Goal: Task Accomplishment & Management: Manage account settings

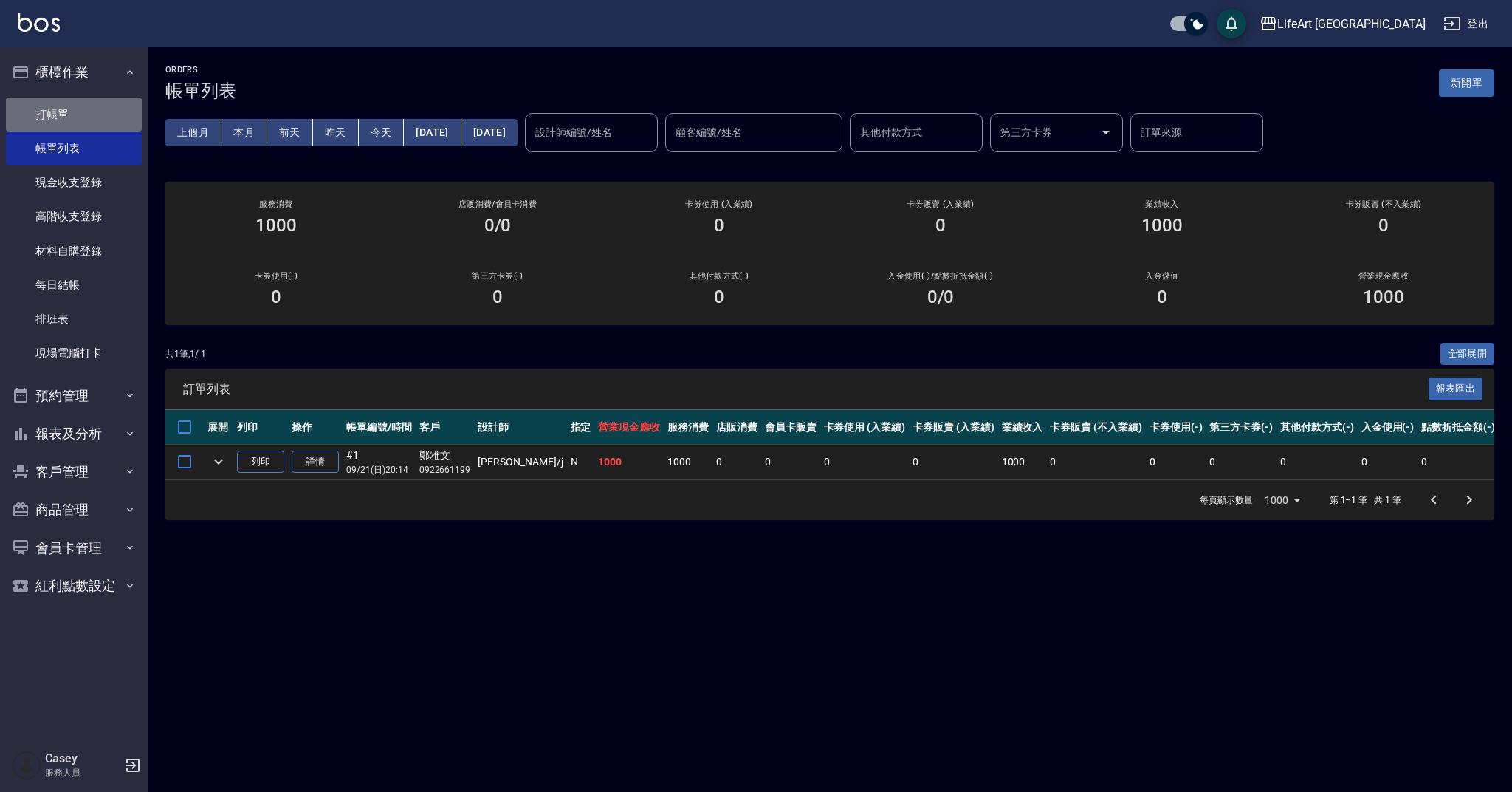
drag, startPoint x: 78, startPoint y: 108, endPoint x: 181, endPoint y: 123, distance: 104.1
click at [78, 108] on link "打帳單" at bounding box center [74, 114] width 136 height 34
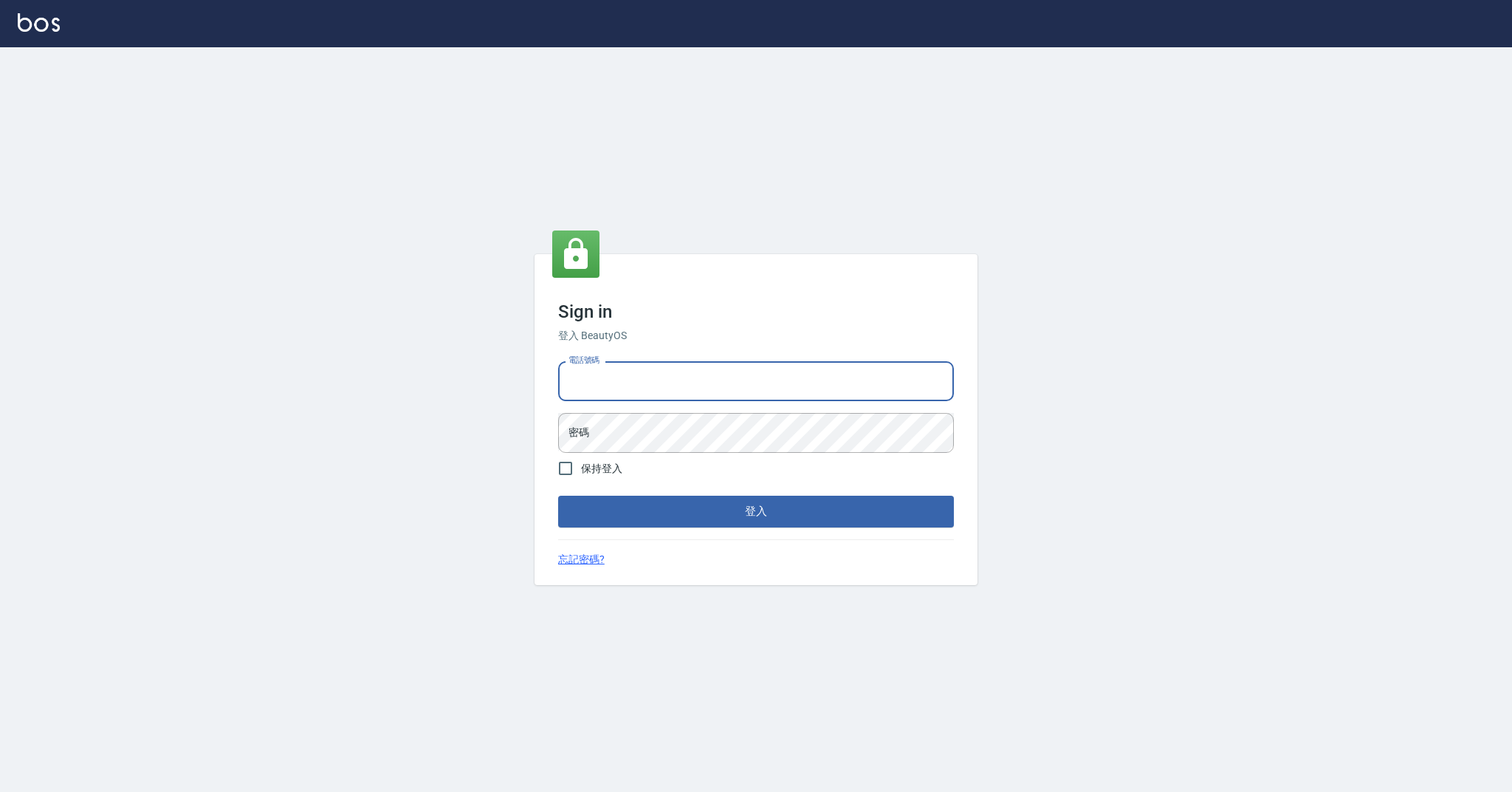
type input "0989368139"
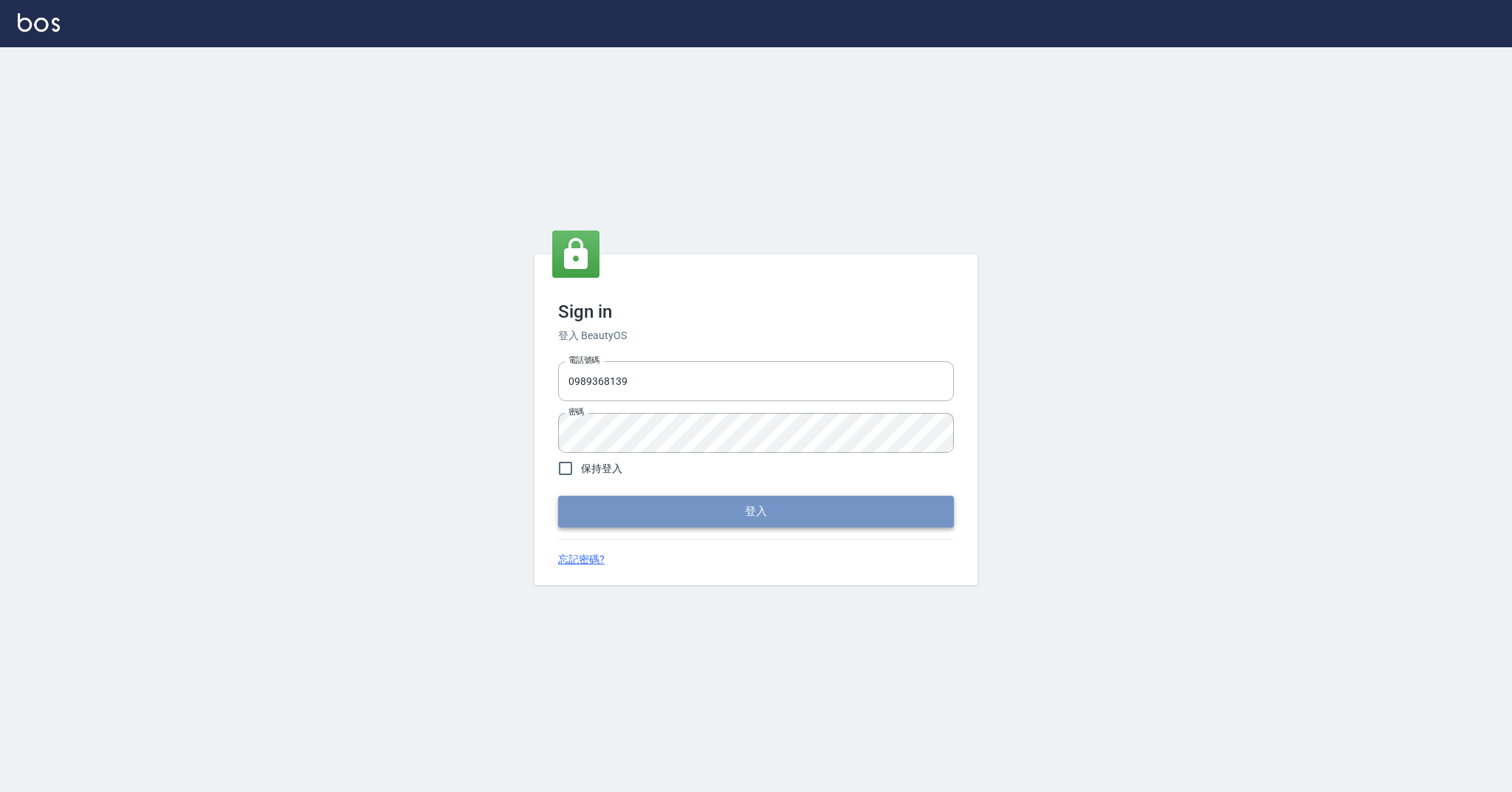
click at [718, 501] on button "登入" at bounding box center [756, 510] width 395 height 31
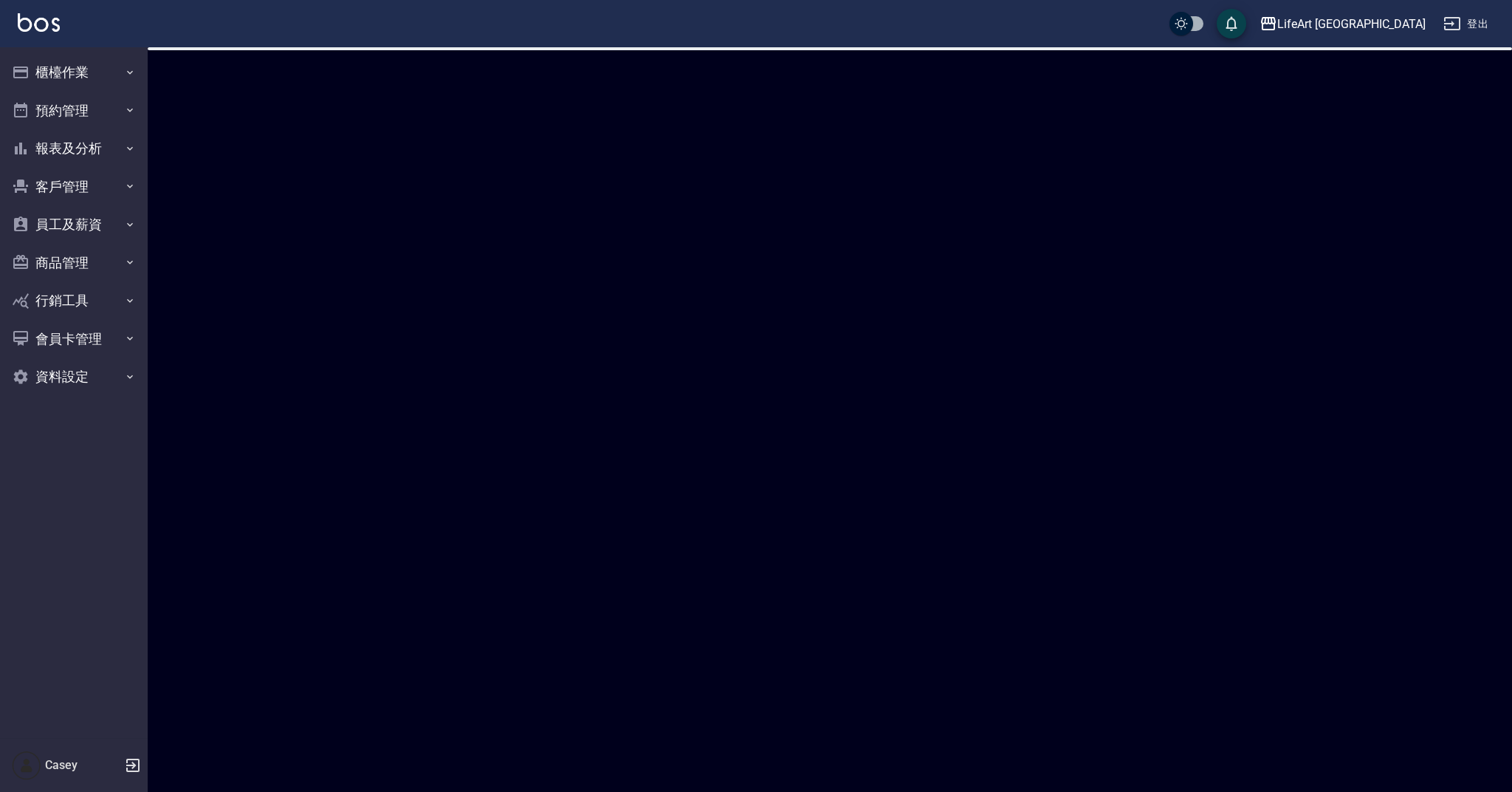
checkbox input "true"
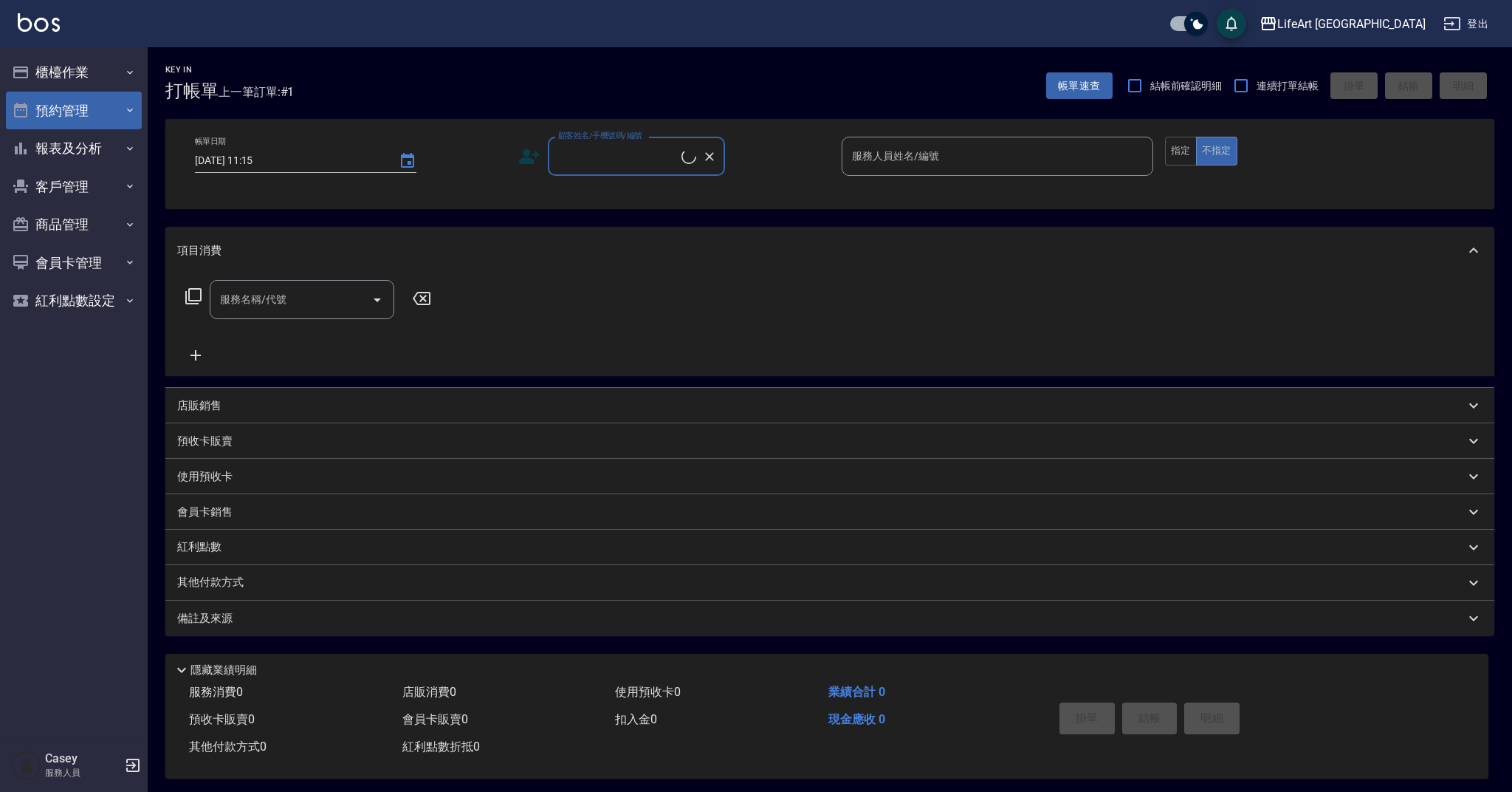
click at [99, 108] on button "預約管理" at bounding box center [74, 111] width 136 height 39
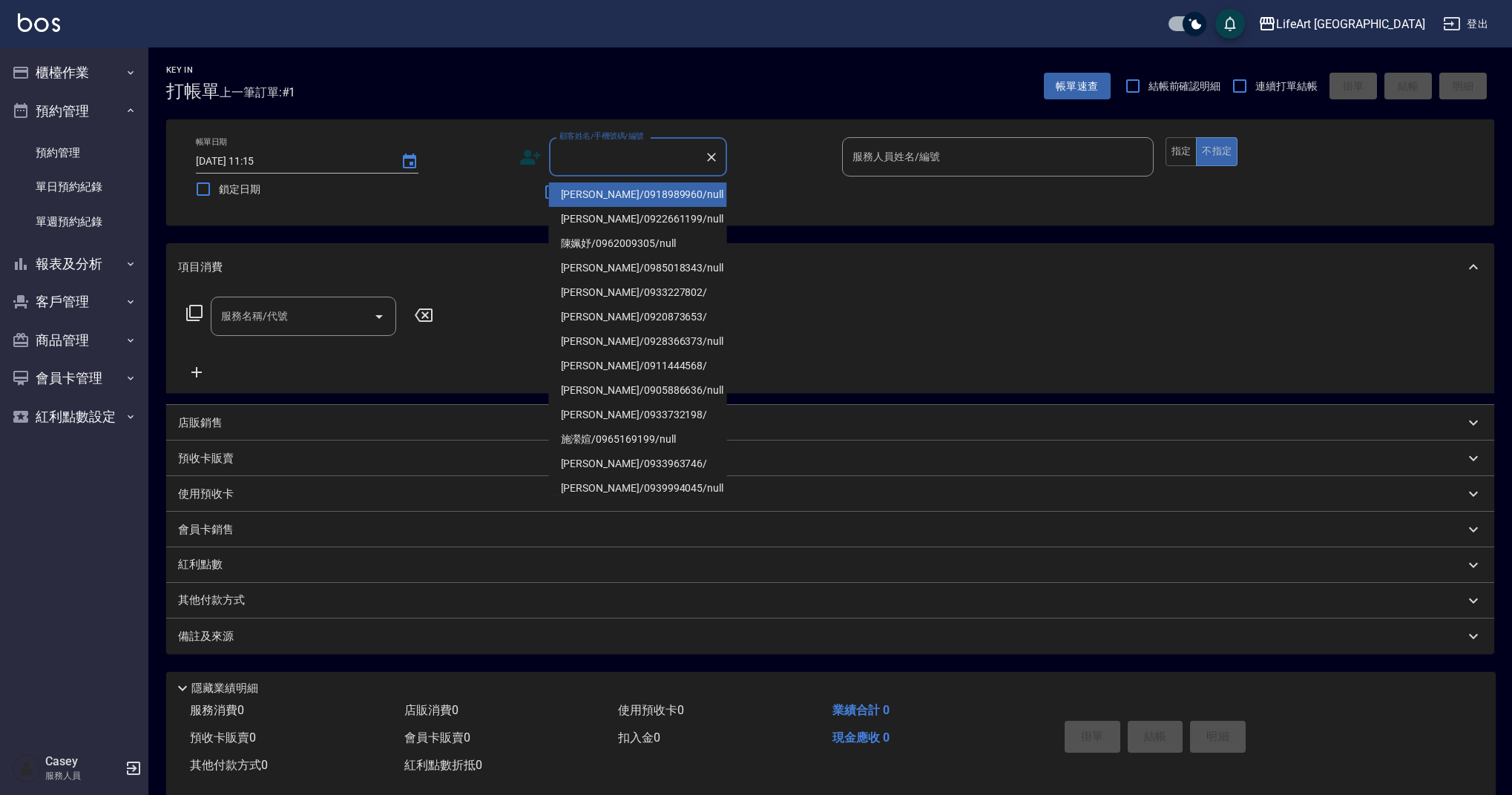
drag, startPoint x: 594, startPoint y: 162, endPoint x: 598, endPoint y: 152, distance: 10.8
click at [594, 162] on input "顧客姓名/手機號碼/編號" at bounding box center [626, 156] width 142 height 26
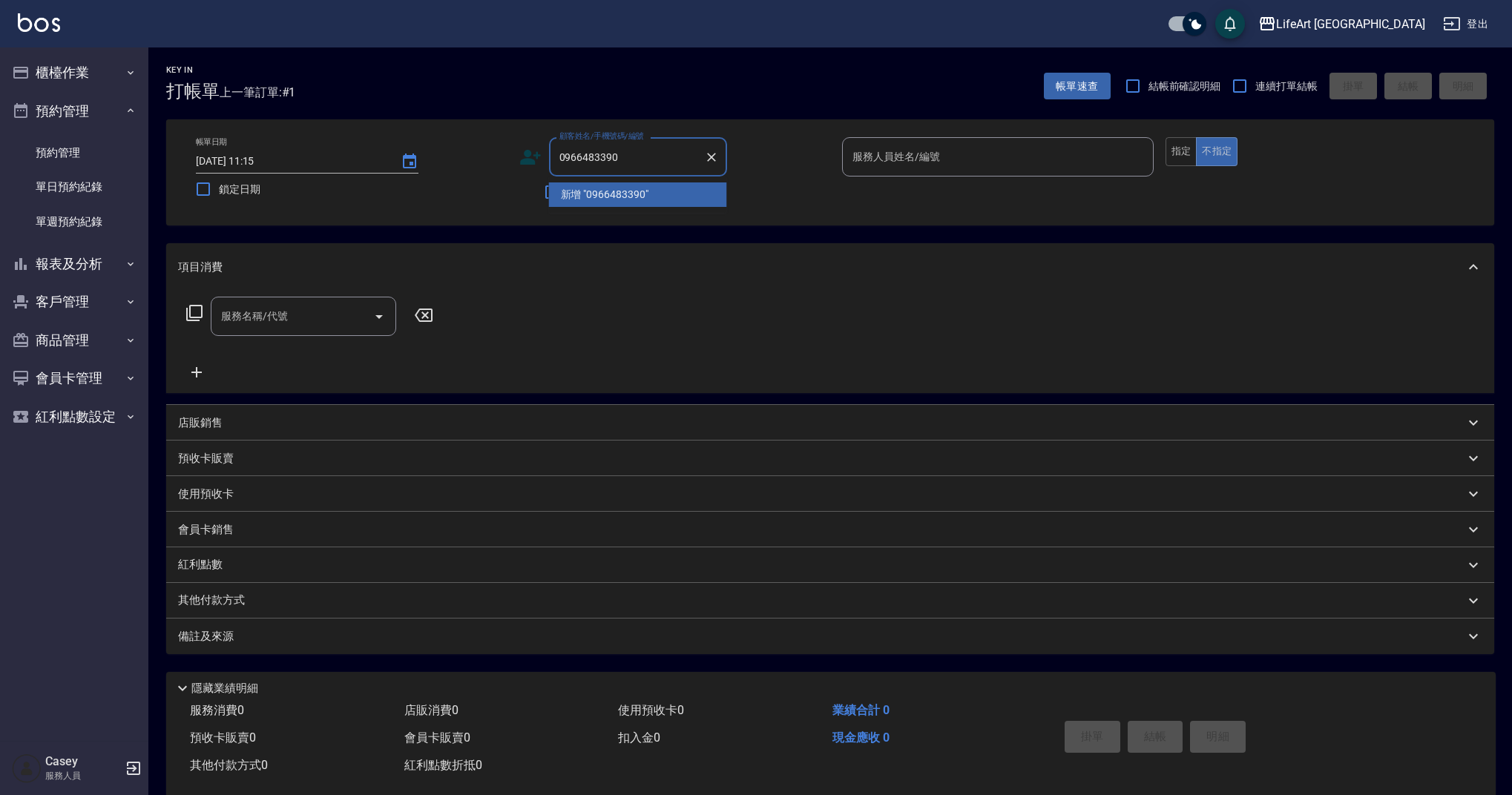
type input "096648339"
click at [710, 162] on icon "Clear" at bounding box center [711, 157] width 15 height 15
click at [620, 164] on input "顧客姓名/手機號碼/編號" at bounding box center [626, 156] width 142 height 26
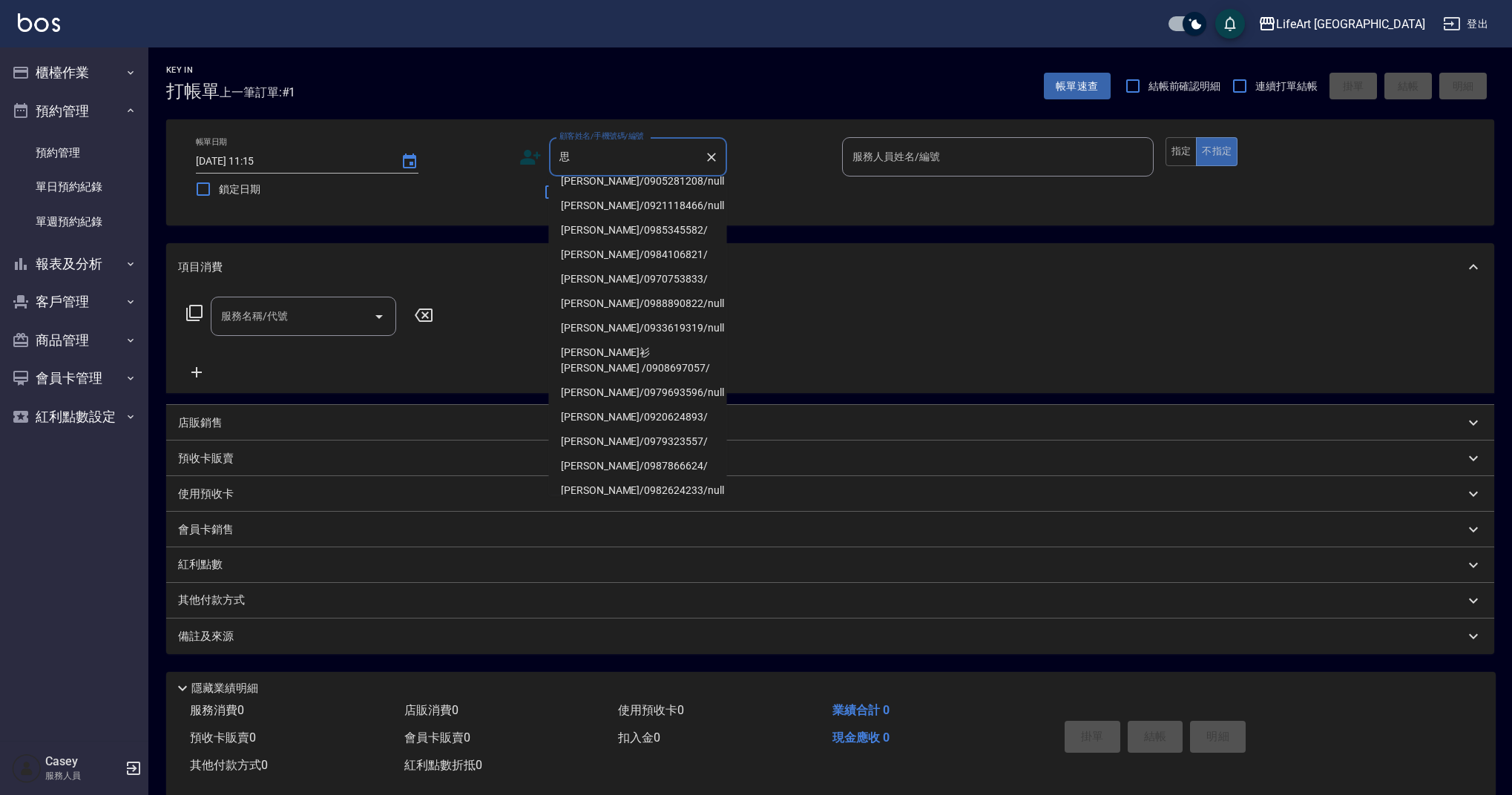
scroll to position [57, 0]
click at [670, 264] on li "游思蘋/0984106821/" at bounding box center [638, 260] width 178 height 25
type input "游思蘋/0984106821/"
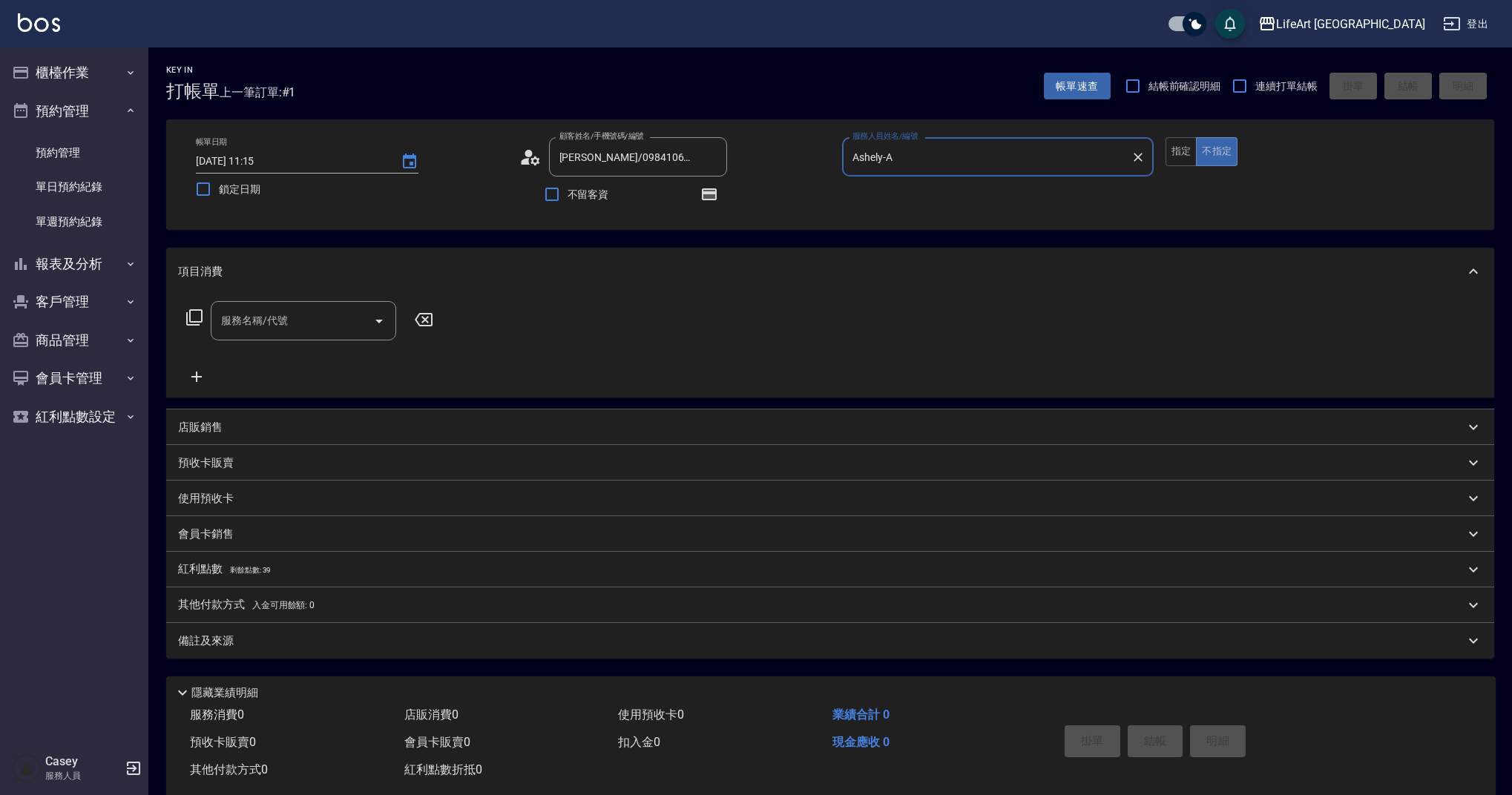
type input "Ashely-A"
click at [709, 197] on icon "button" at bounding box center [709, 194] width 12 height 9
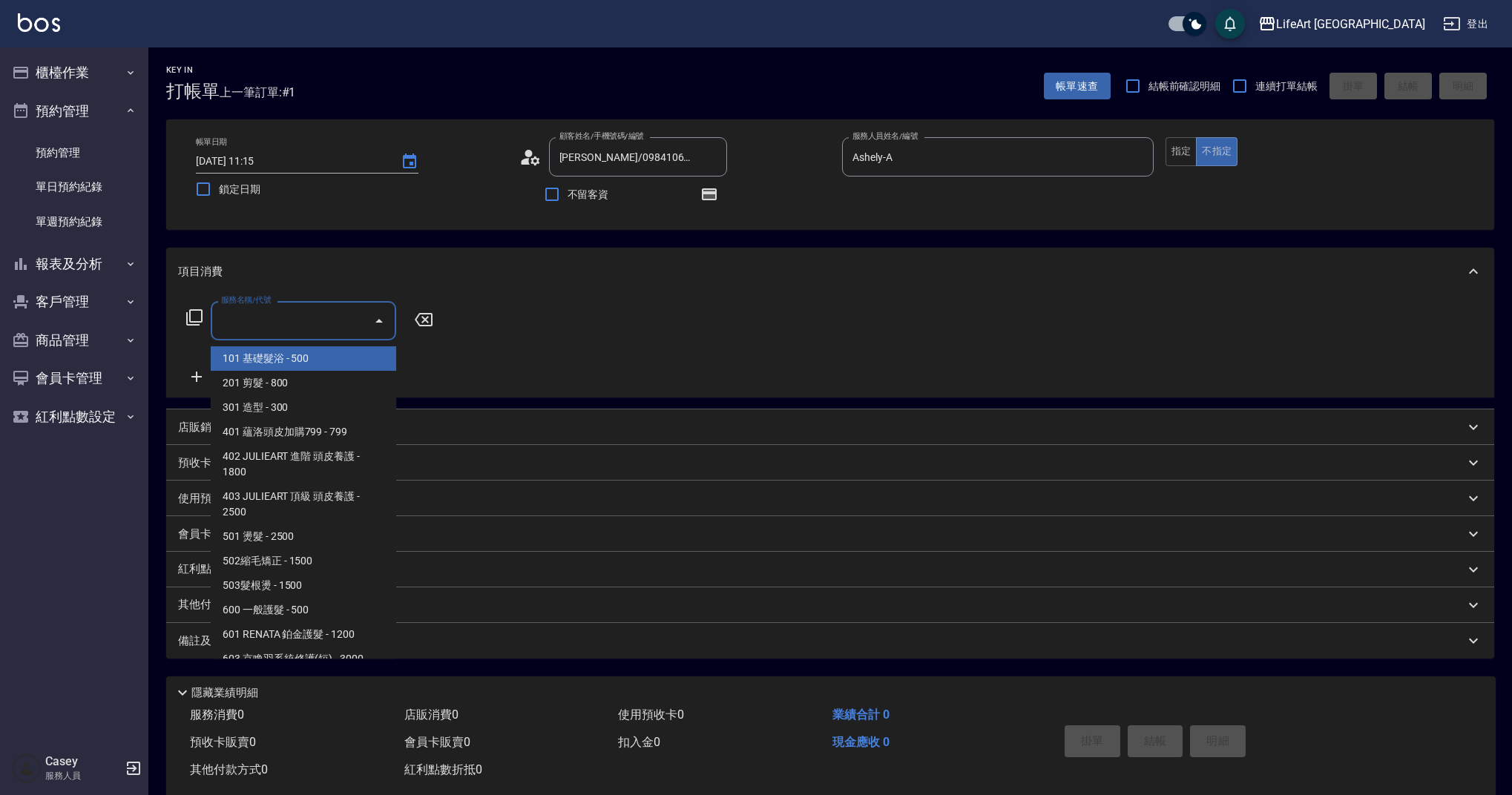
click at [302, 323] on input "服務名稱/代號" at bounding box center [292, 320] width 150 height 26
click at [314, 384] on span "201 剪髮 - 800" at bounding box center [303, 383] width 185 height 25
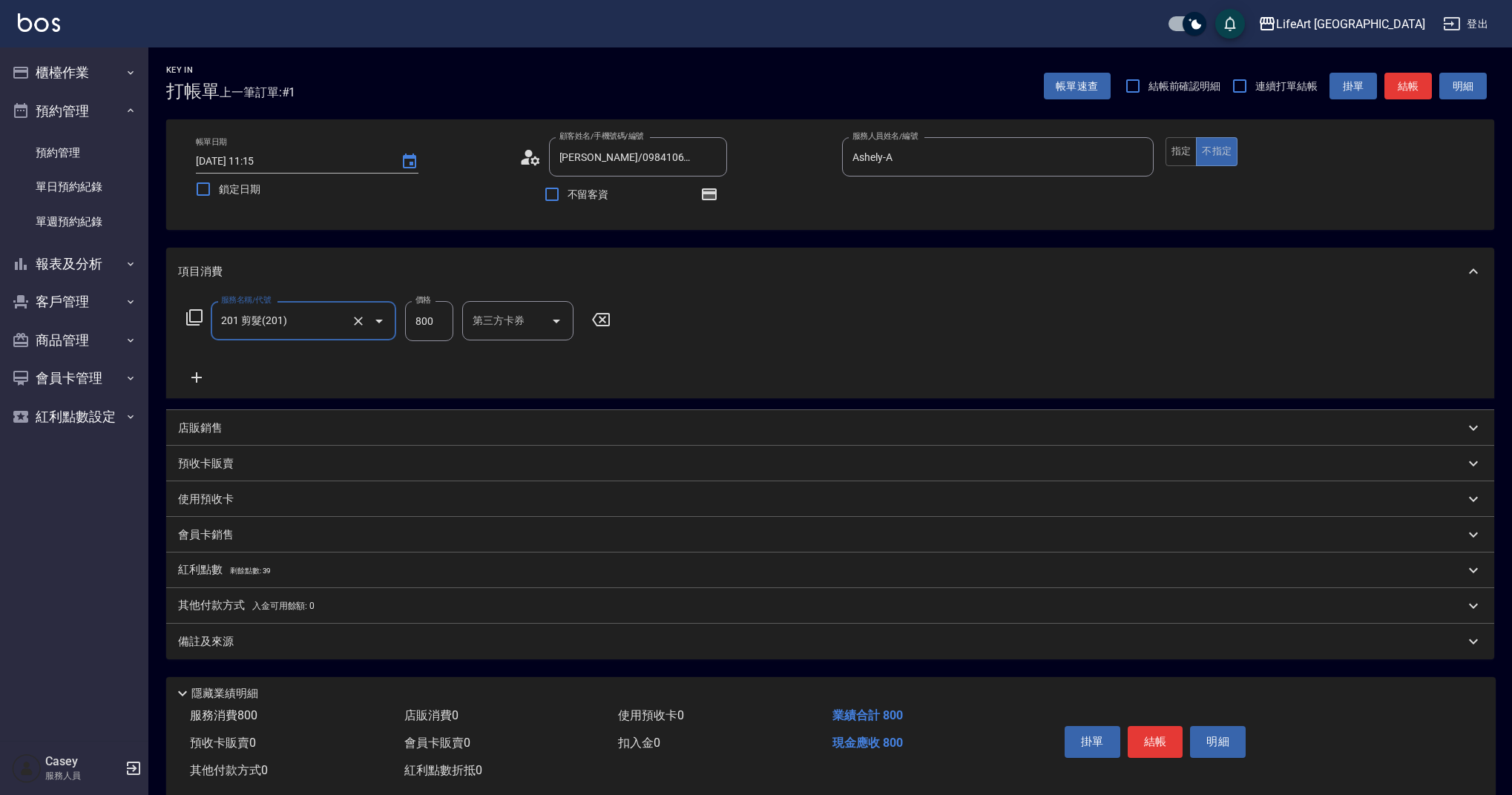
type input "201 剪髮(201)"
click at [425, 322] on input "800" at bounding box center [429, 321] width 48 height 40
type input "630"
click at [309, 647] on div "備註及來源" at bounding box center [821, 642] width 1286 height 16
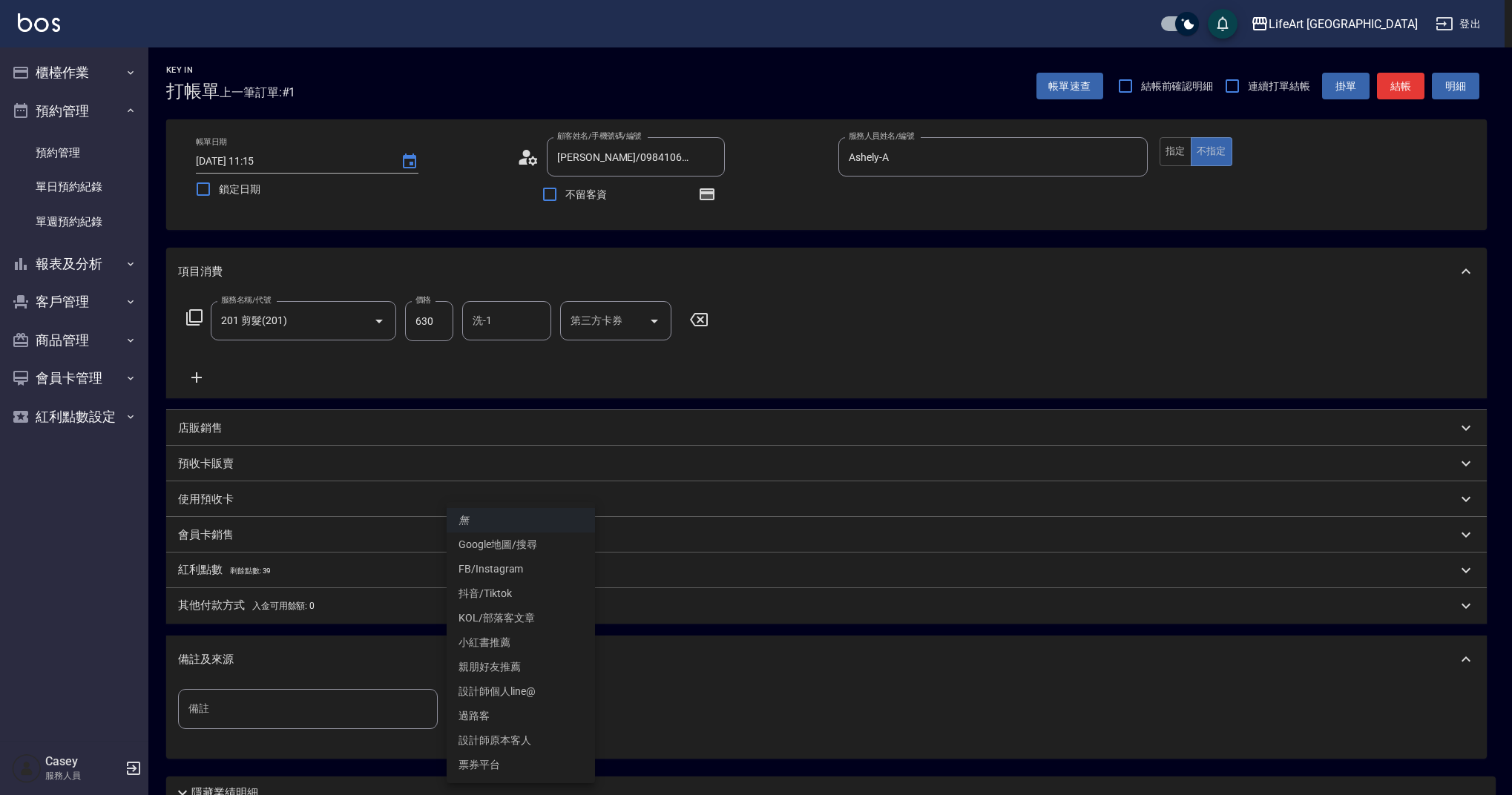
drag, startPoint x: 496, startPoint y: 712, endPoint x: 509, endPoint y: 724, distance: 17.7
click at [497, 712] on body "LifeArt 蘆洲 登出 櫃檯作業 打帳單 帳單列表 現金收支登錄 高階收支登錄 材料自購登錄 每日結帳 排班表 現場電腦打卡 預約管理 預約管理 單日預約…" at bounding box center [756, 460] width 1512 height 920
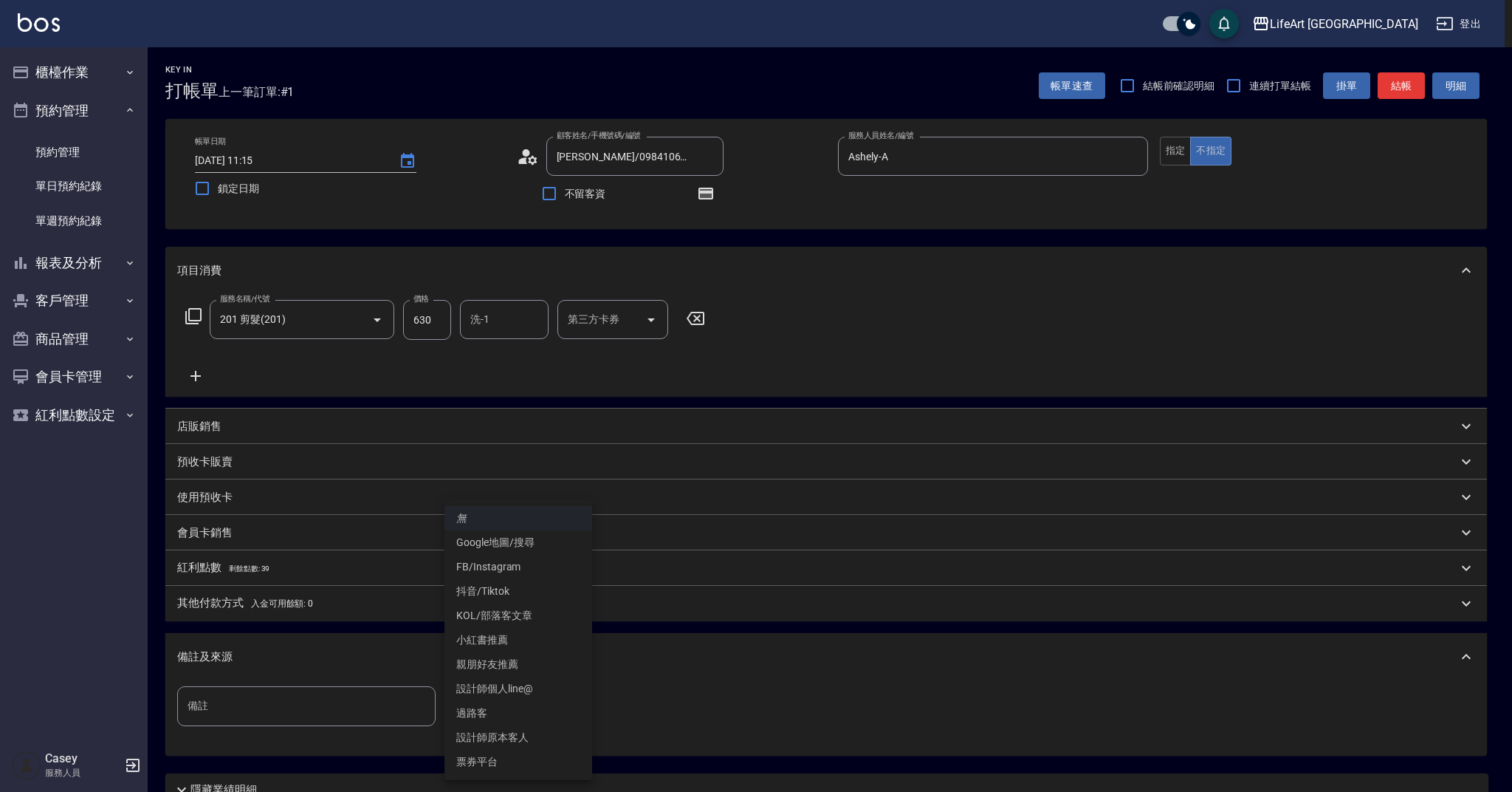
click at [512, 733] on li "設計師原本客人" at bounding box center [518, 737] width 148 height 25
type input "設計師原本客人"
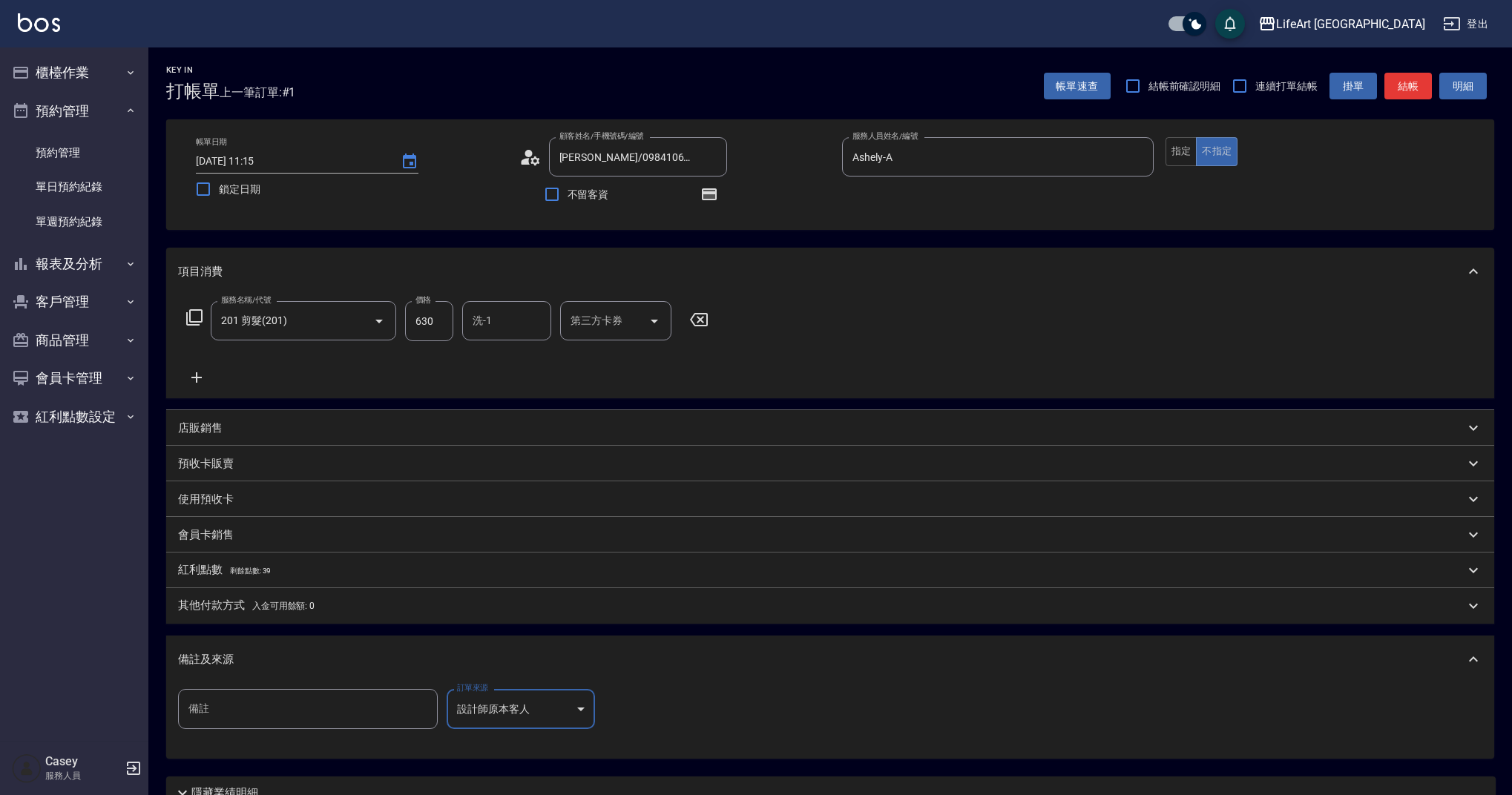
click at [292, 573] on div "紅利點數 剩餘點數: 39" at bounding box center [821, 570] width 1286 height 17
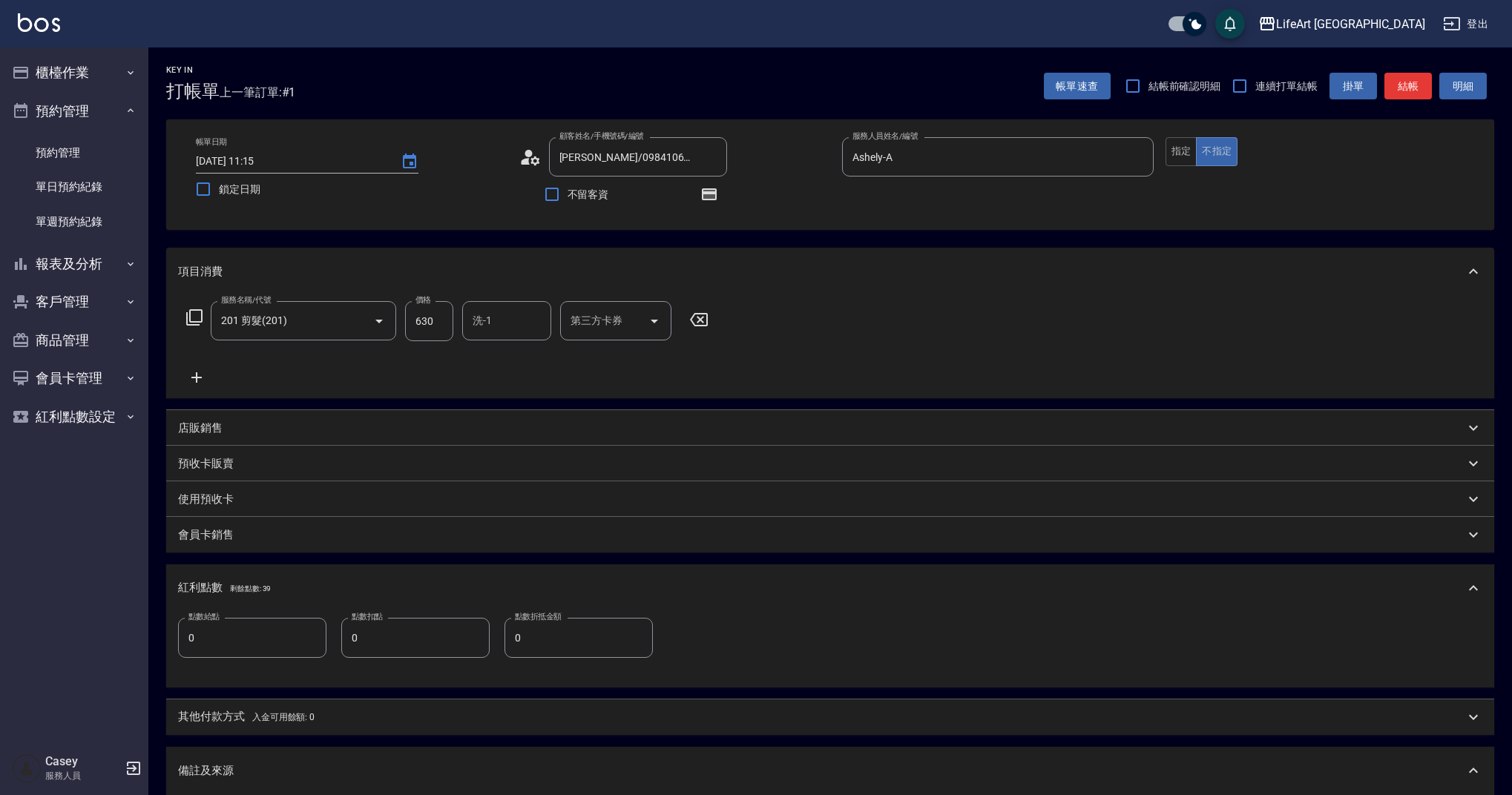
click at [240, 627] on input "0" at bounding box center [252, 638] width 149 height 40
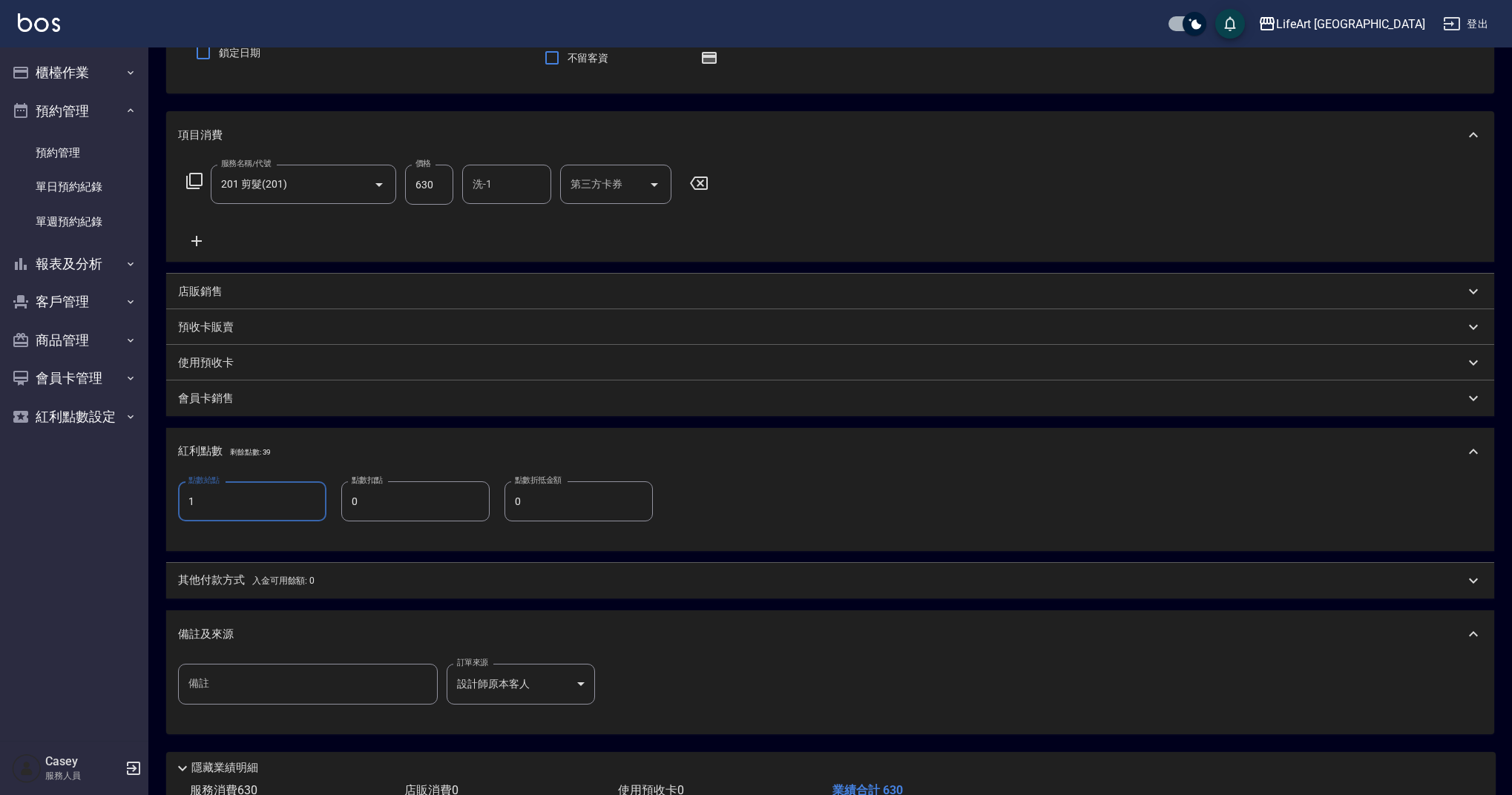
scroll to position [242, 0]
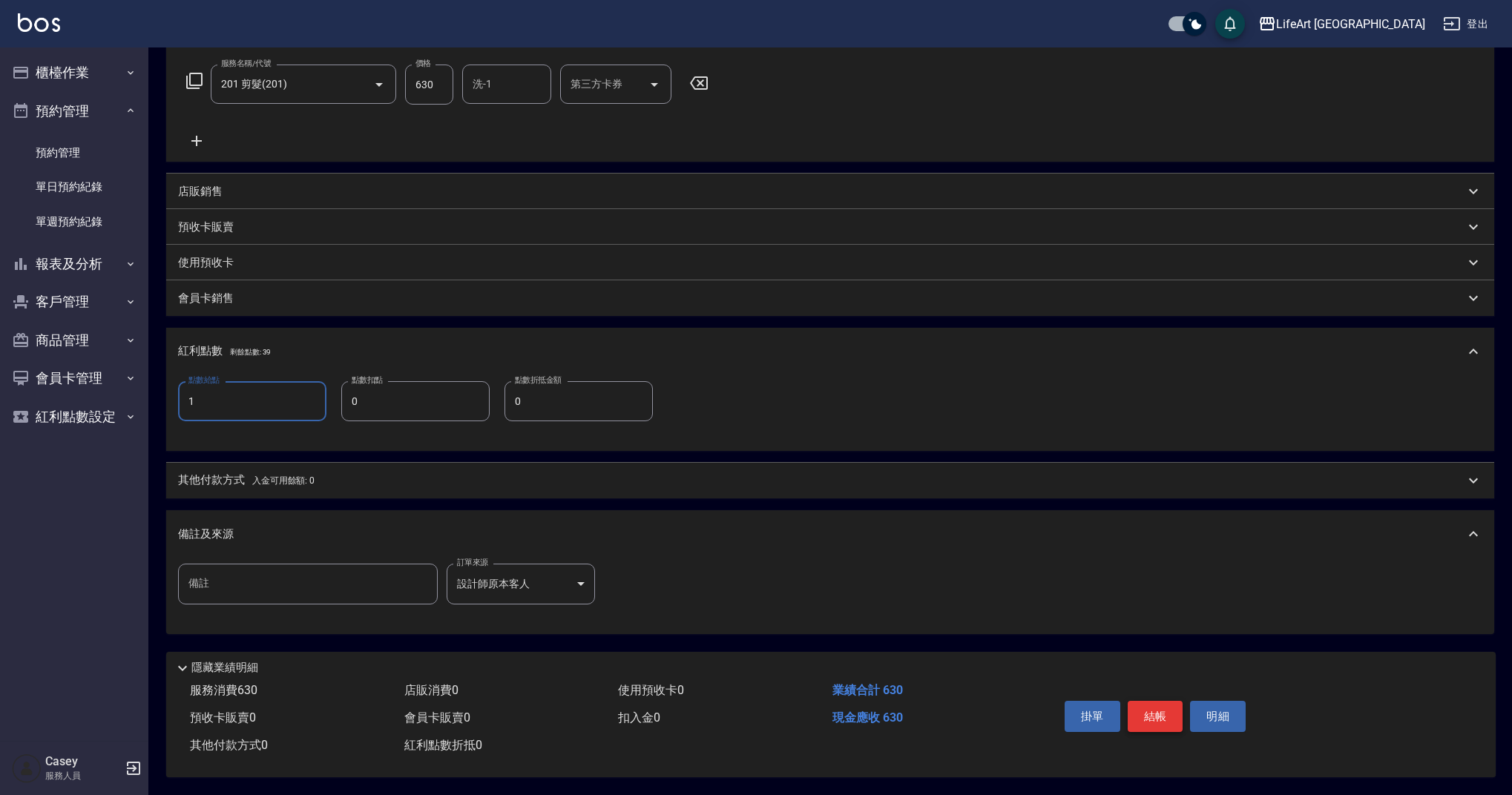
type input "1"
click at [1155, 700] on button "結帳" at bounding box center [1155, 716] width 56 height 31
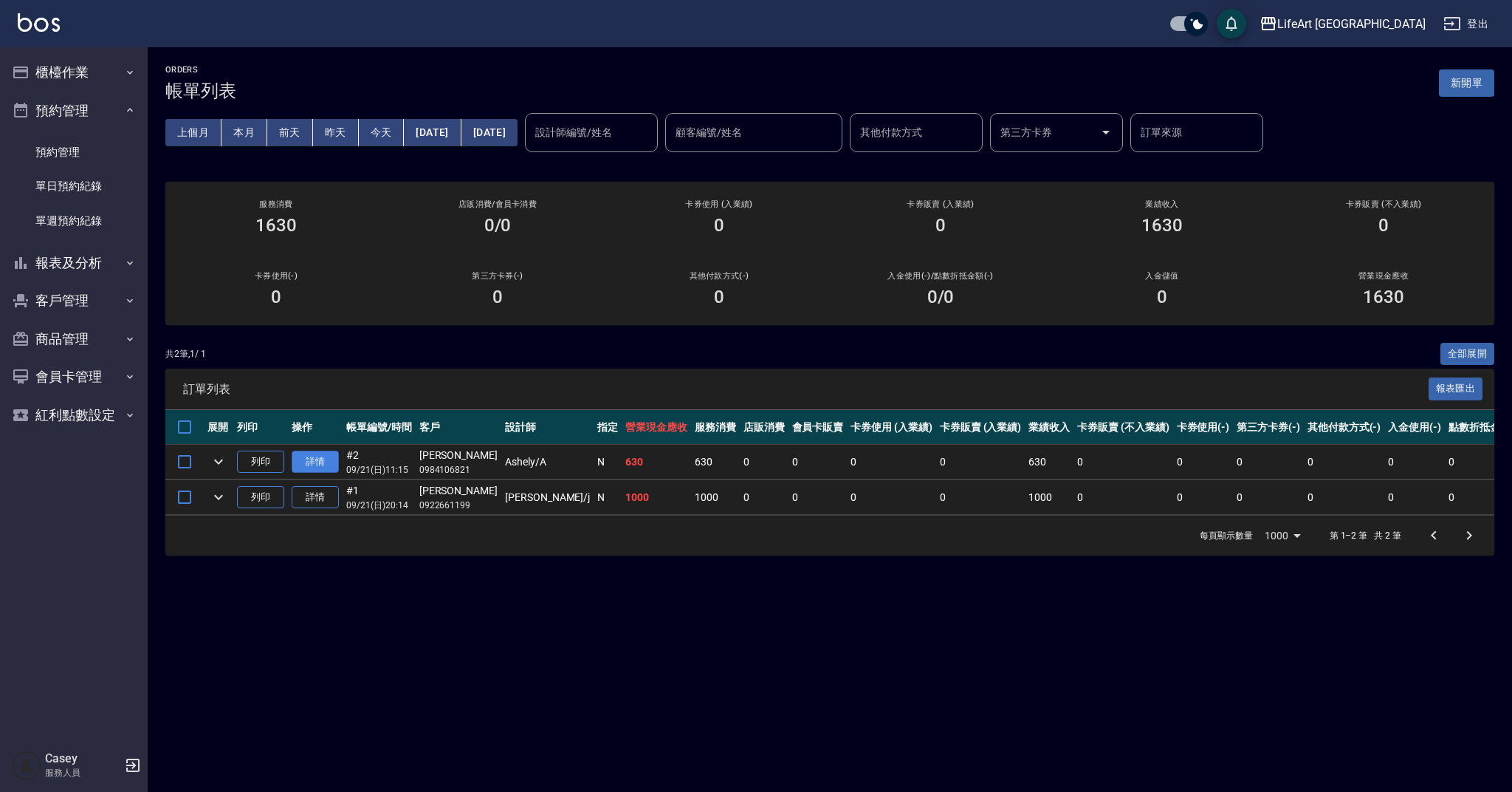
click at [325, 459] on link "詳情" at bounding box center [316, 462] width 47 height 23
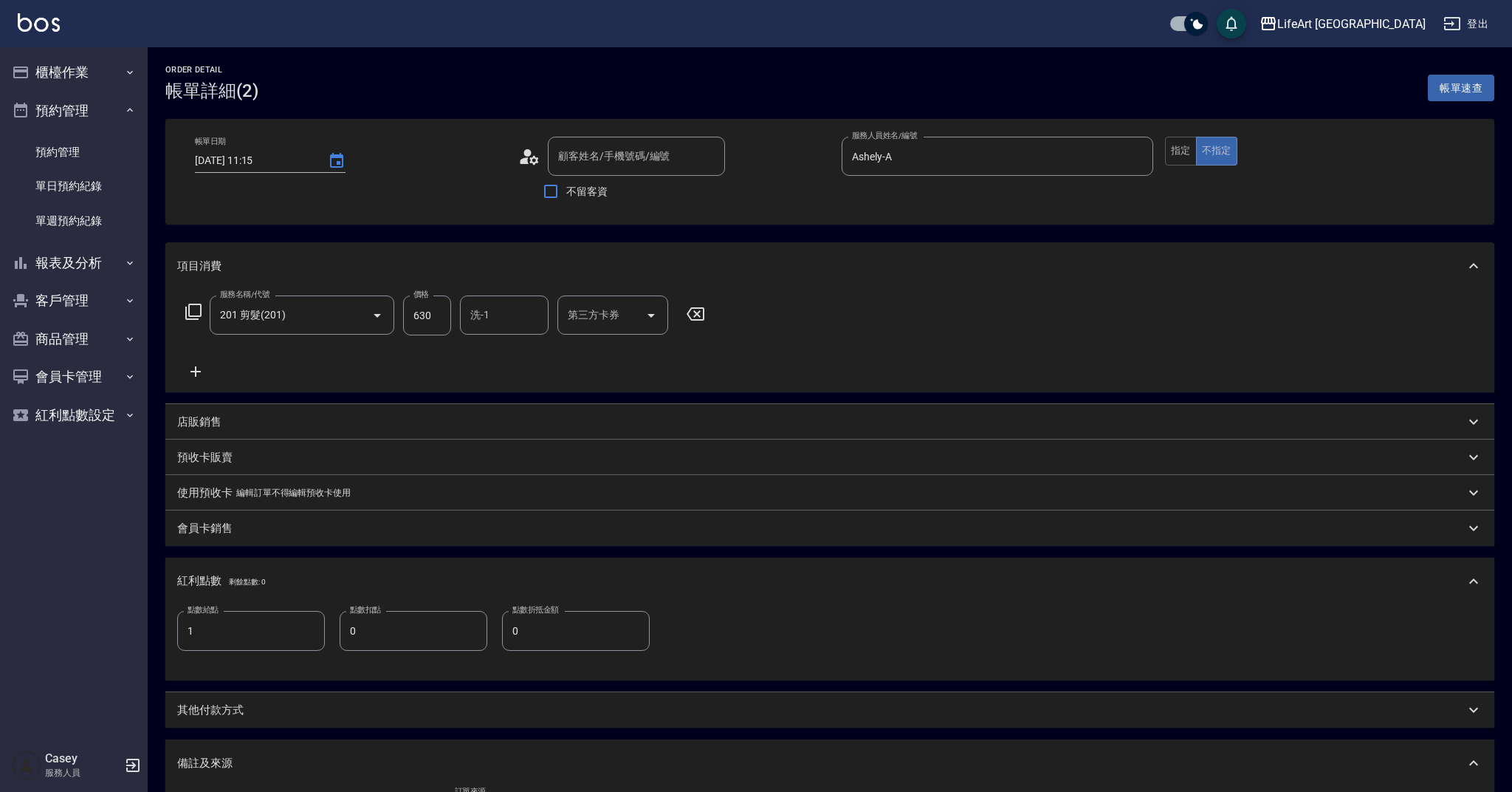
type input "2025/09/21 11:15"
type input "Ashely-A"
type input "201 剪髮(201)"
type input "1"
type input "設計師原本客人"
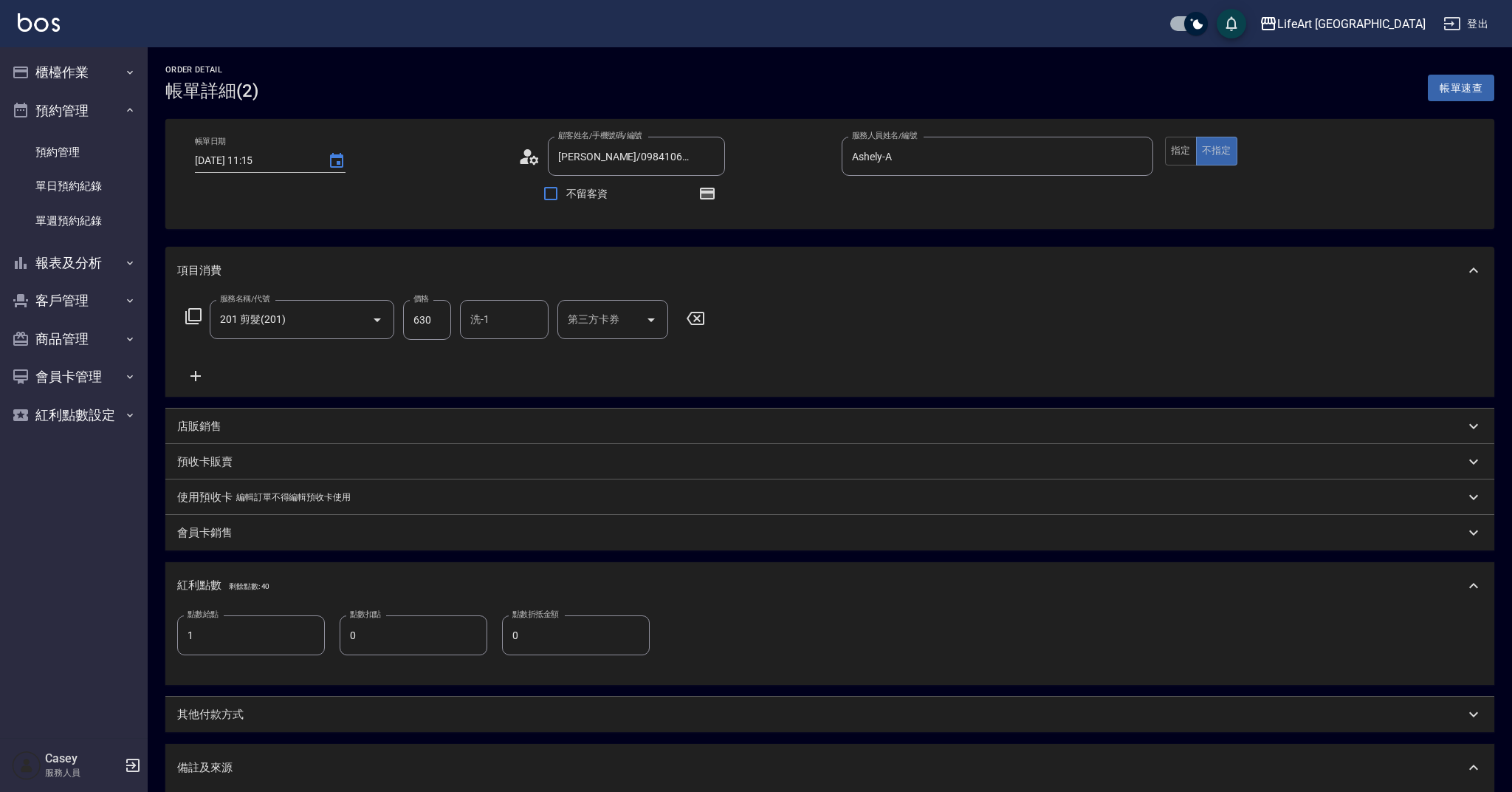
type input "游思蘋/0984106821/"
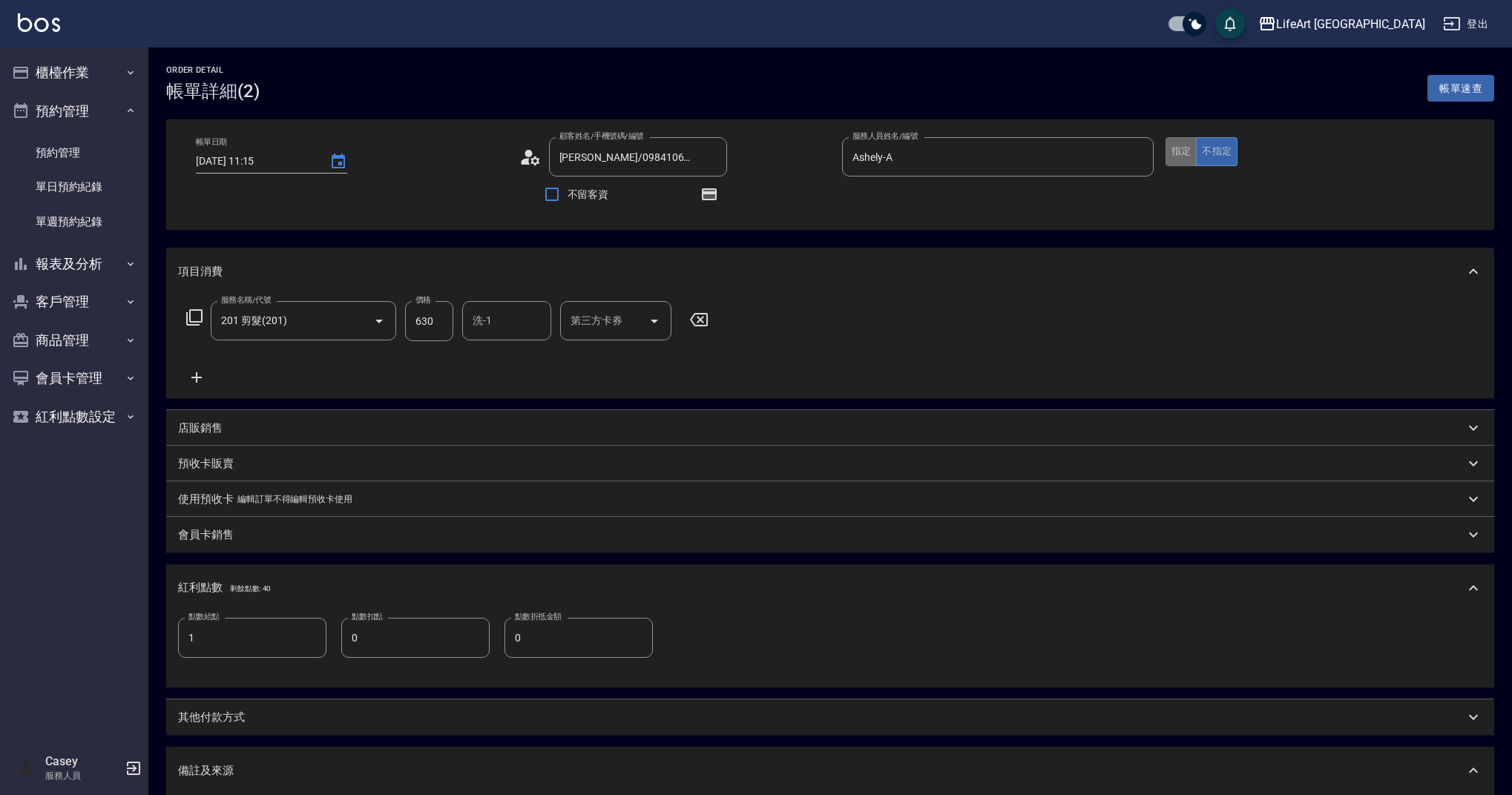
click at [1175, 153] on button "指定" at bounding box center [1181, 152] width 32 height 29
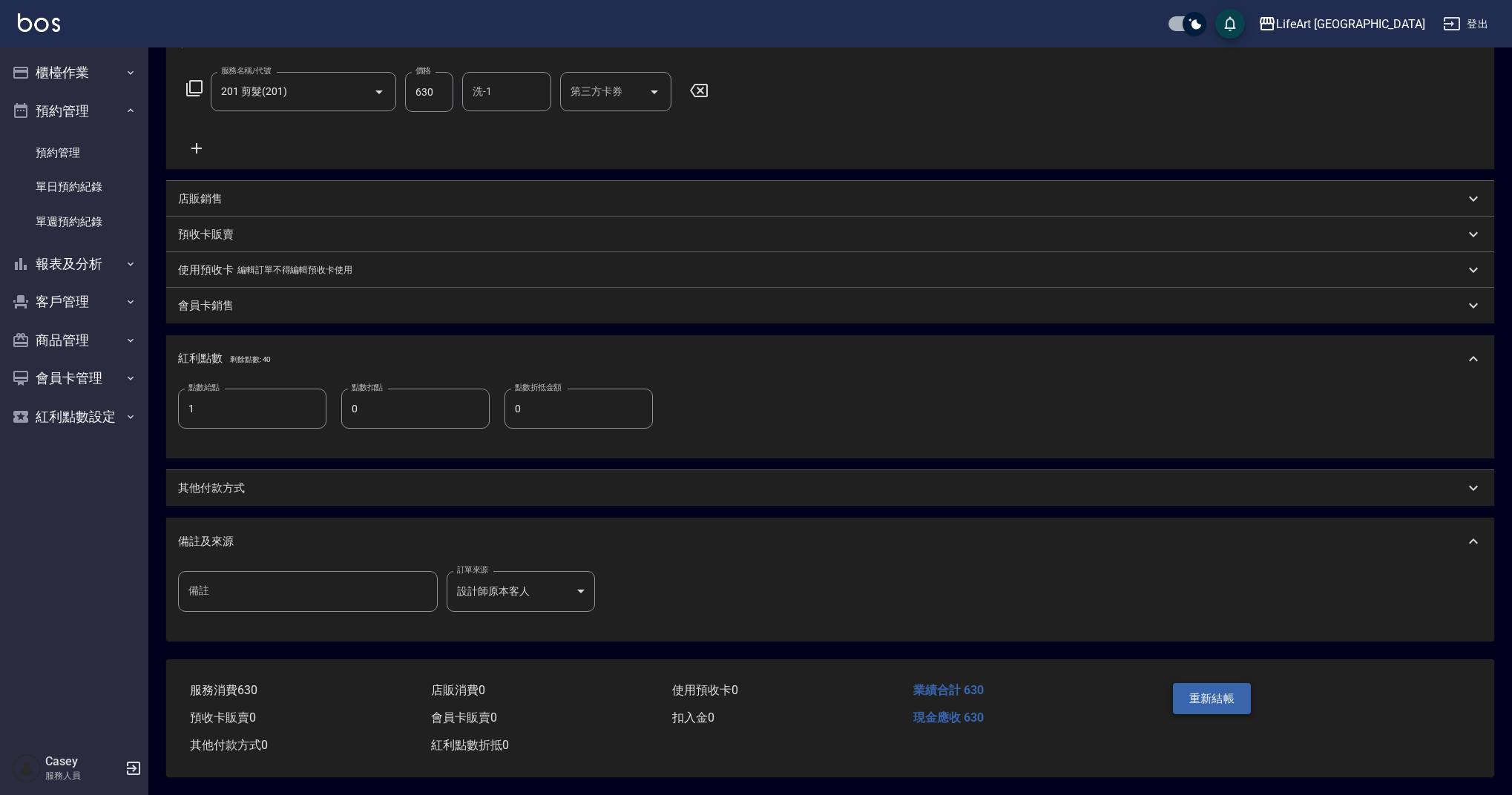
click at [1198, 699] on button "重新結帳" at bounding box center [1212, 698] width 79 height 31
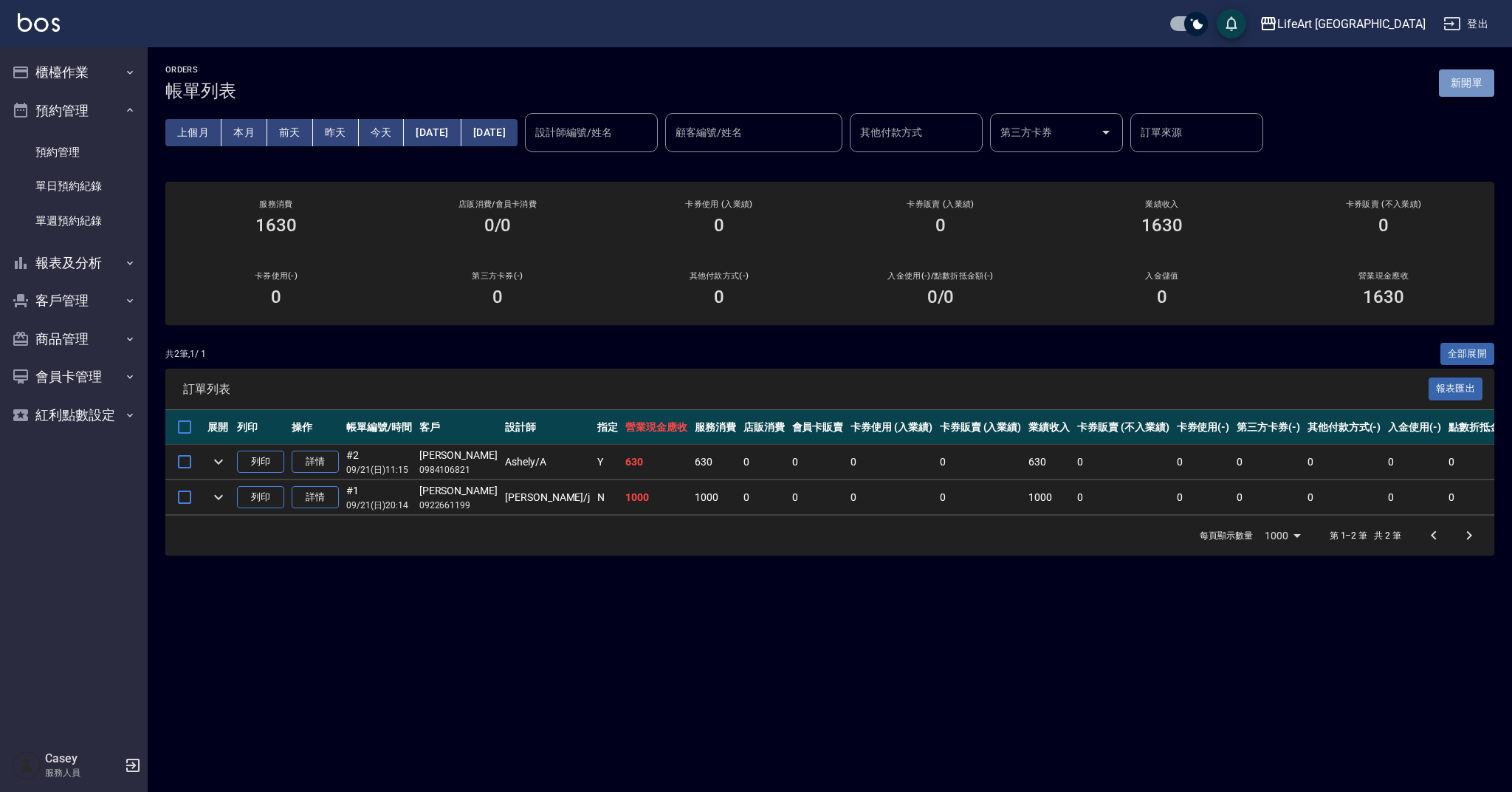
click at [1475, 79] on button "新開單" at bounding box center [1467, 83] width 55 height 28
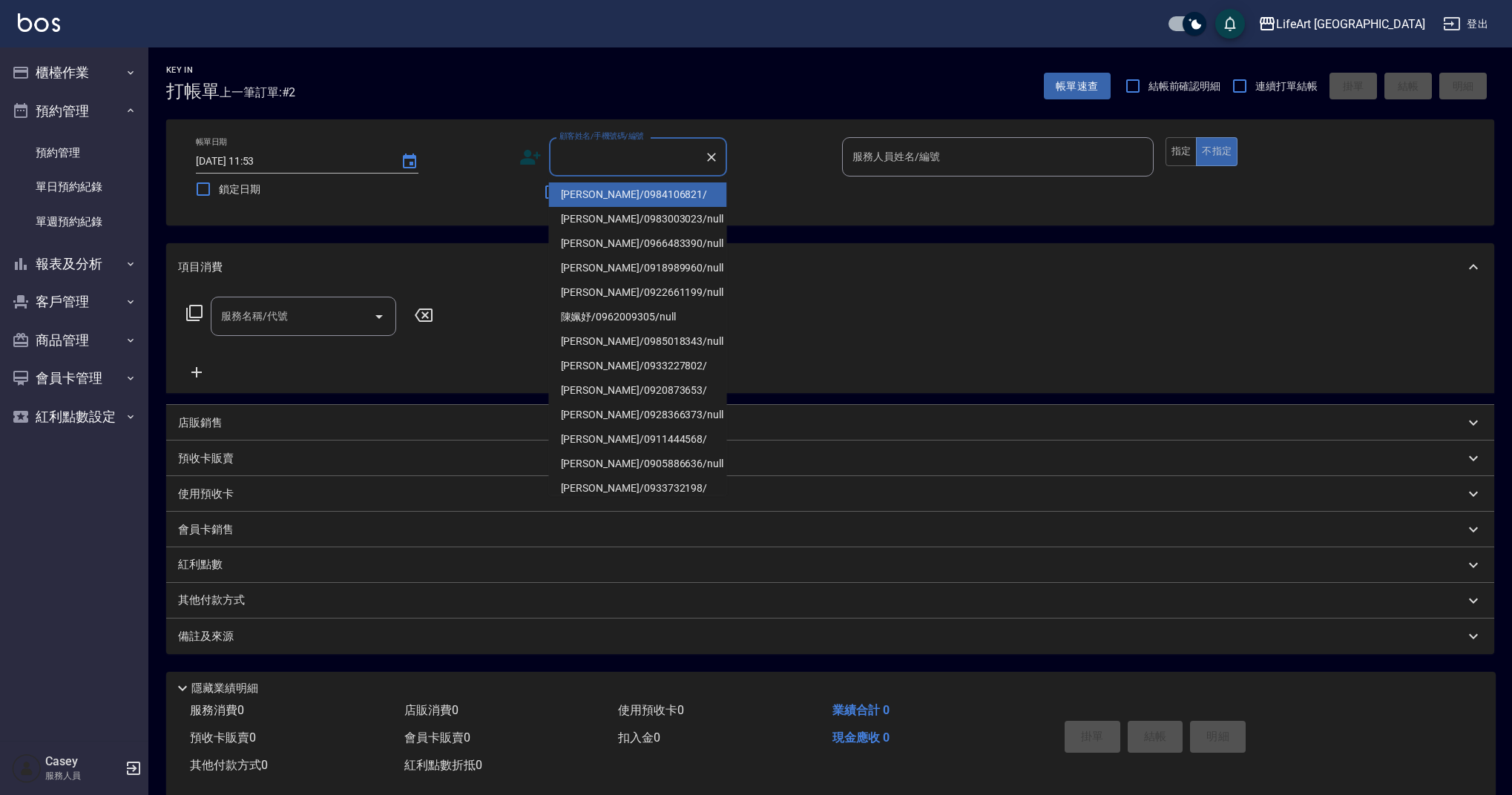
click at [631, 156] on input "顧客姓名/手機號碼/編號" at bounding box center [626, 156] width 142 height 26
click at [678, 195] on li "施瀠媗/0965169199/null" at bounding box center [638, 195] width 178 height 25
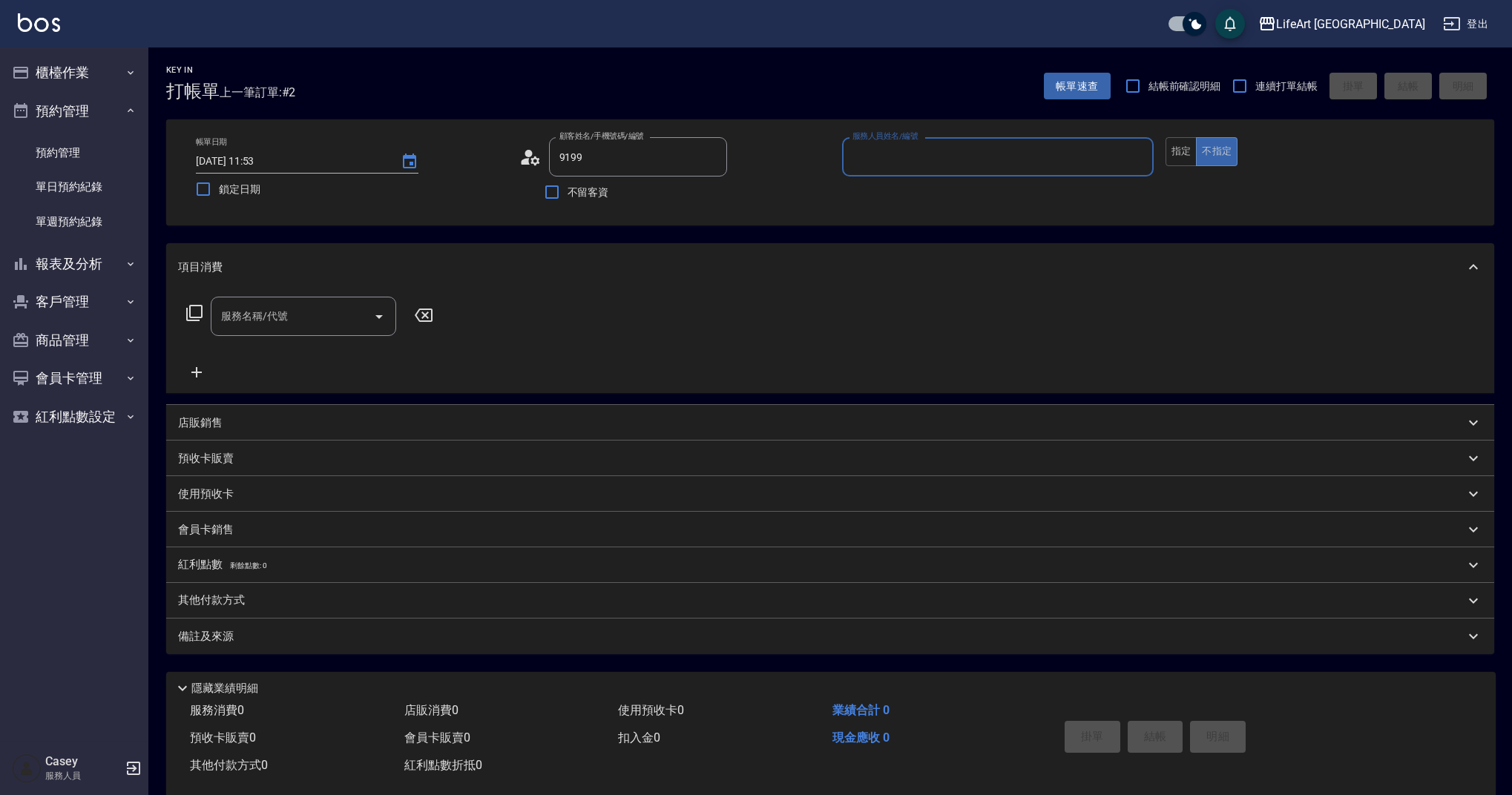
type input "施瀠媗/0965169199/null"
click at [527, 160] on icon at bounding box center [524, 161] width 9 height 6
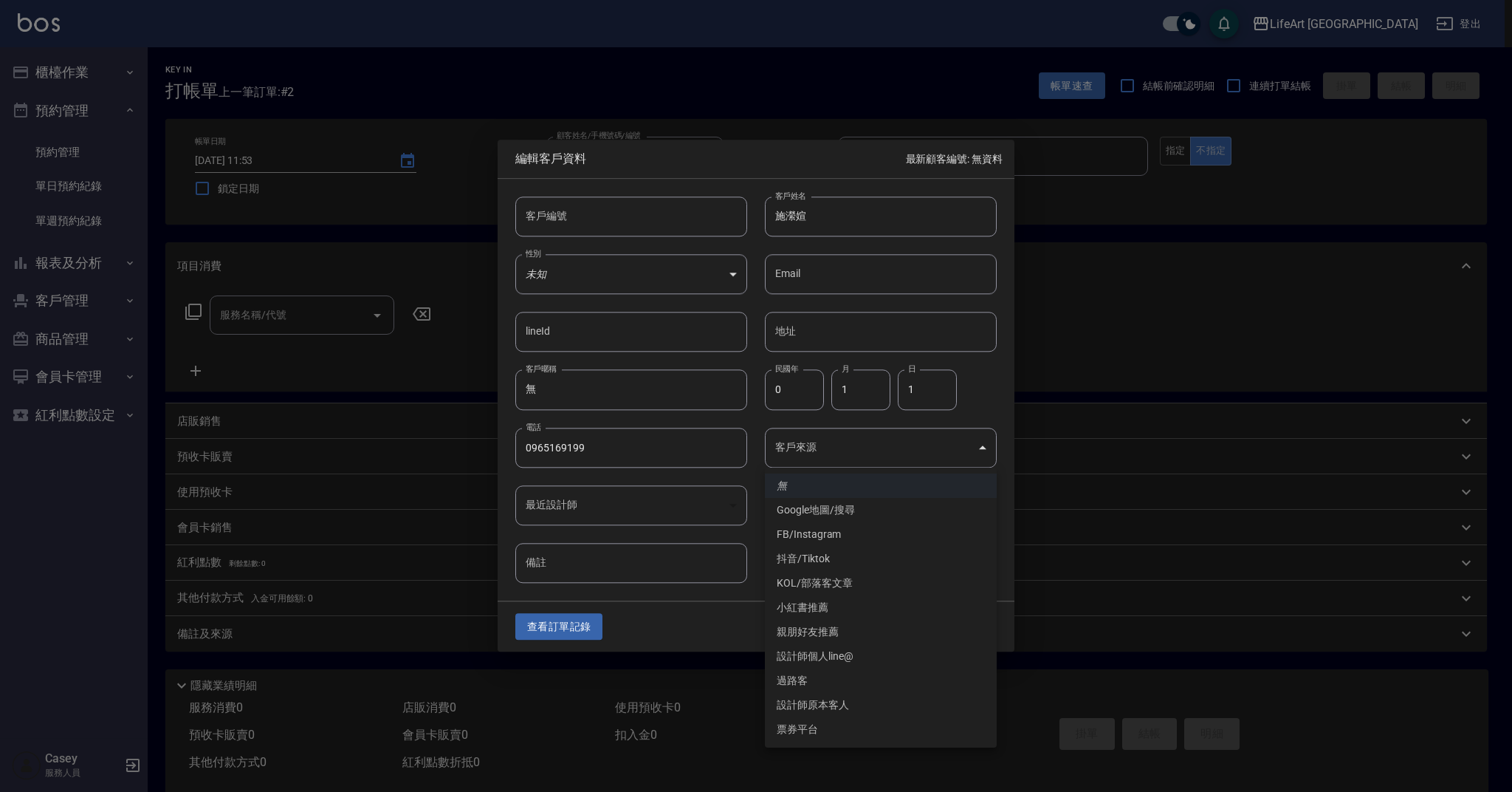
click at [866, 461] on body "LifeArt 蘆洲 登出 櫃檯作業 打帳單 帳單列表 現金收支登錄 高階收支登錄 材料自購登錄 每日結帳 排班表 現場電腦打卡 預約管理 預約管理 單日預約…" at bounding box center [756, 406] width 1512 height 812
click at [860, 660] on li "設計師個人line@" at bounding box center [880, 656] width 232 height 25
type input "設計師個人line@"
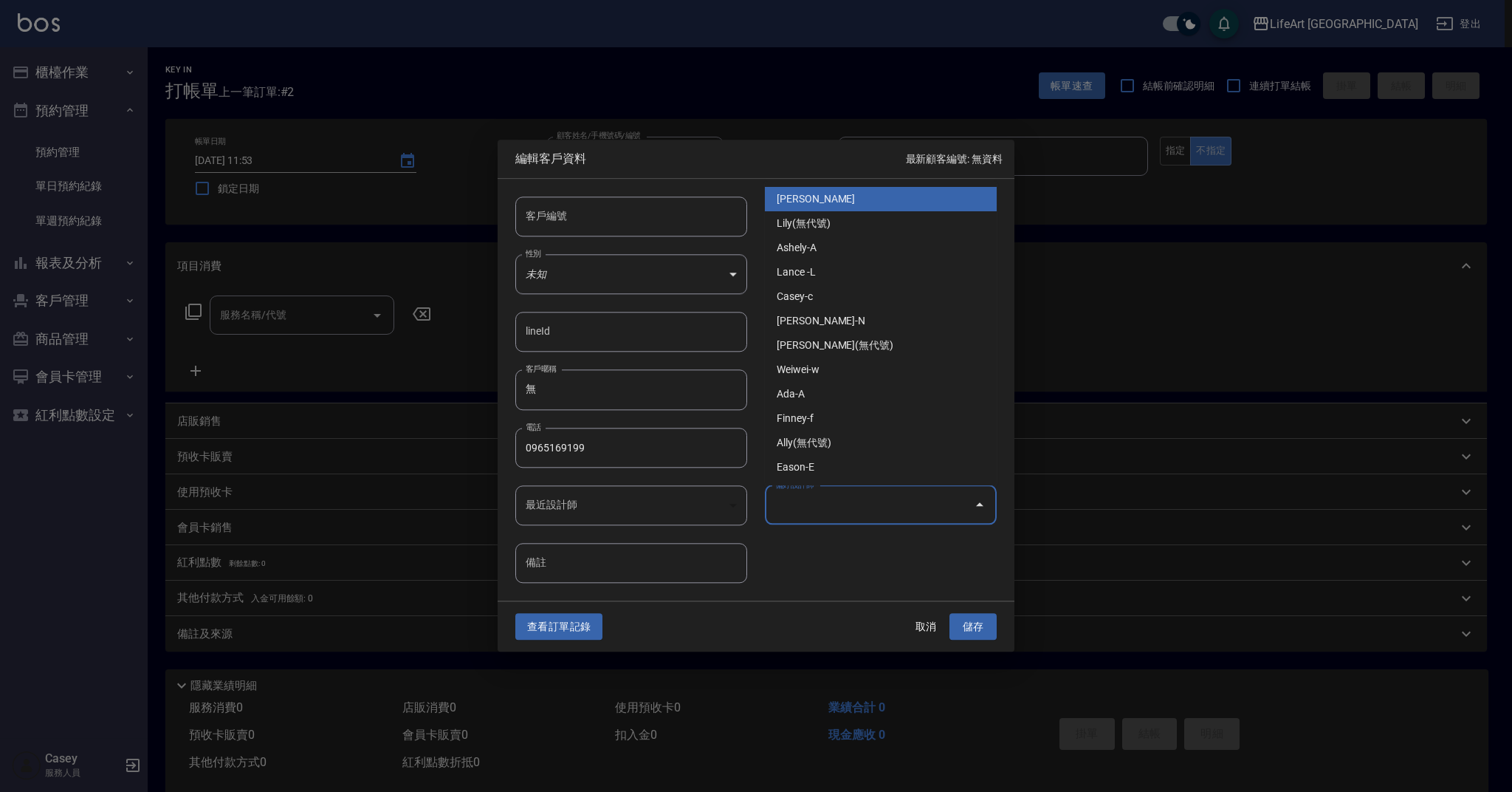
click at [861, 496] on input "偏好設計師" at bounding box center [870, 505] width 196 height 26
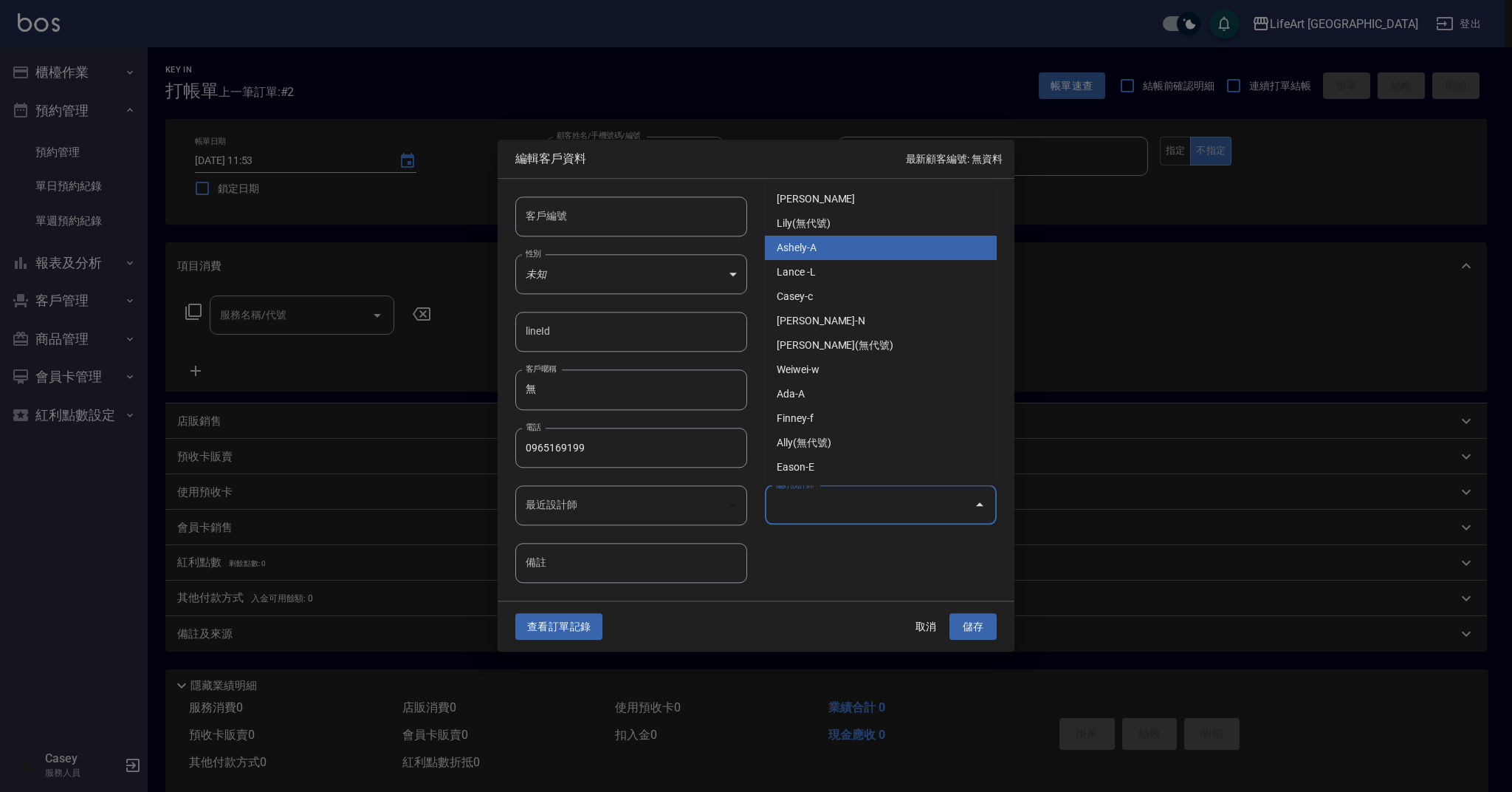
click at [824, 249] on li "Ashely-A" at bounding box center [880, 248] width 232 height 25
type input "Ashely"
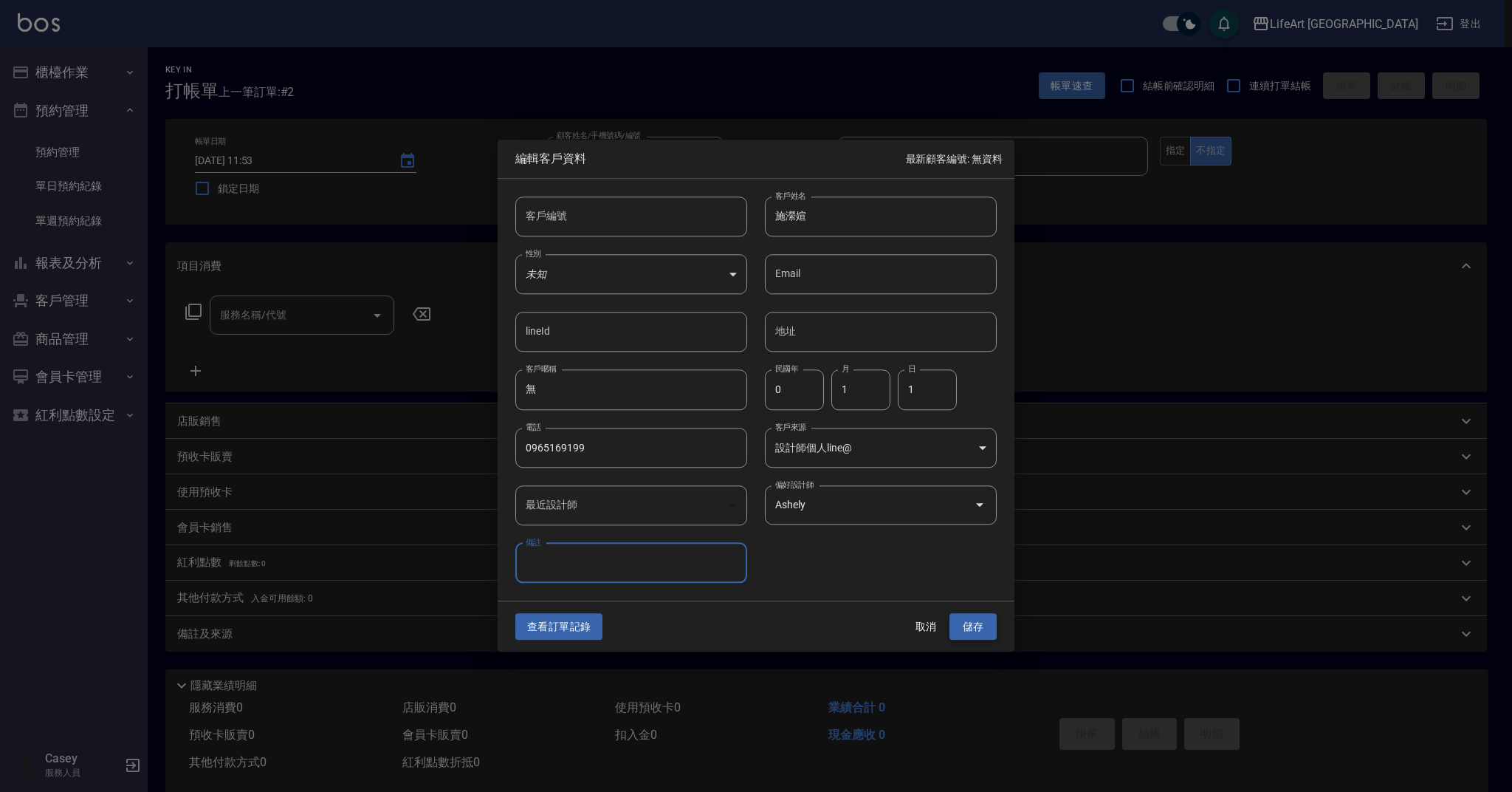
click at [962, 617] on button "儲存" at bounding box center [973, 627] width 47 height 28
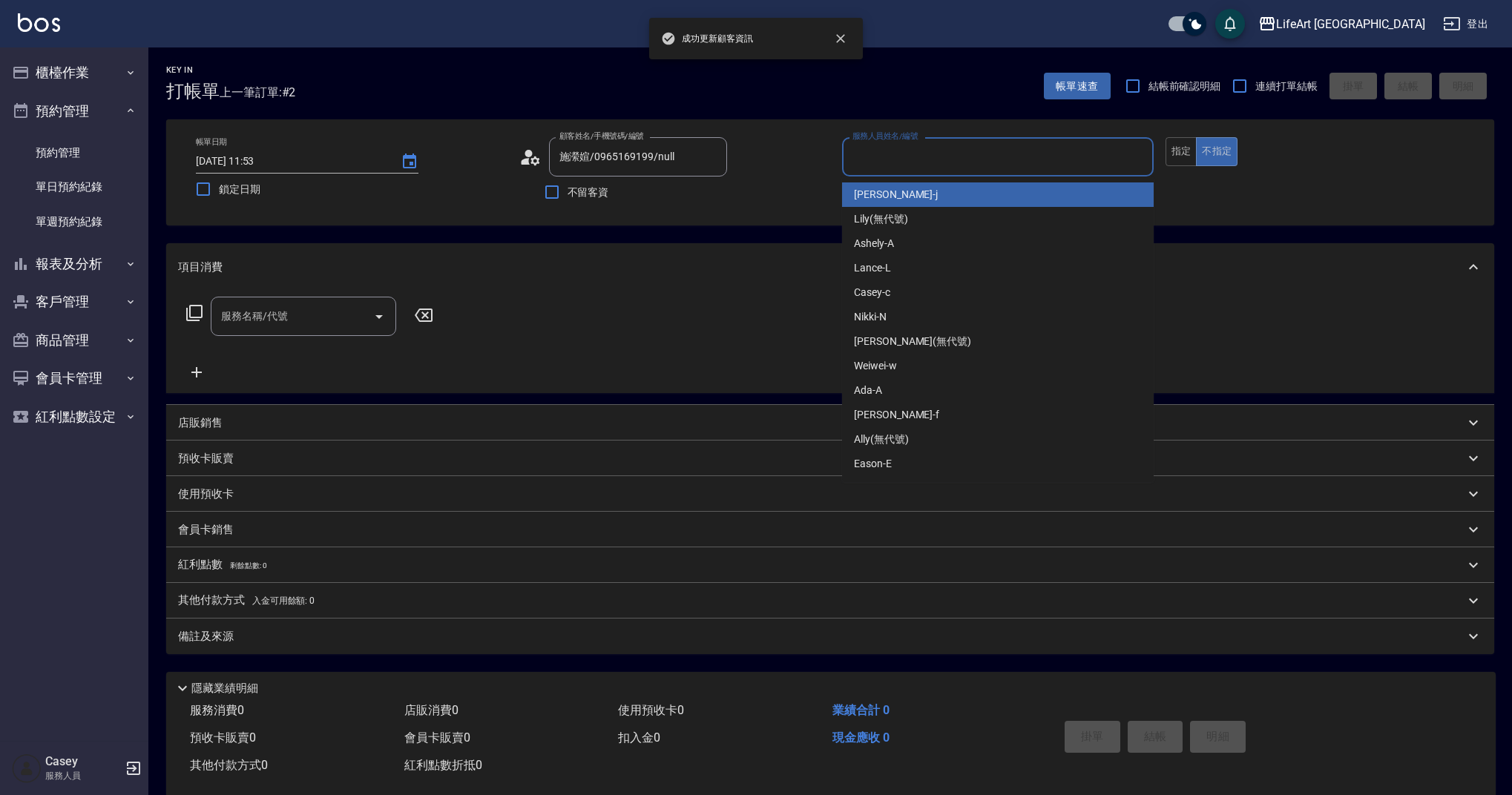
click at [922, 166] on input "服務人員姓名/編號" at bounding box center [997, 156] width 298 height 26
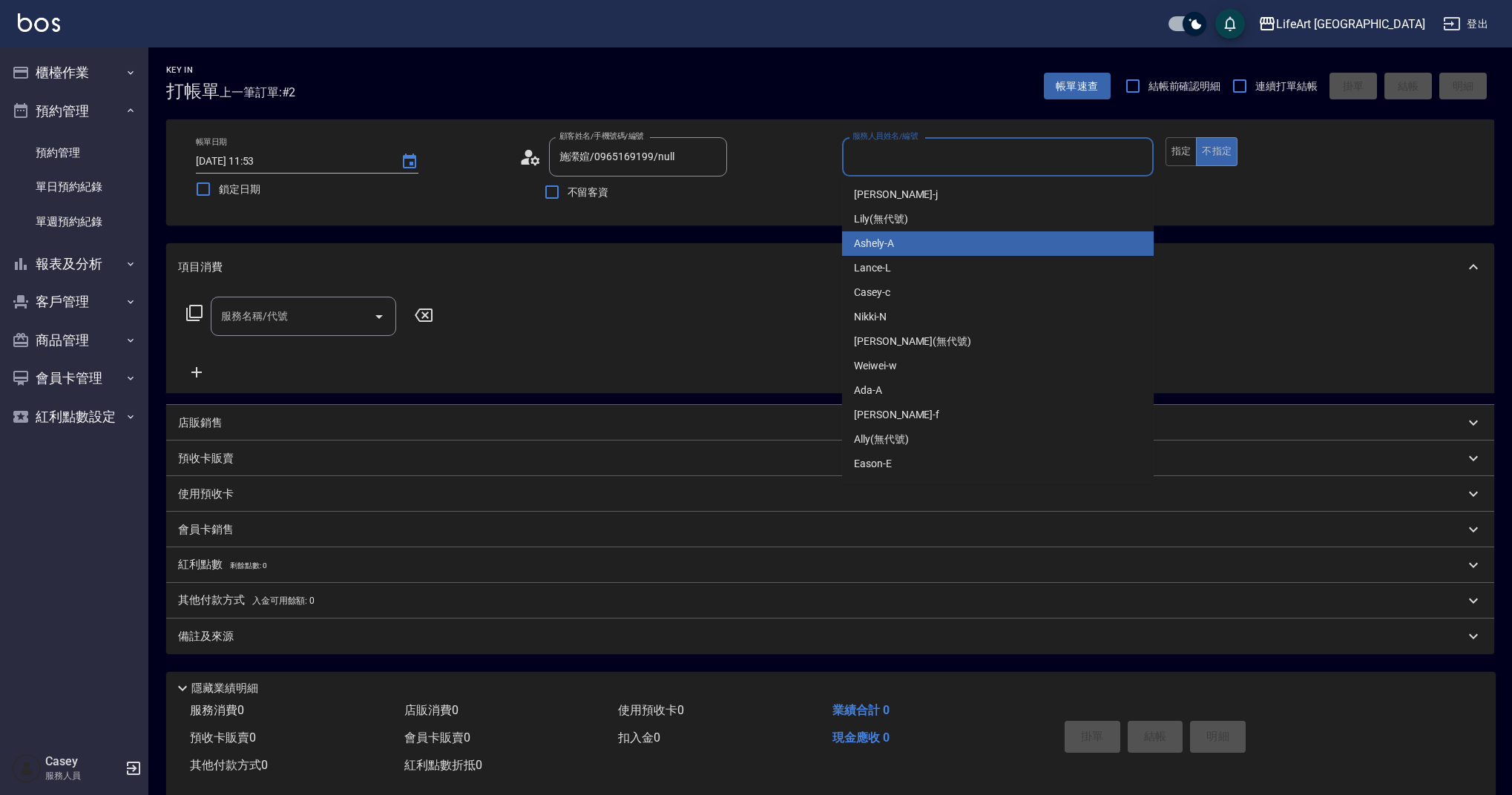
click at [900, 238] on div "Ashely -A" at bounding box center [998, 243] width 311 height 25
type input "Ashely-A"
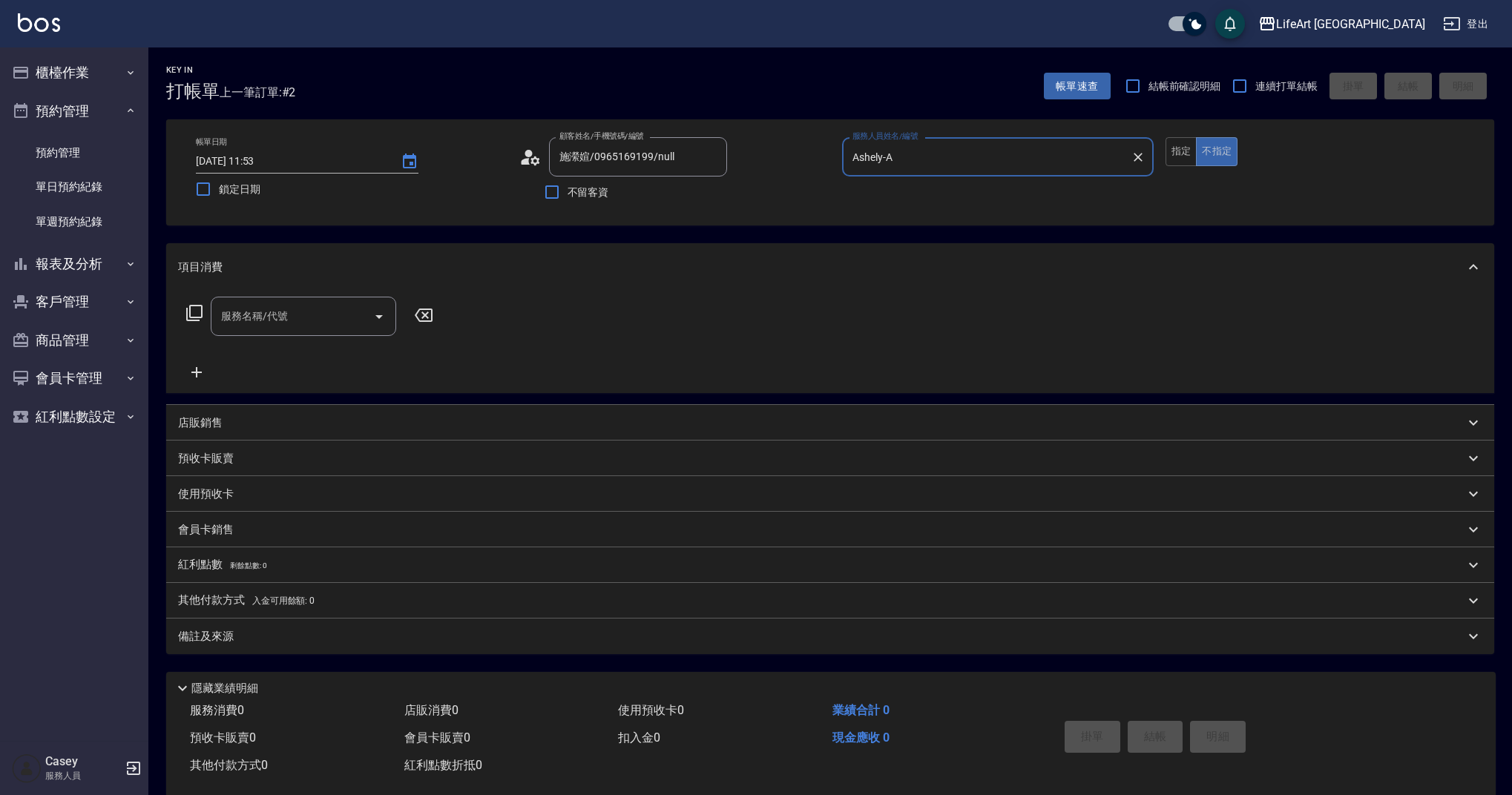
click at [318, 321] on input "服務名稱/代號" at bounding box center [292, 316] width 150 height 26
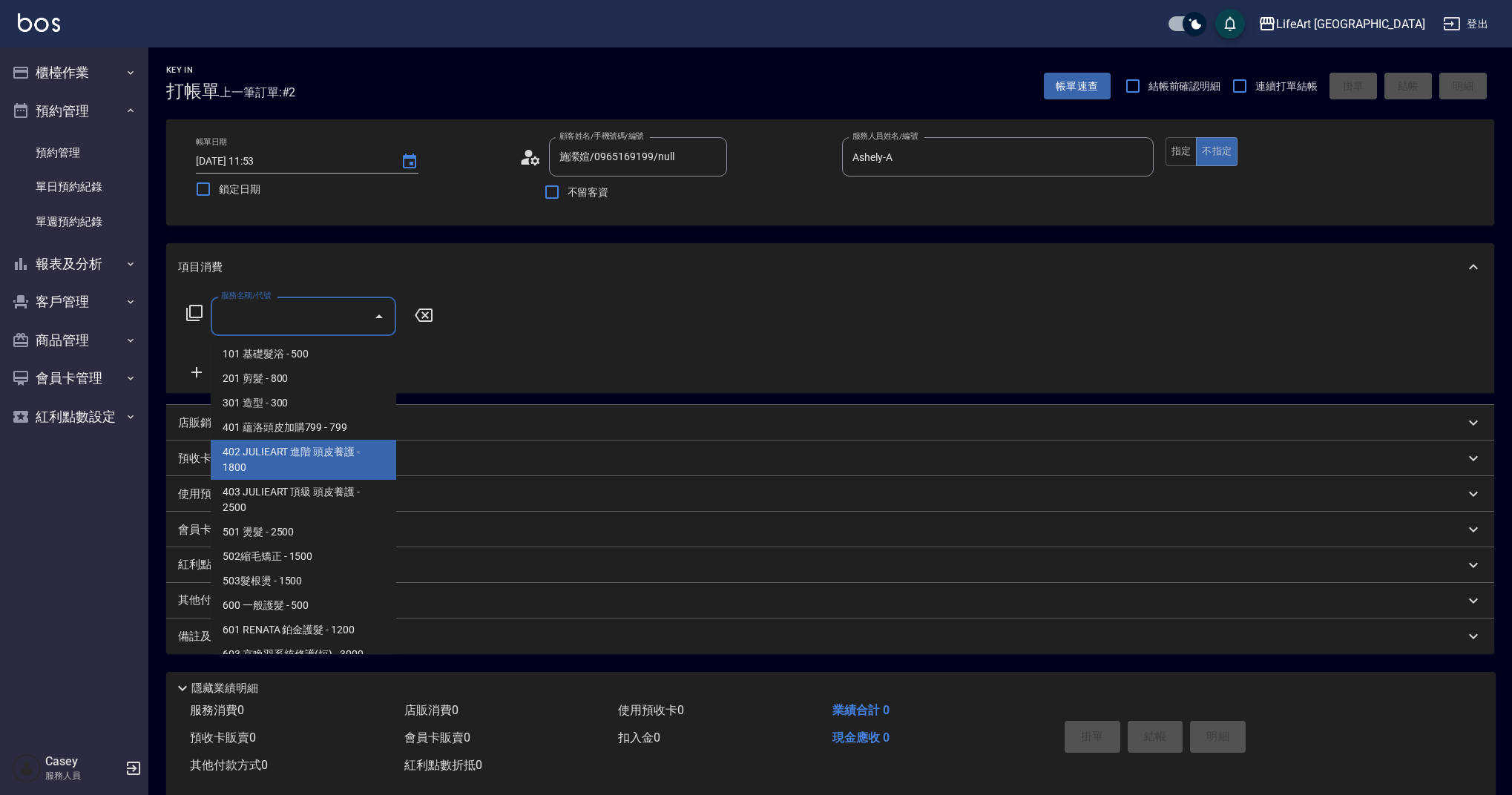
scroll to position [190, 0]
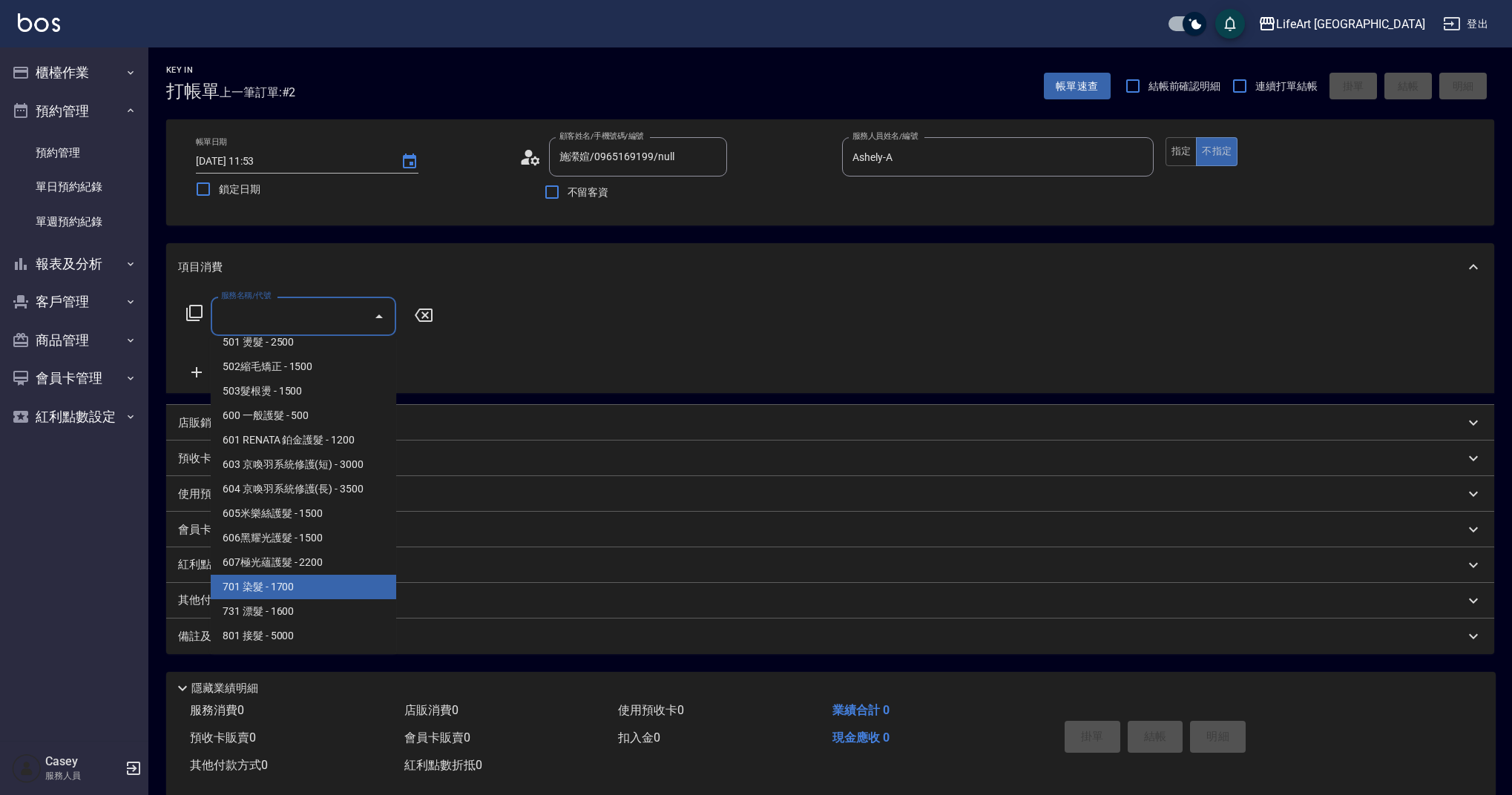
click at [363, 589] on span "701 染髮 - 1700" at bounding box center [303, 587] width 185 height 25
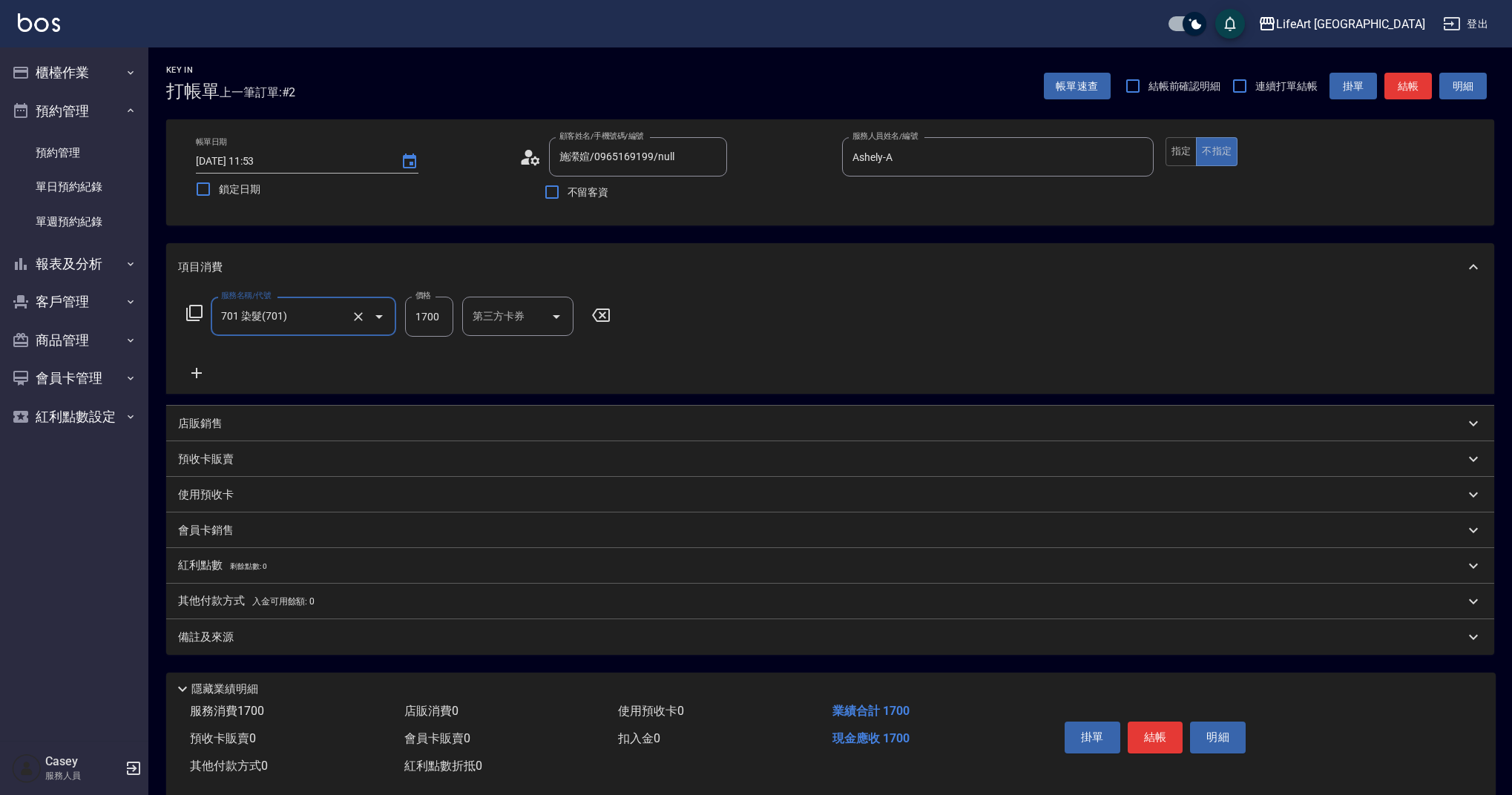
type input "701 染髮(701)"
click at [199, 375] on icon at bounding box center [196, 372] width 37 height 17
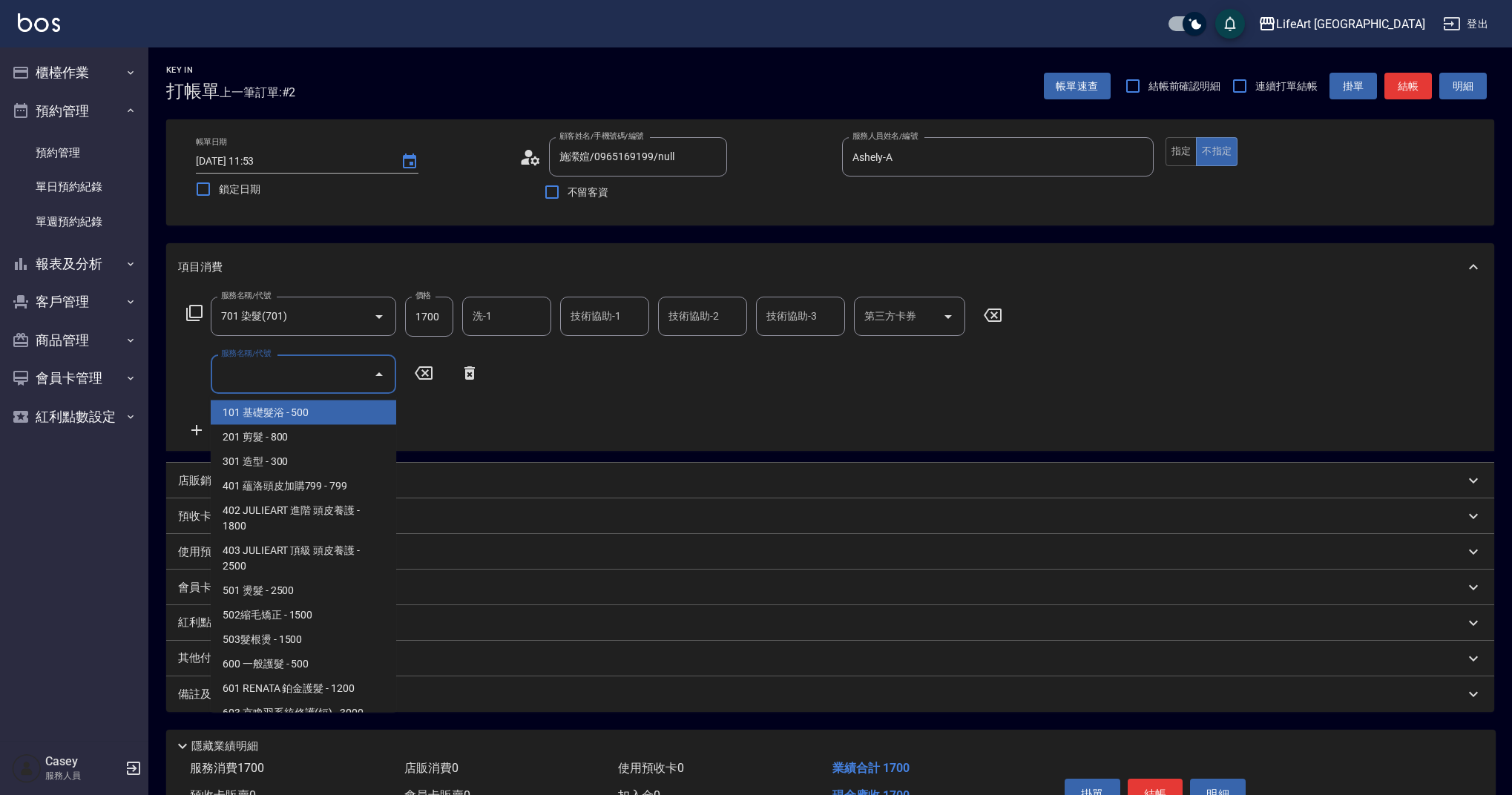
click at [249, 377] on input "服務名稱/代號" at bounding box center [292, 374] width 150 height 26
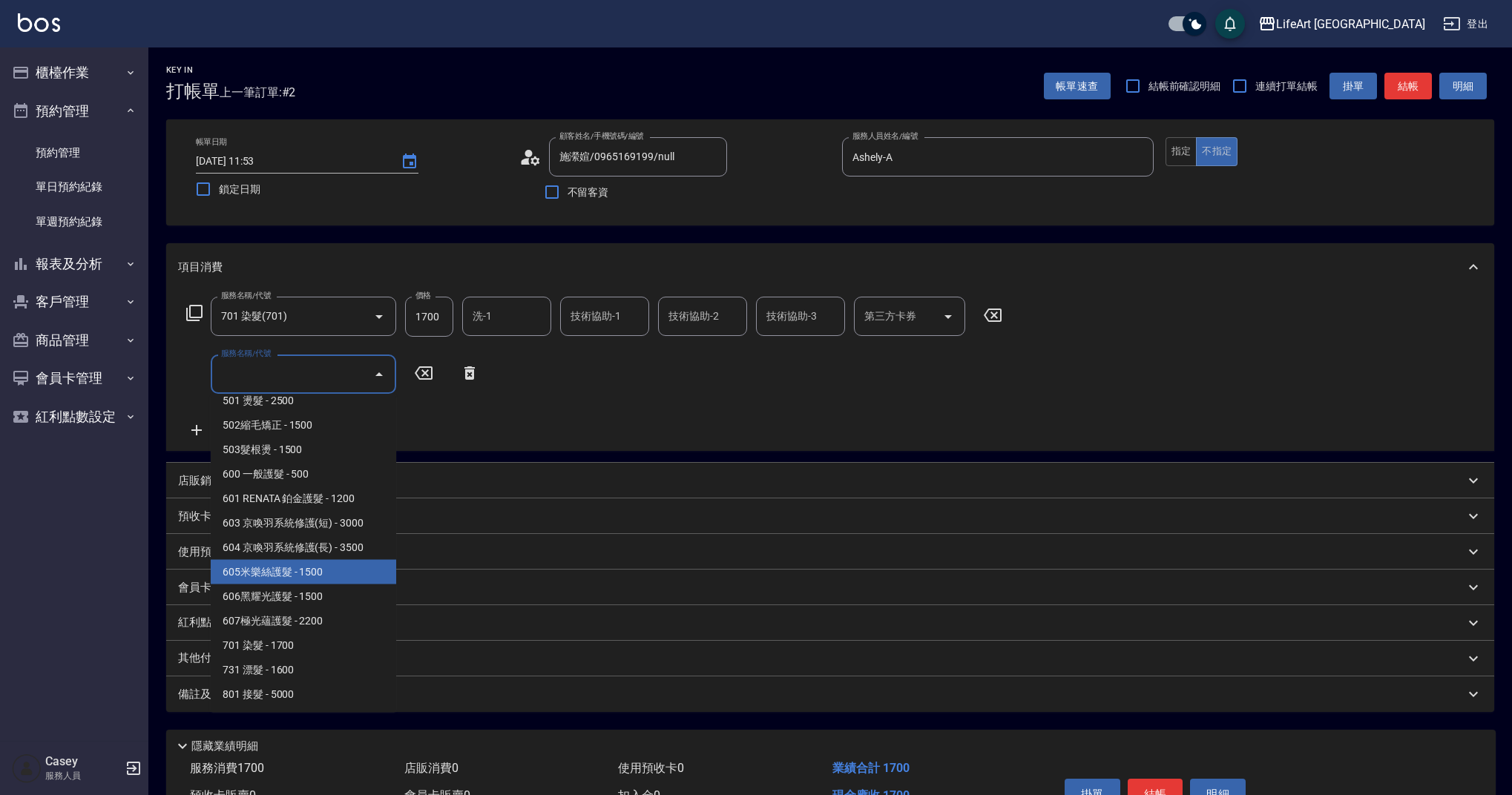
click at [357, 572] on span "605米樂絲護髮 - 1500" at bounding box center [303, 572] width 185 height 25
type input "605米樂絲護髮(605)"
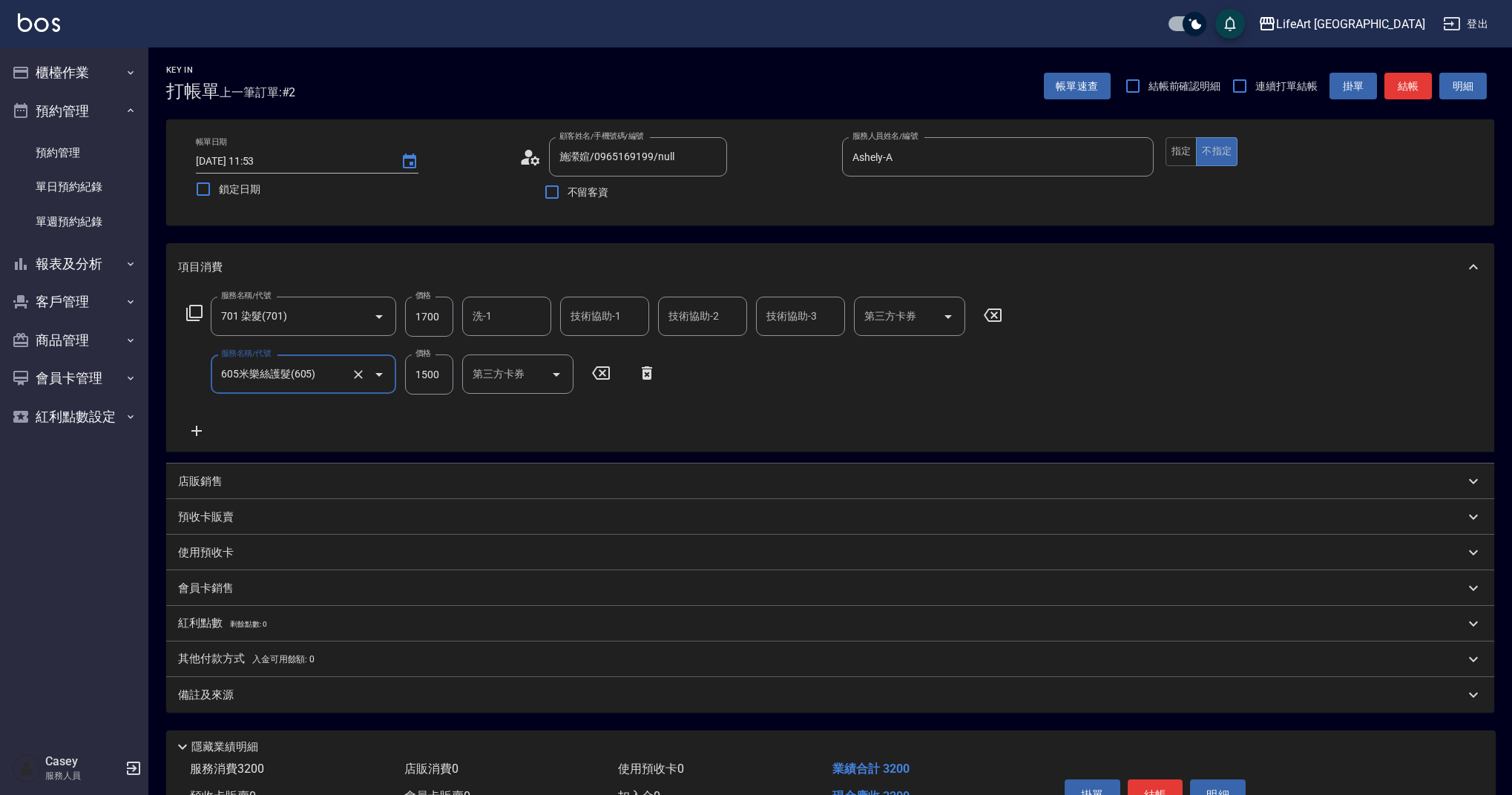
click at [439, 321] on input "1700" at bounding box center [429, 316] width 48 height 40
type input "2450"
click at [191, 430] on icon at bounding box center [196, 430] width 10 height 10
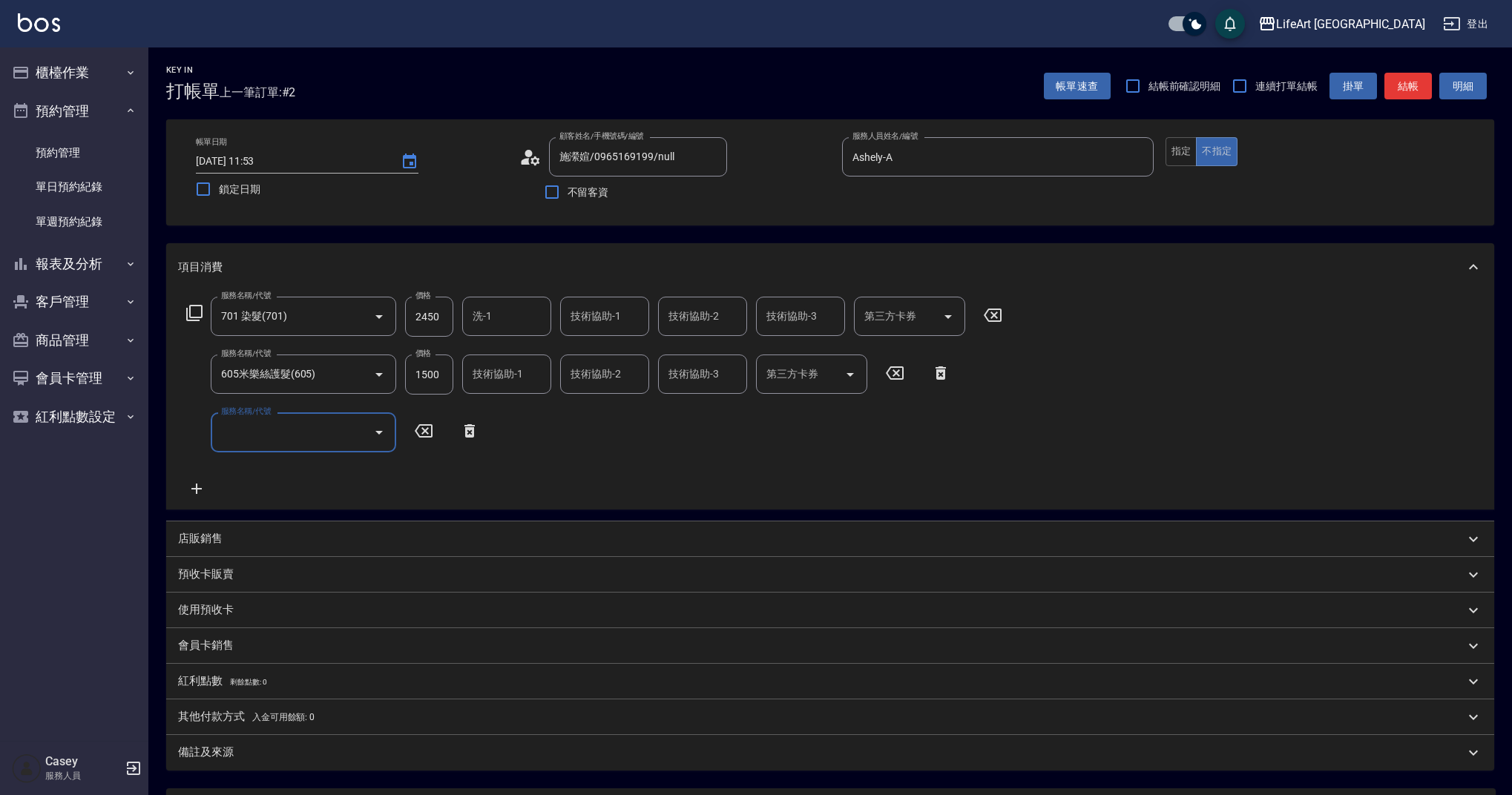
click at [244, 438] on input "服務名稱/代號" at bounding box center [292, 432] width 150 height 26
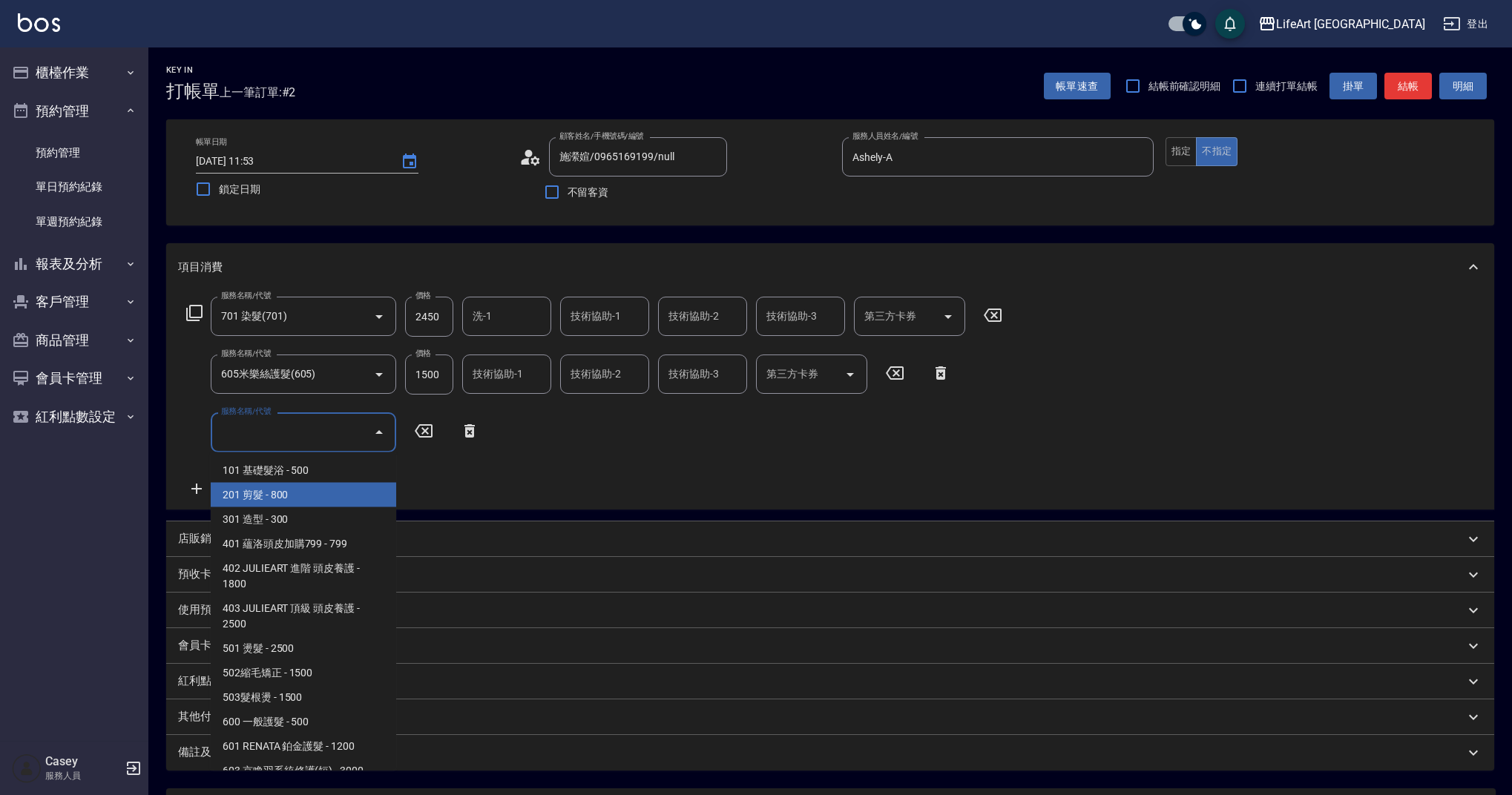
click at [273, 496] on span "201 剪髮 - 800" at bounding box center [303, 495] width 185 height 25
type input "201 剪髮(201)"
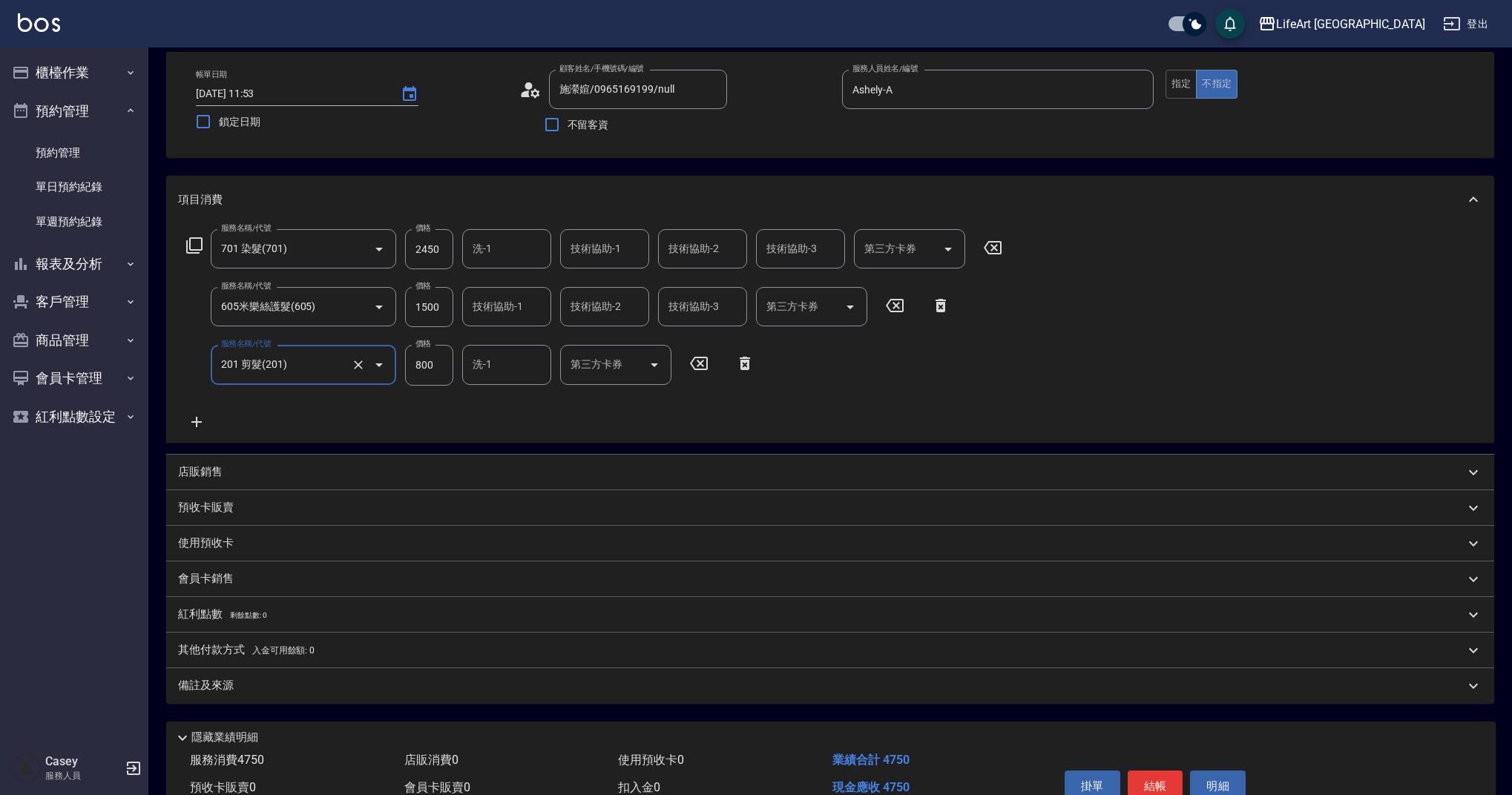
scroll to position [46, 0]
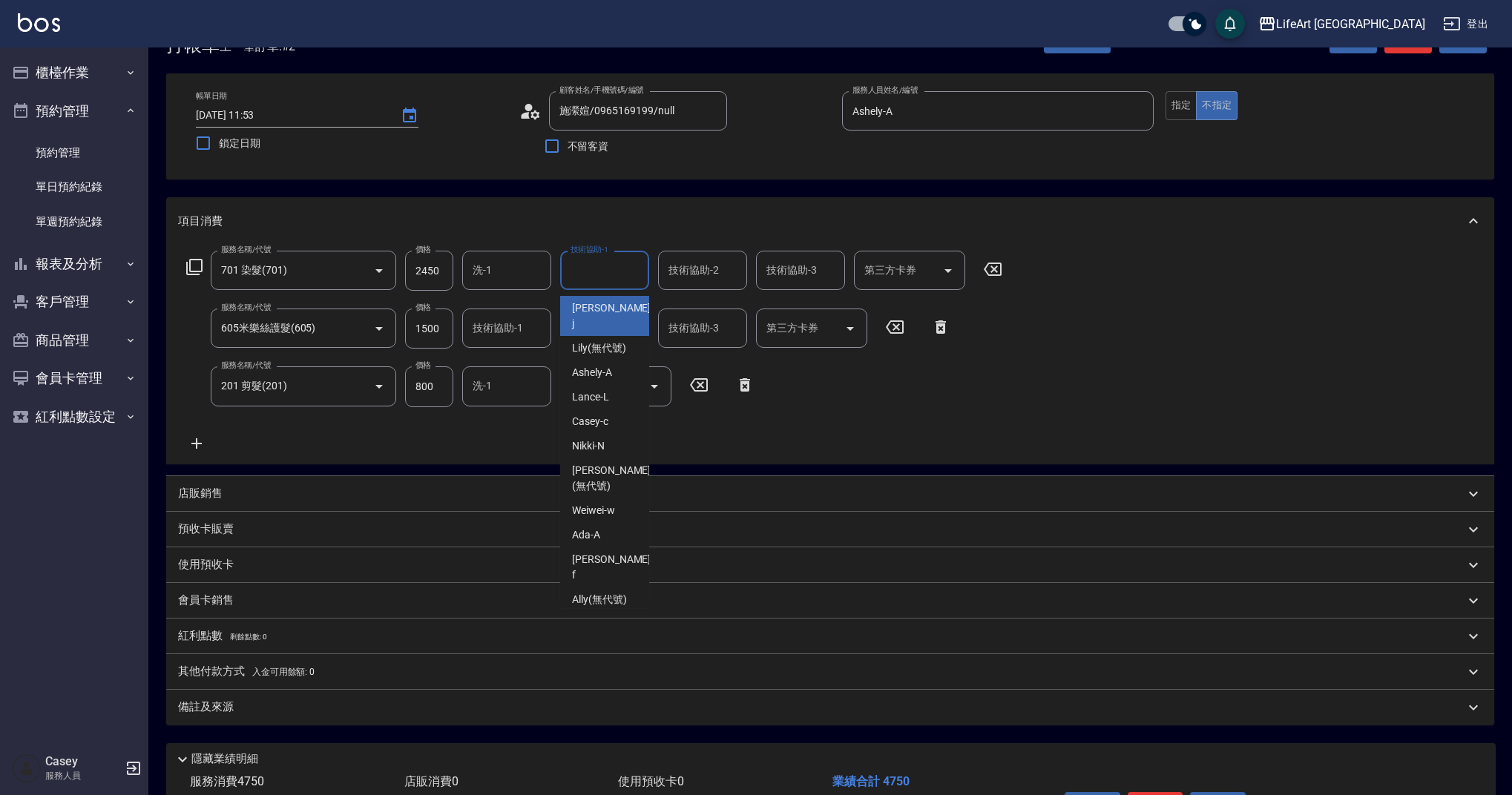
click at [617, 274] on input "技術協助-1" at bounding box center [604, 270] width 75 height 26
click at [611, 308] on div "Casey -c" at bounding box center [605, 308] width 89 height 25
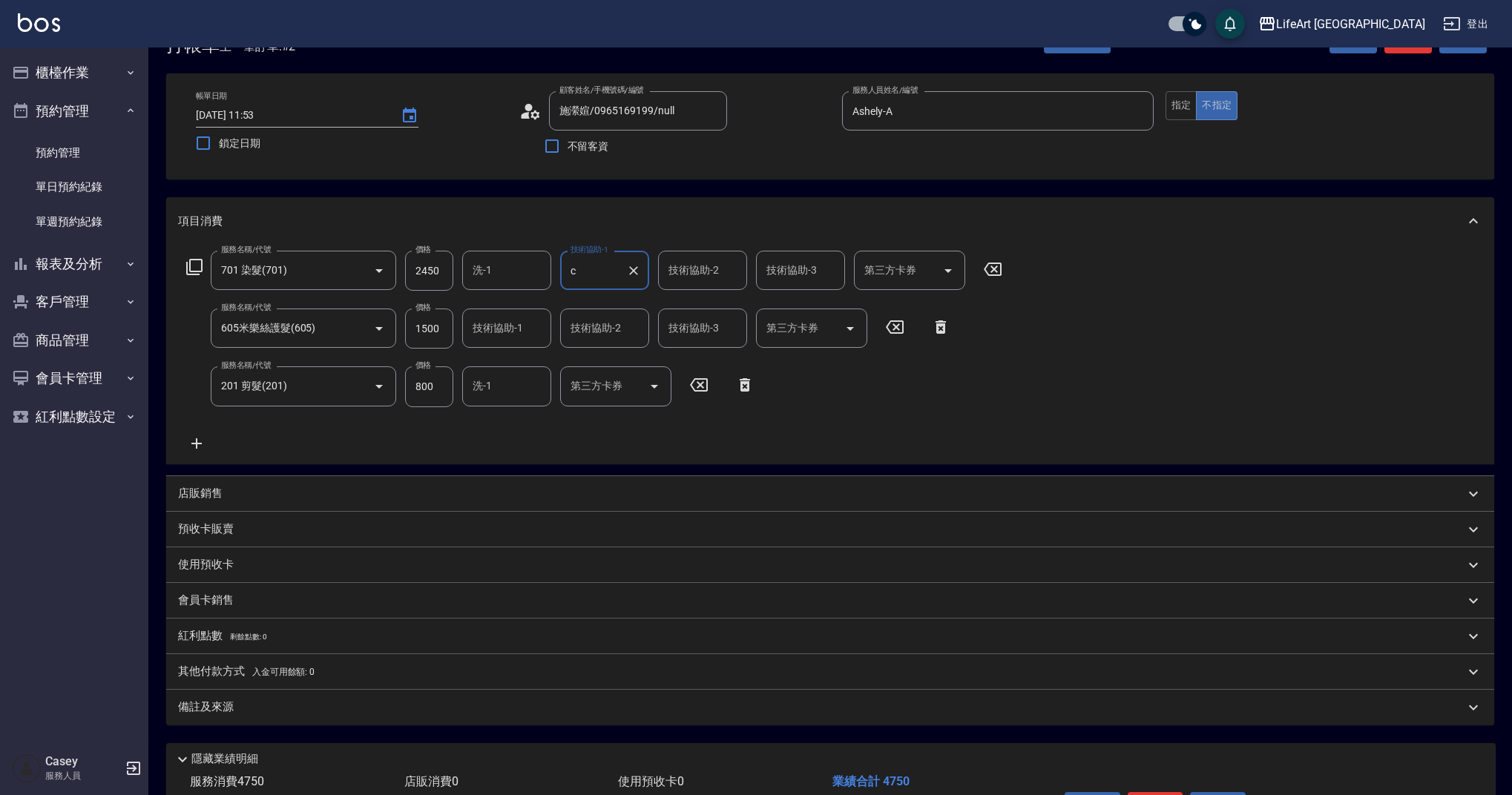
type input "Casey-c"
click at [529, 327] on input "技術協助-1" at bounding box center [506, 328] width 75 height 26
click at [519, 366] on div "Casey -c" at bounding box center [507, 366] width 89 height 25
type input "Casey-c"
click at [707, 263] on div "技術協助-2 技術協助-2" at bounding box center [702, 270] width 89 height 39
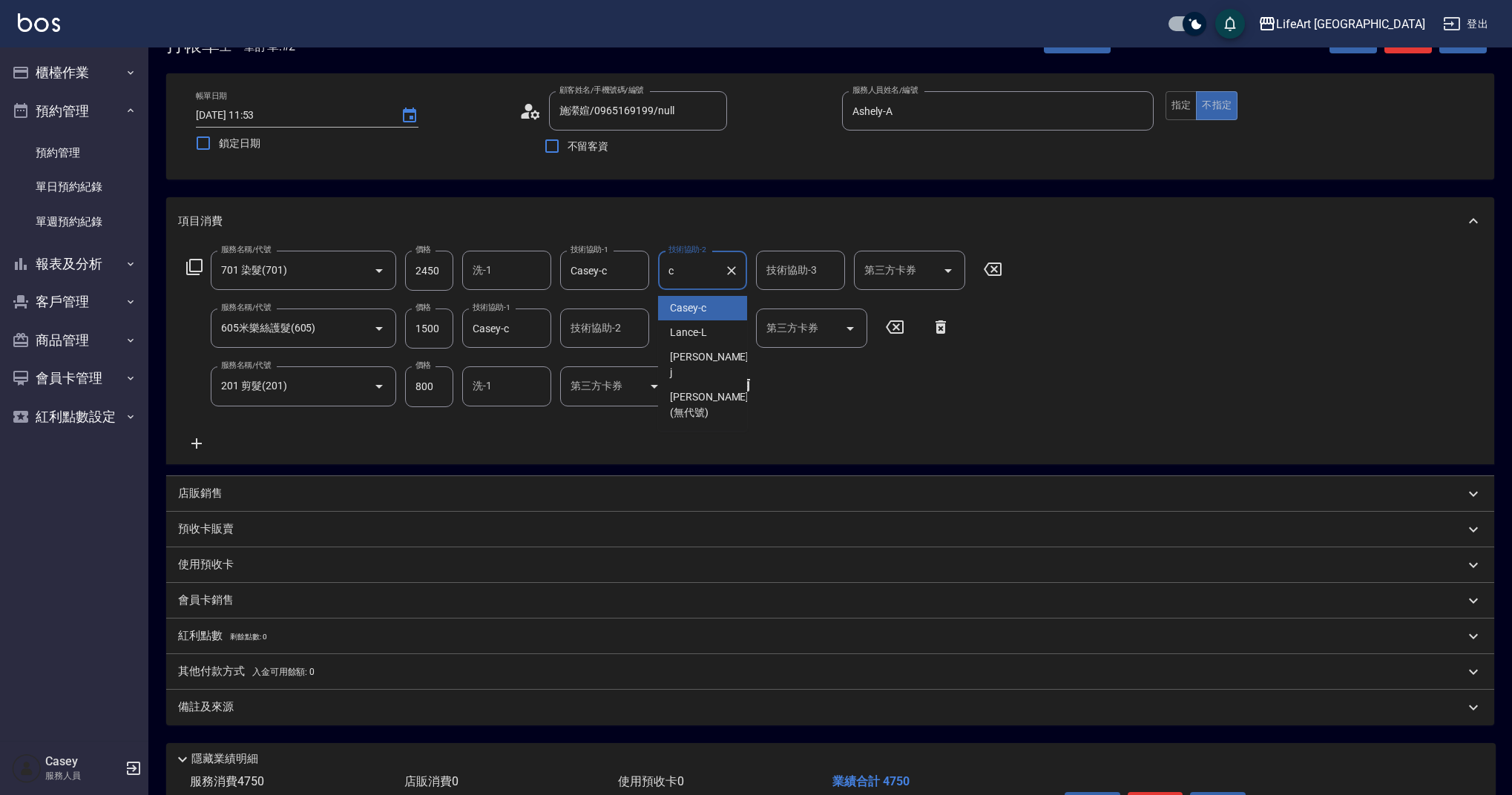
click at [702, 311] on span "Casey -c" at bounding box center [688, 308] width 37 height 16
type input "Casey-c"
click at [795, 436] on div "服務名稱/代號 701 染髮(701) 服務名稱/代號 價格 2450 價格 洗-1 洗-1 技術協助-1 Casey-c 技術協助-1 技術協助-2 Cas…" at bounding box center [594, 351] width 833 height 201
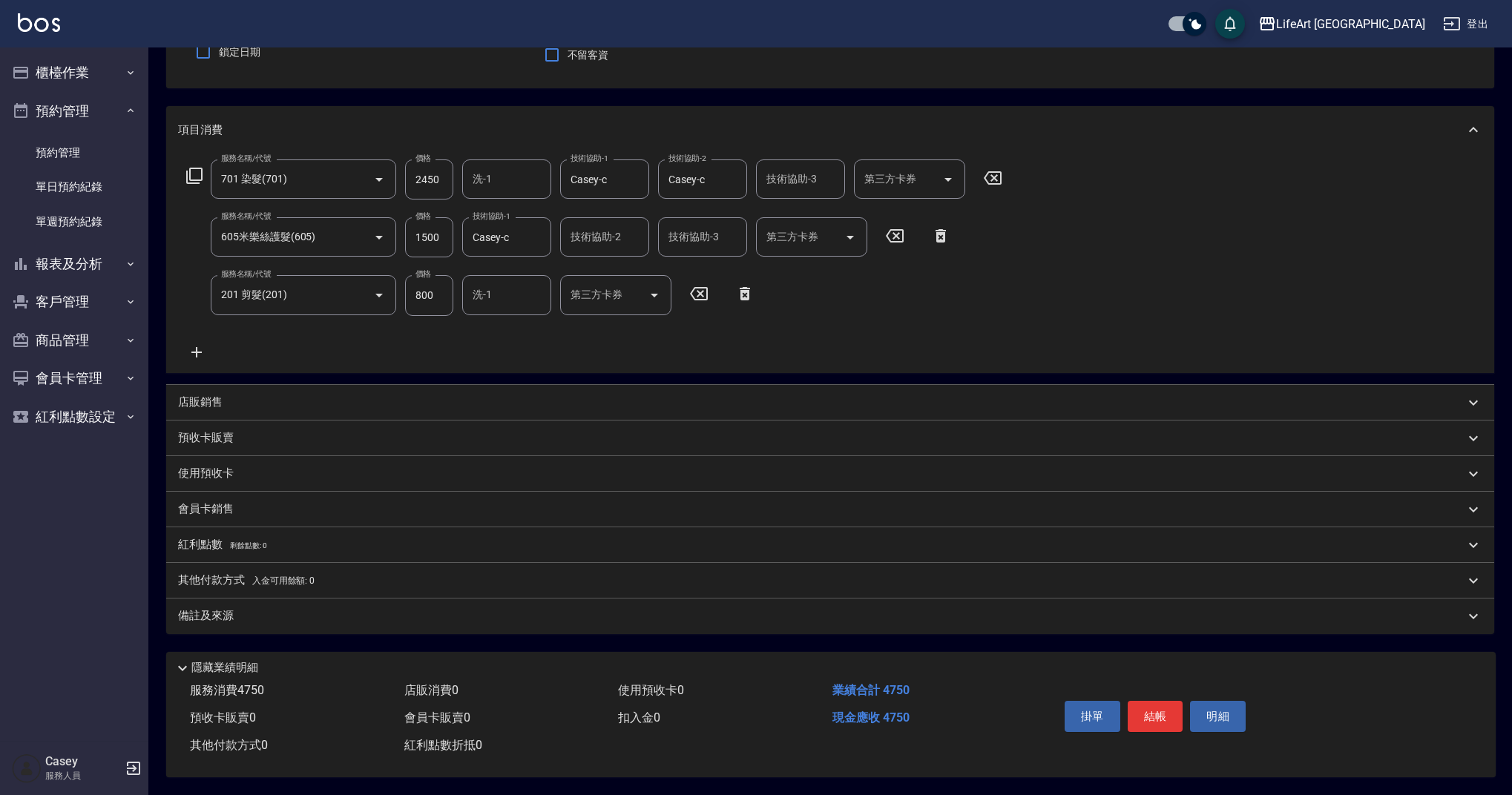
click at [297, 608] on div "備註及來源" at bounding box center [821, 616] width 1286 height 16
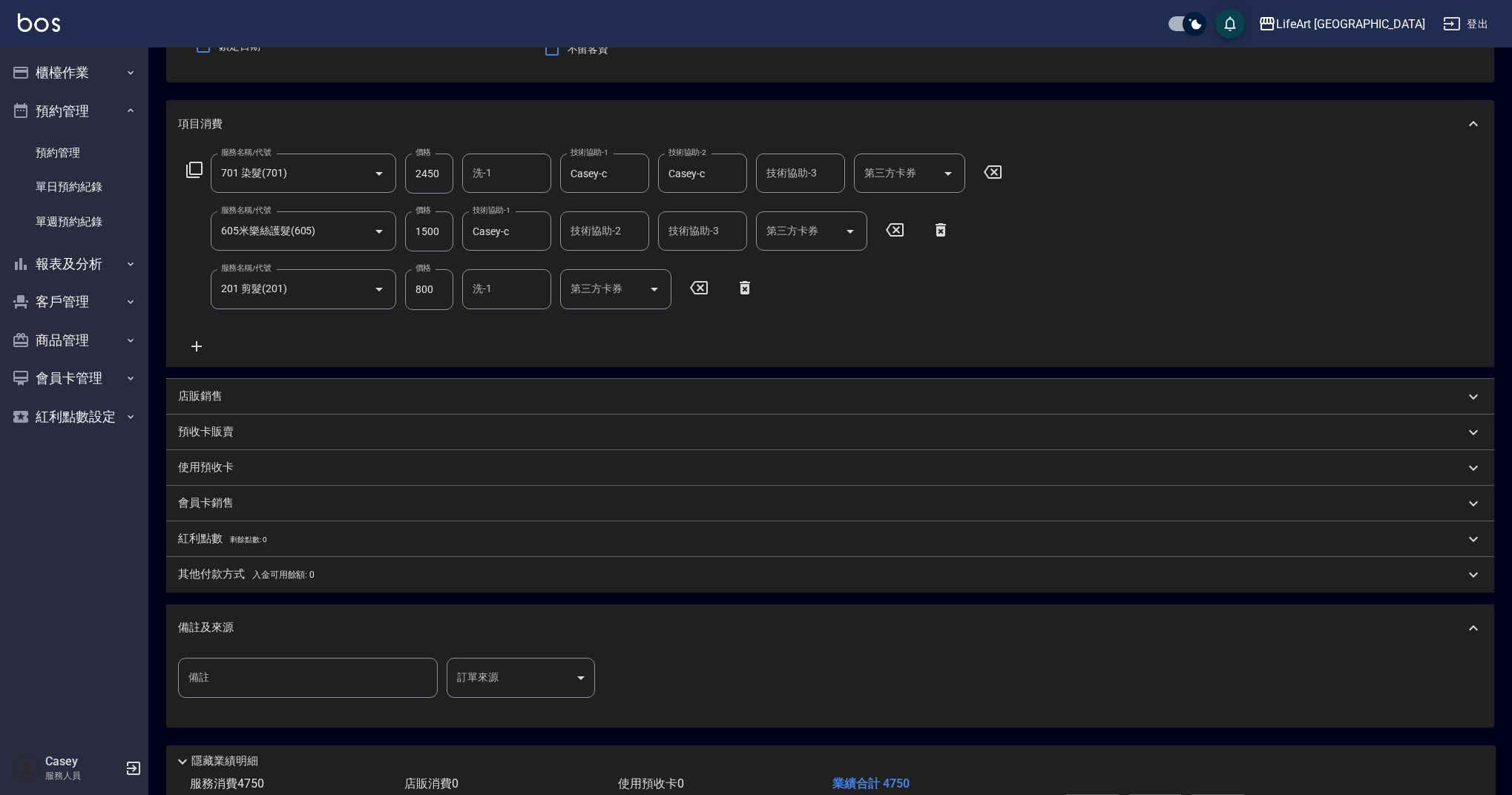
click at [515, 667] on body "LifeArt 蘆洲 登出 櫃檯作業 打帳單 帳單列表 現金收支登錄 高階收支登錄 材料自購登錄 每日結帳 排班表 現場電腦打卡 預約管理 預約管理 單日預約…" at bounding box center [756, 372] width 1512 height 1032
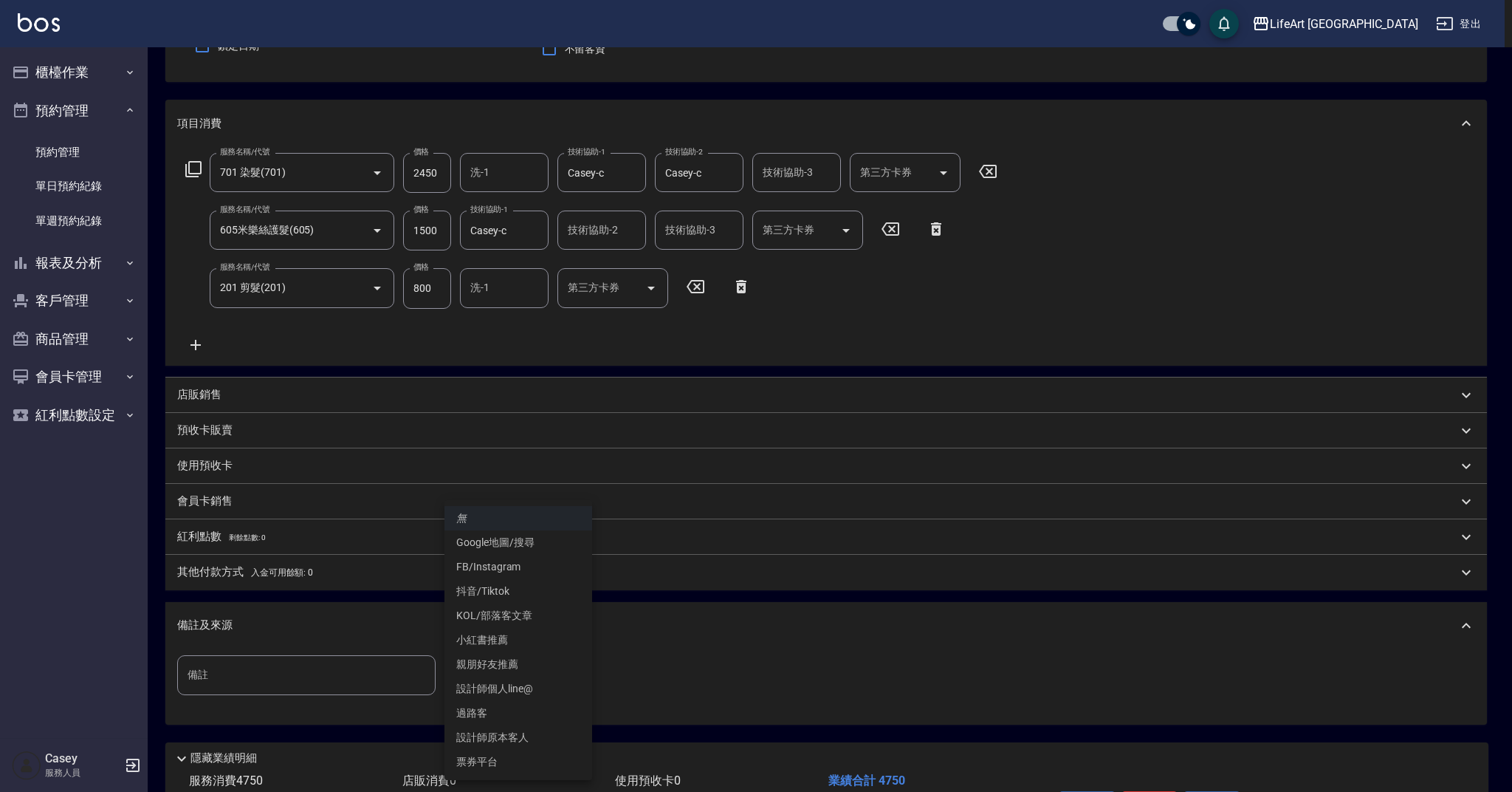
click at [523, 687] on li "設計師個人line@" at bounding box center [518, 688] width 148 height 25
type input "設計師個人line@"
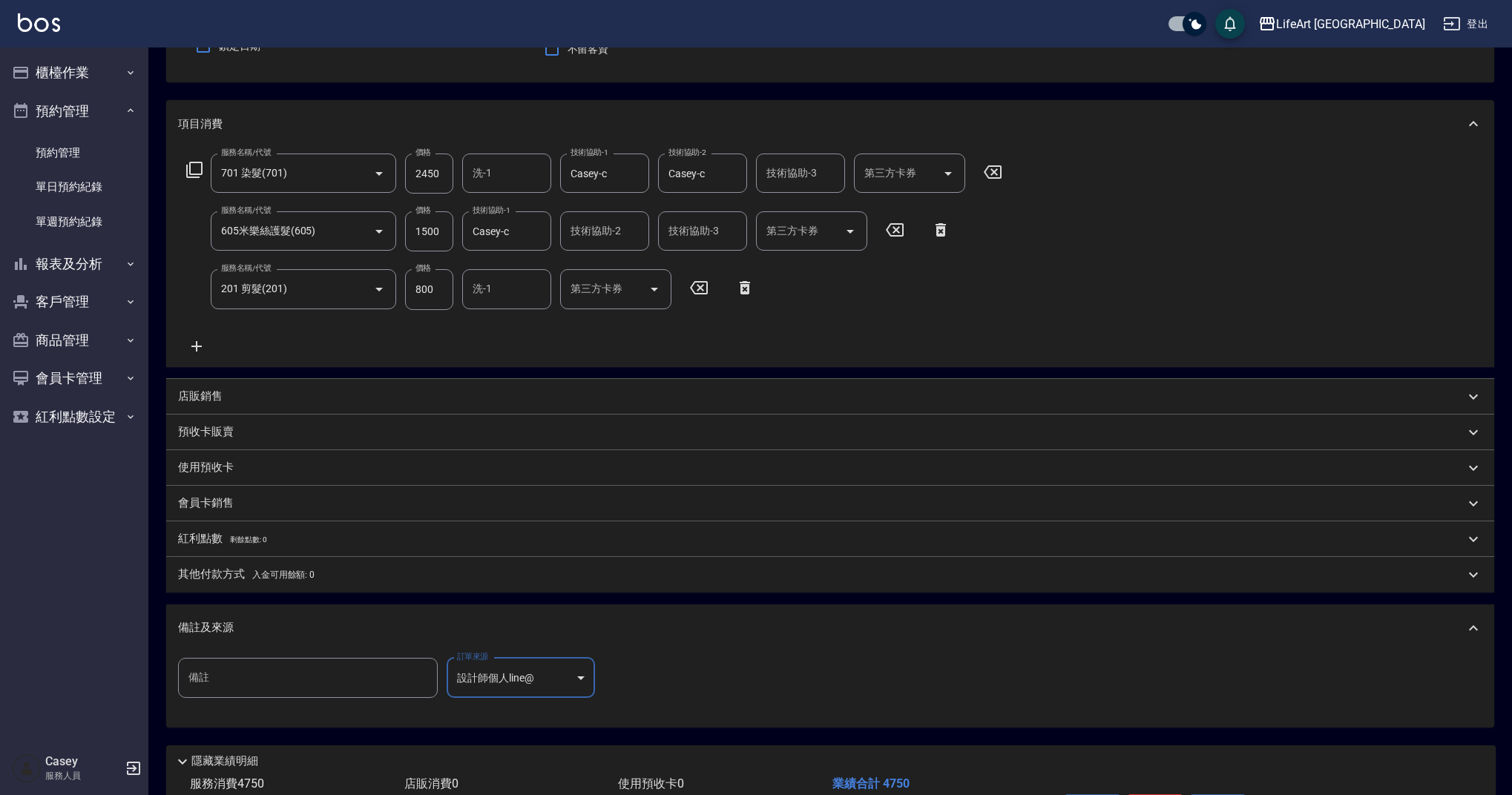
click at [240, 573] on p "其他付款方式 入金可用餘額: 0" at bounding box center [246, 574] width 137 height 17
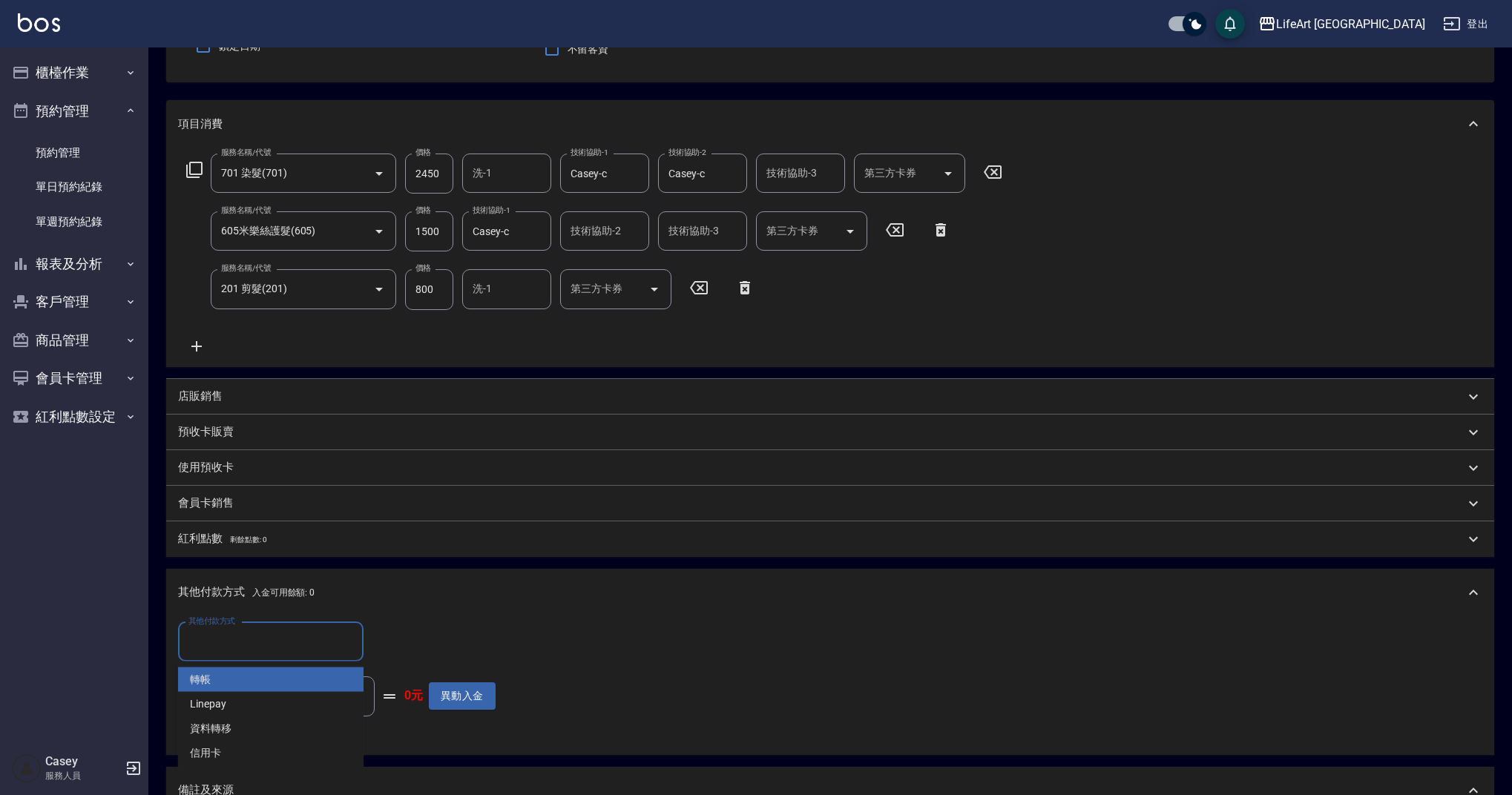
click at [242, 640] on input "其他付款方式" at bounding box center [270, 642] width 172 height 26
click at [241, 677] on span "轉帳" at bounding box center [270, 679] width 185 height 25
type input "轉帳"
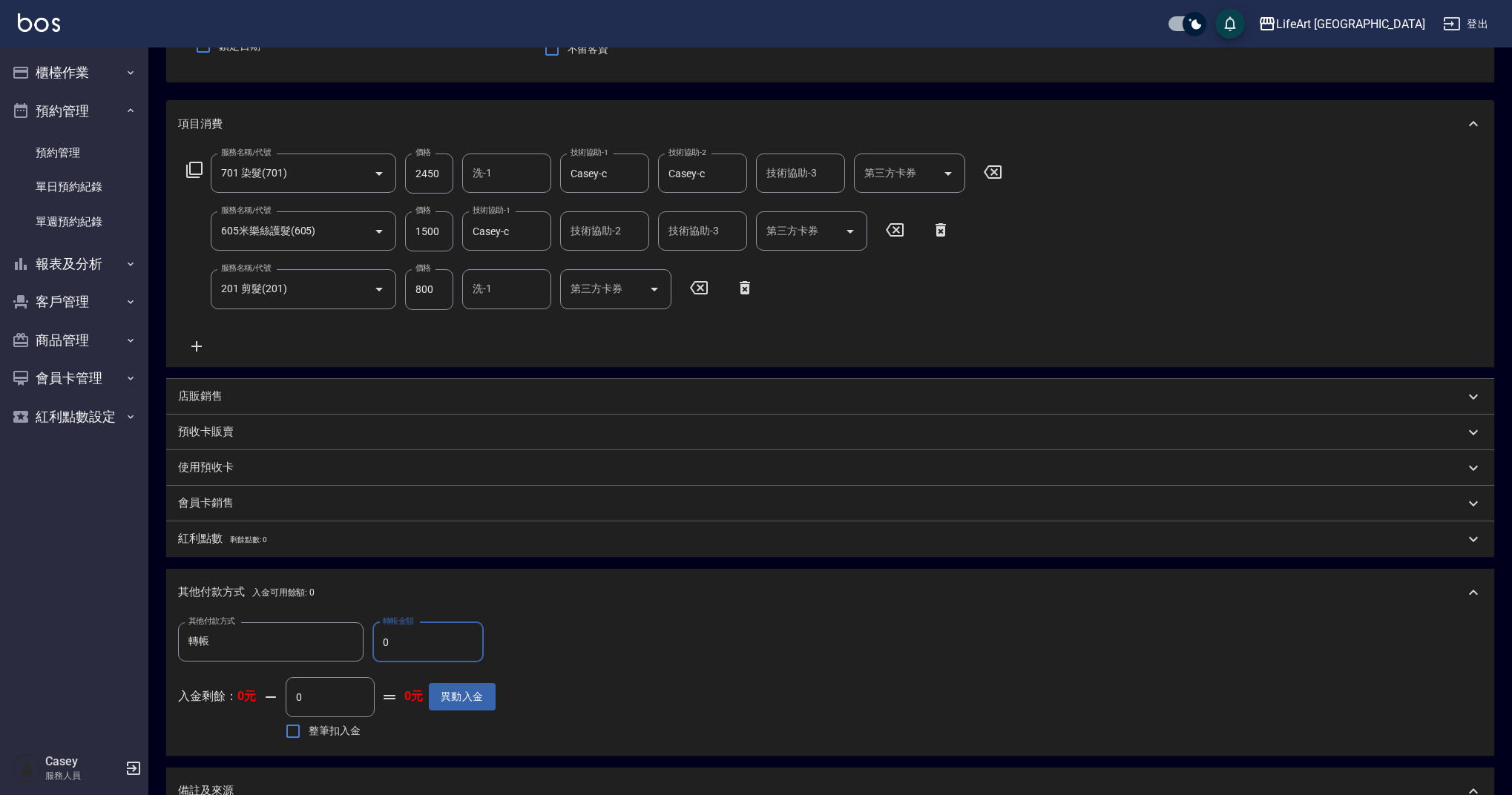
click at [411, 657] on input "0" at bounding box center [428, 642] width 111 height 40
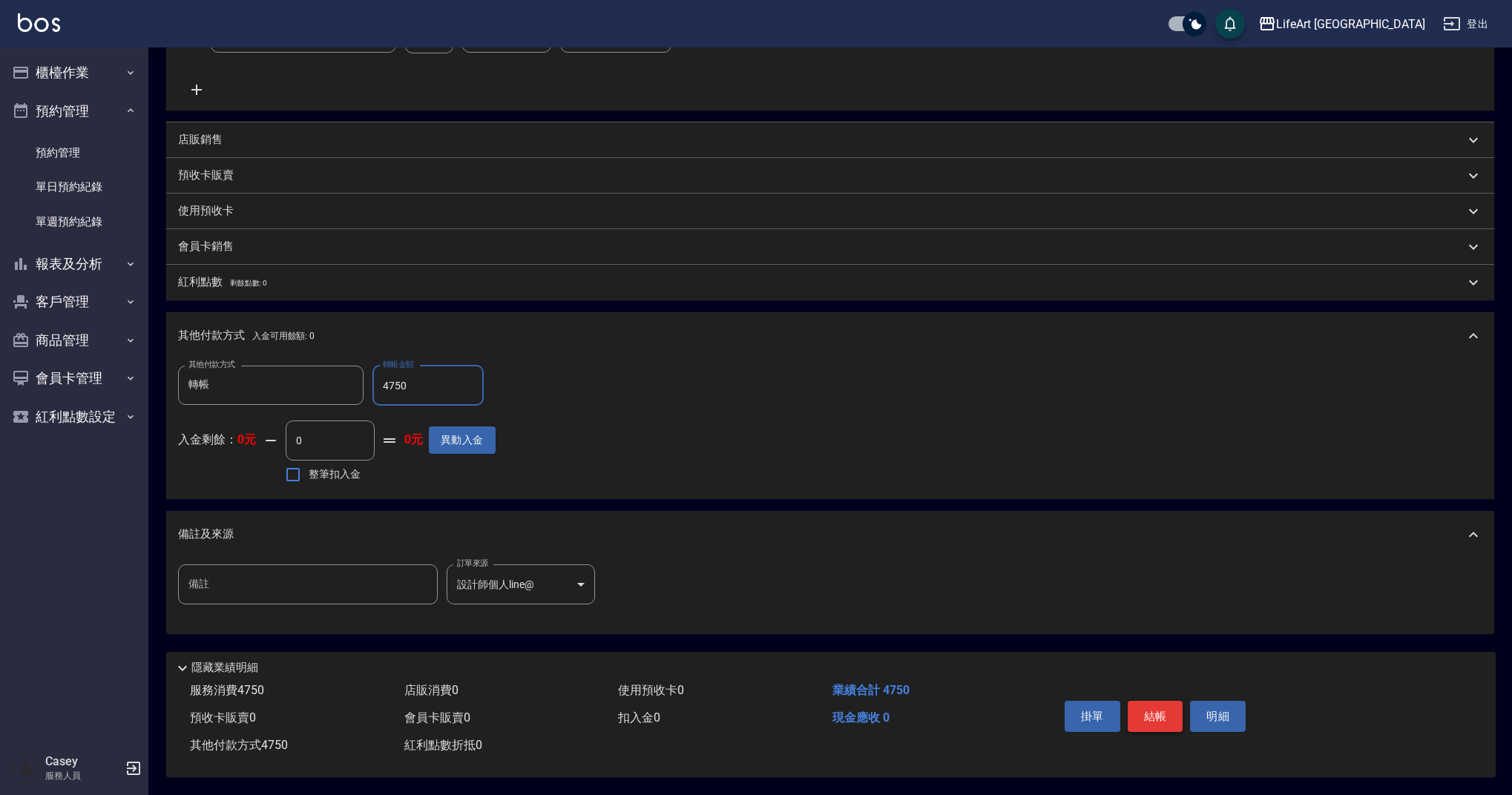
type input "4750"
click at [1155, 710] on button "結帳" at bounding box center [1155, 716] width 56 height 31
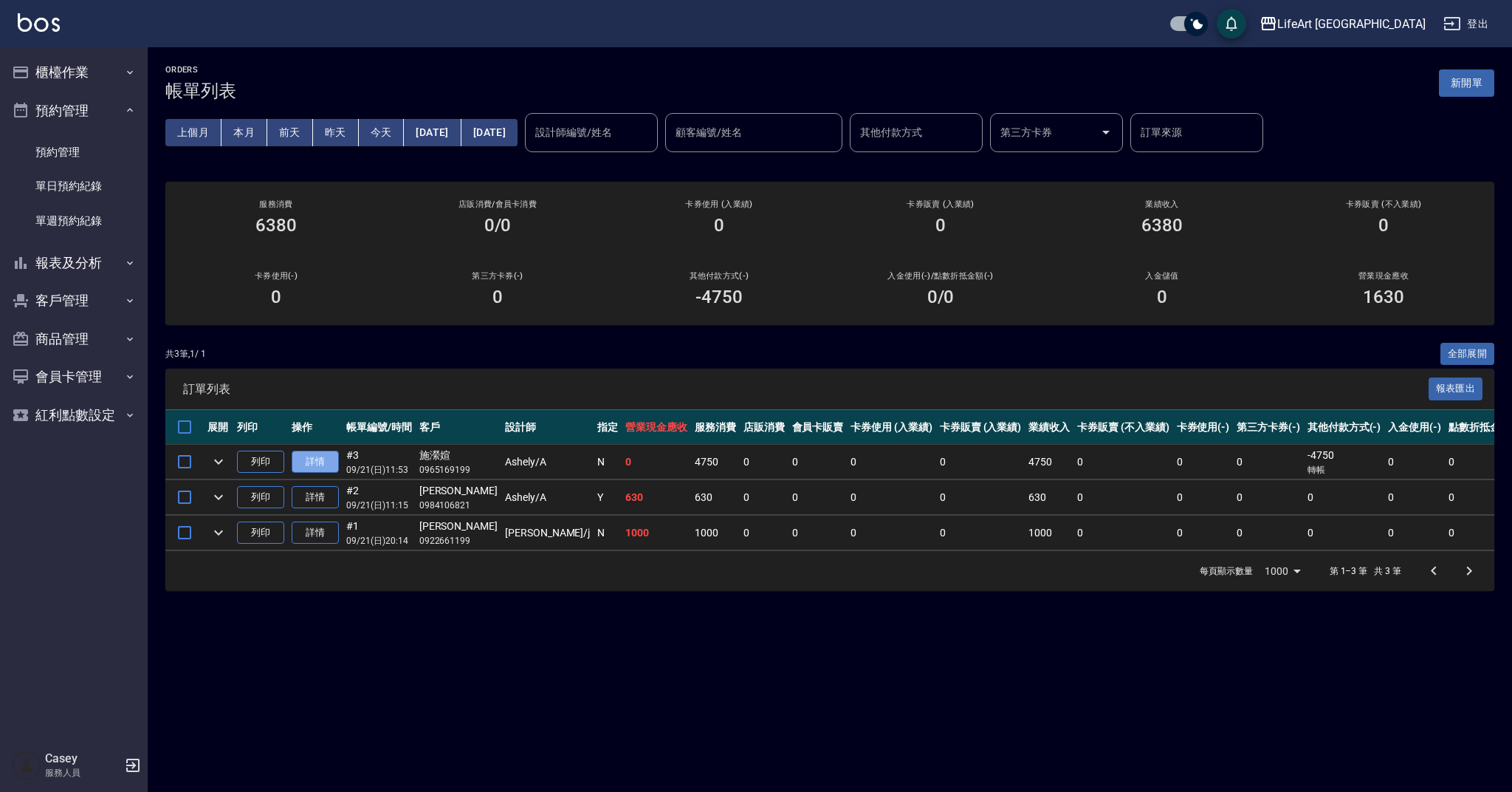
click at [310, 451] on link "詳情" at bounding box center [316, 462] width 47 height 23
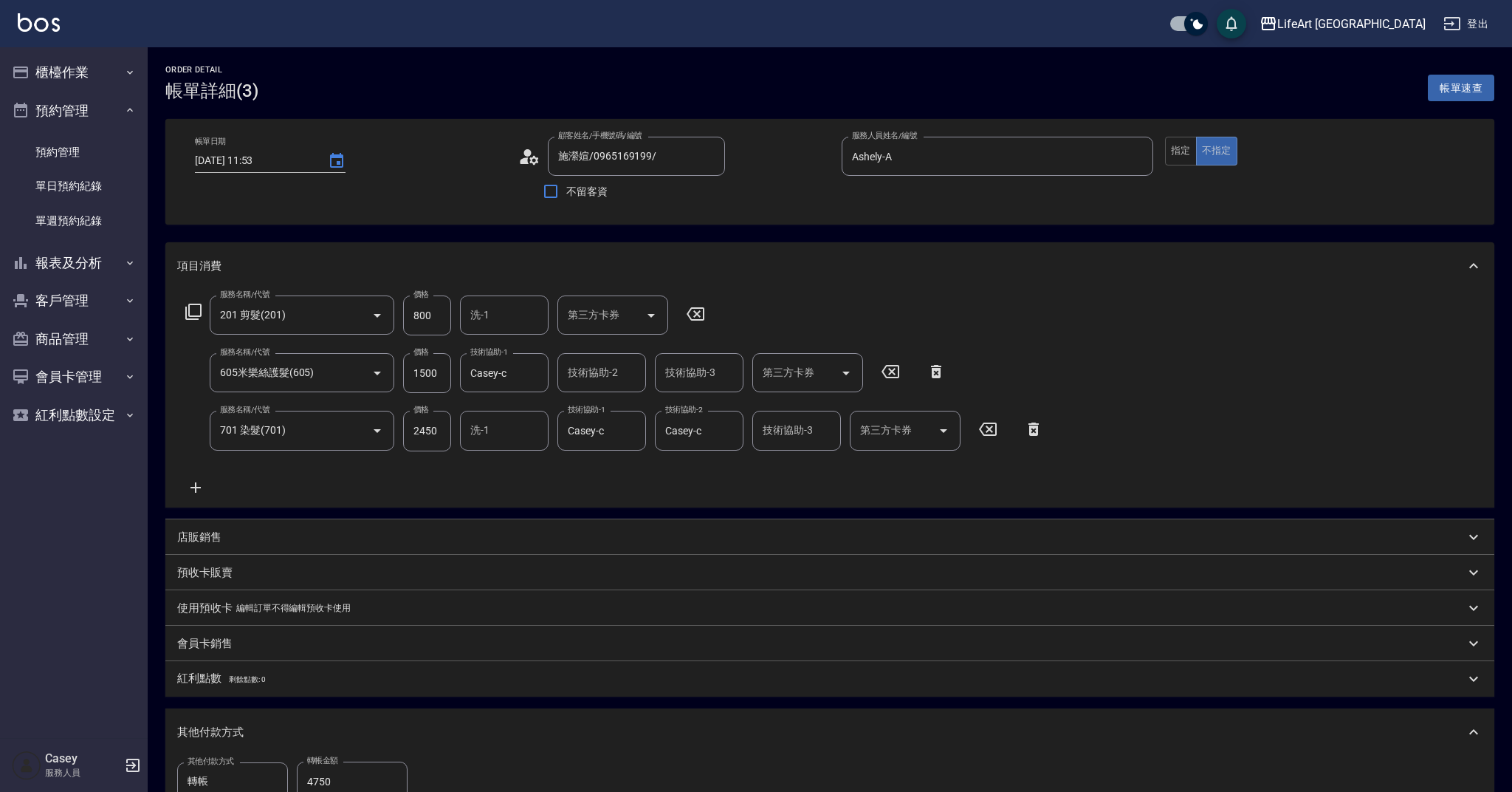
type input "2025/09/21 11:53"
type input "施瀠媗/0965169199/"
type input "Ashely-A"
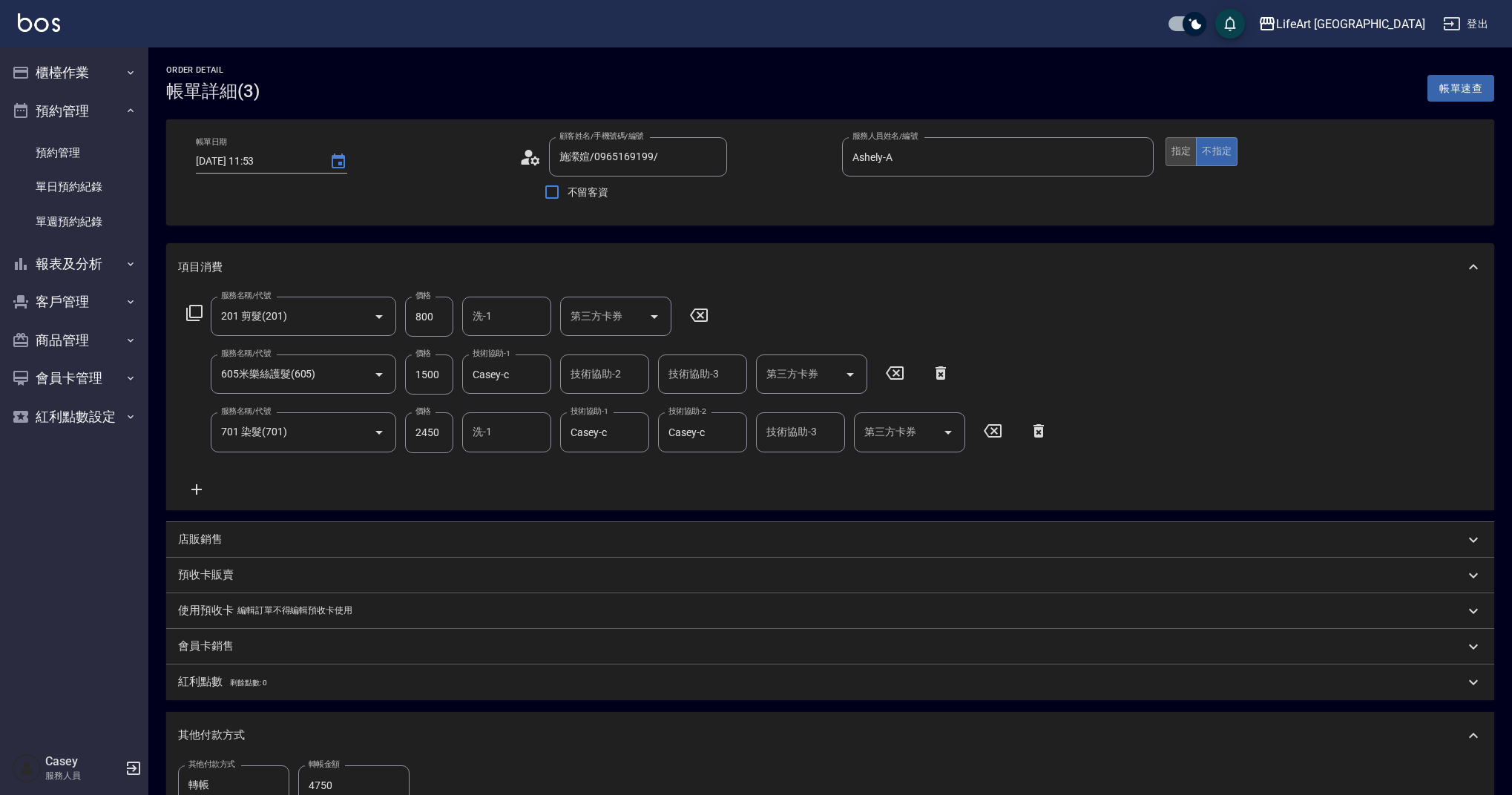
click at [1185, 151] on button "指定" at bounding box center [1181, 152] width 32 height 29
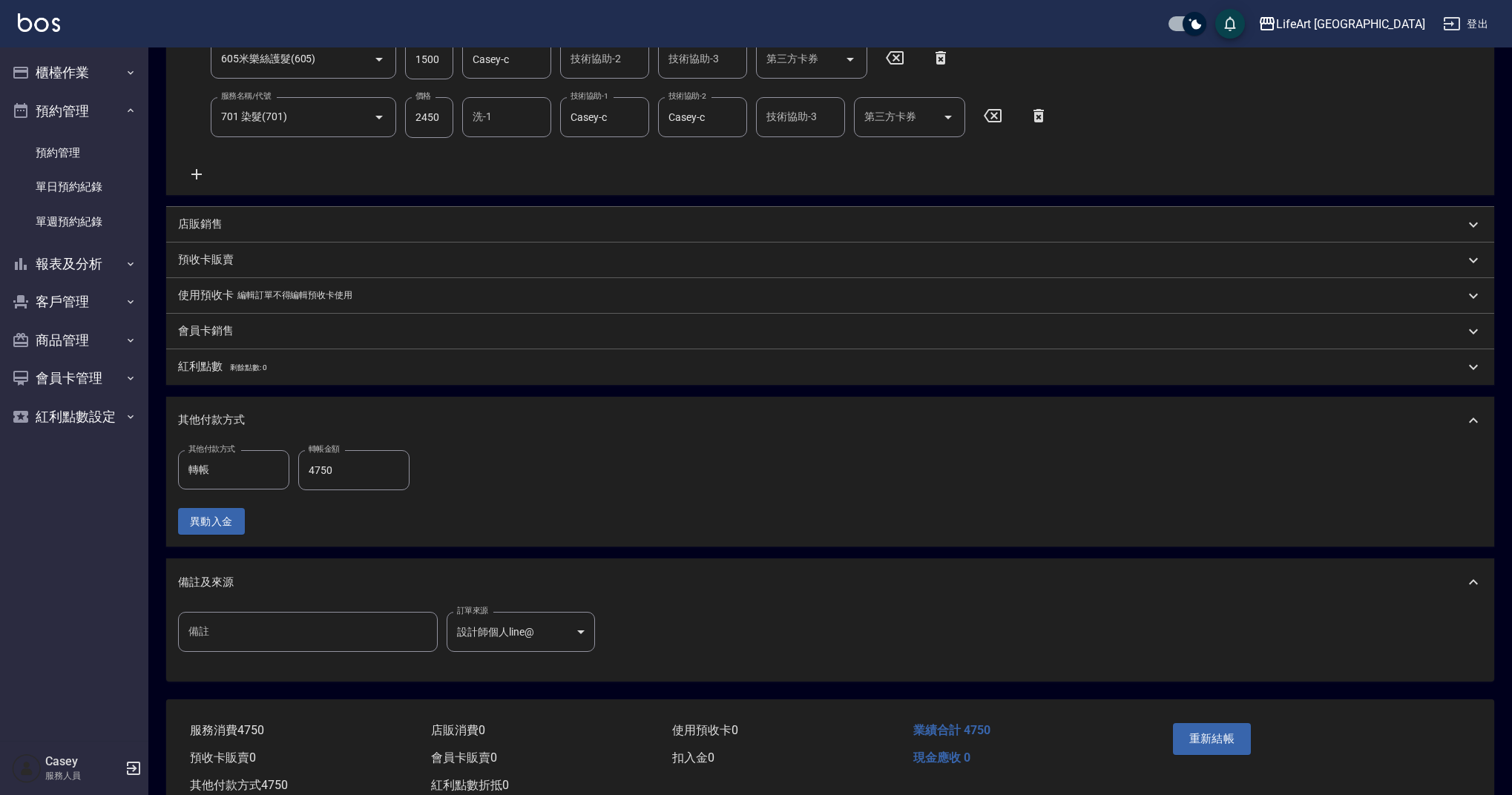
scroll to position [362, 0]
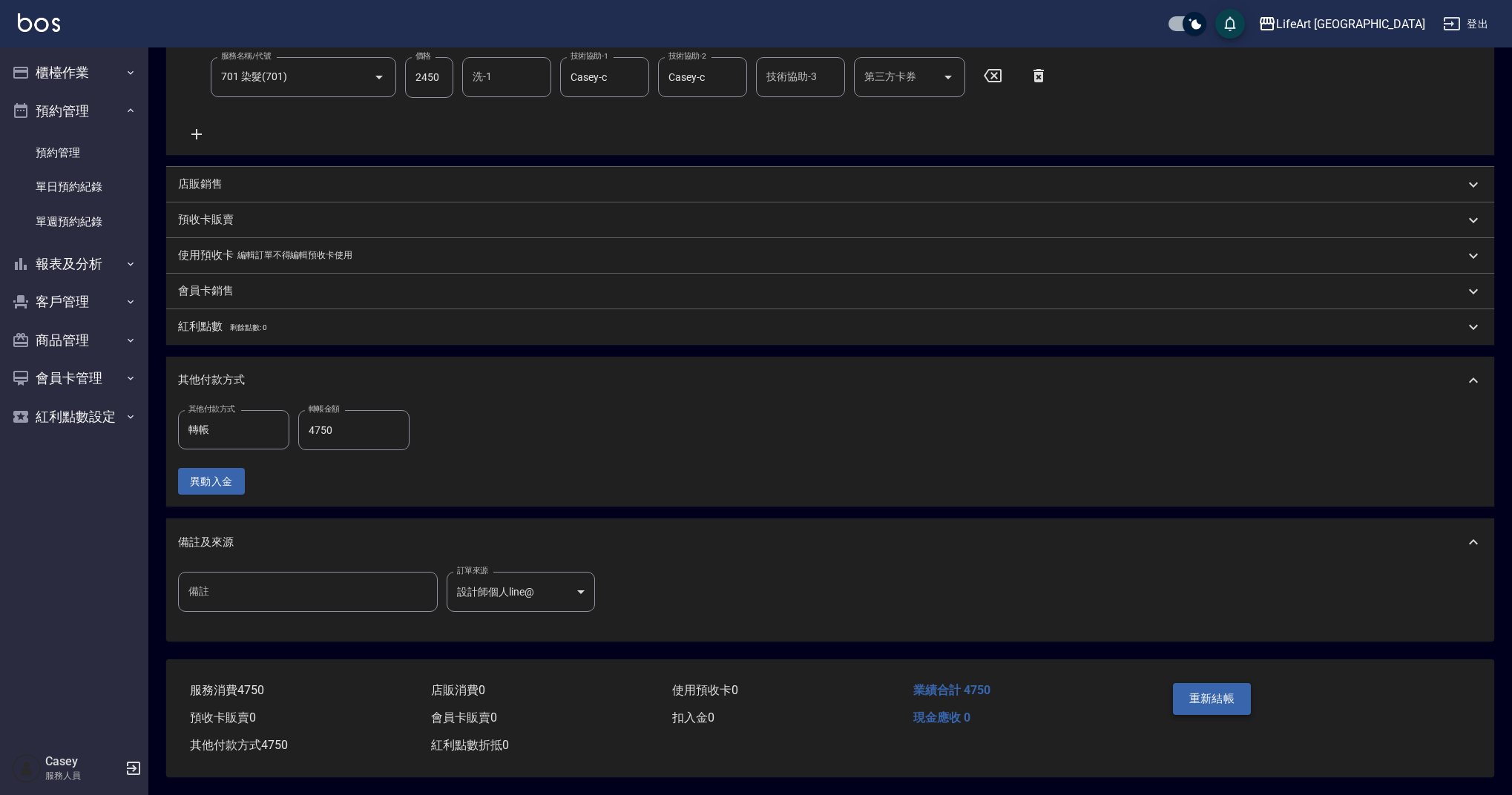
click at [1192, 700] on button "重新結帳" at bounding box center [1212, 698] width 79 height 31
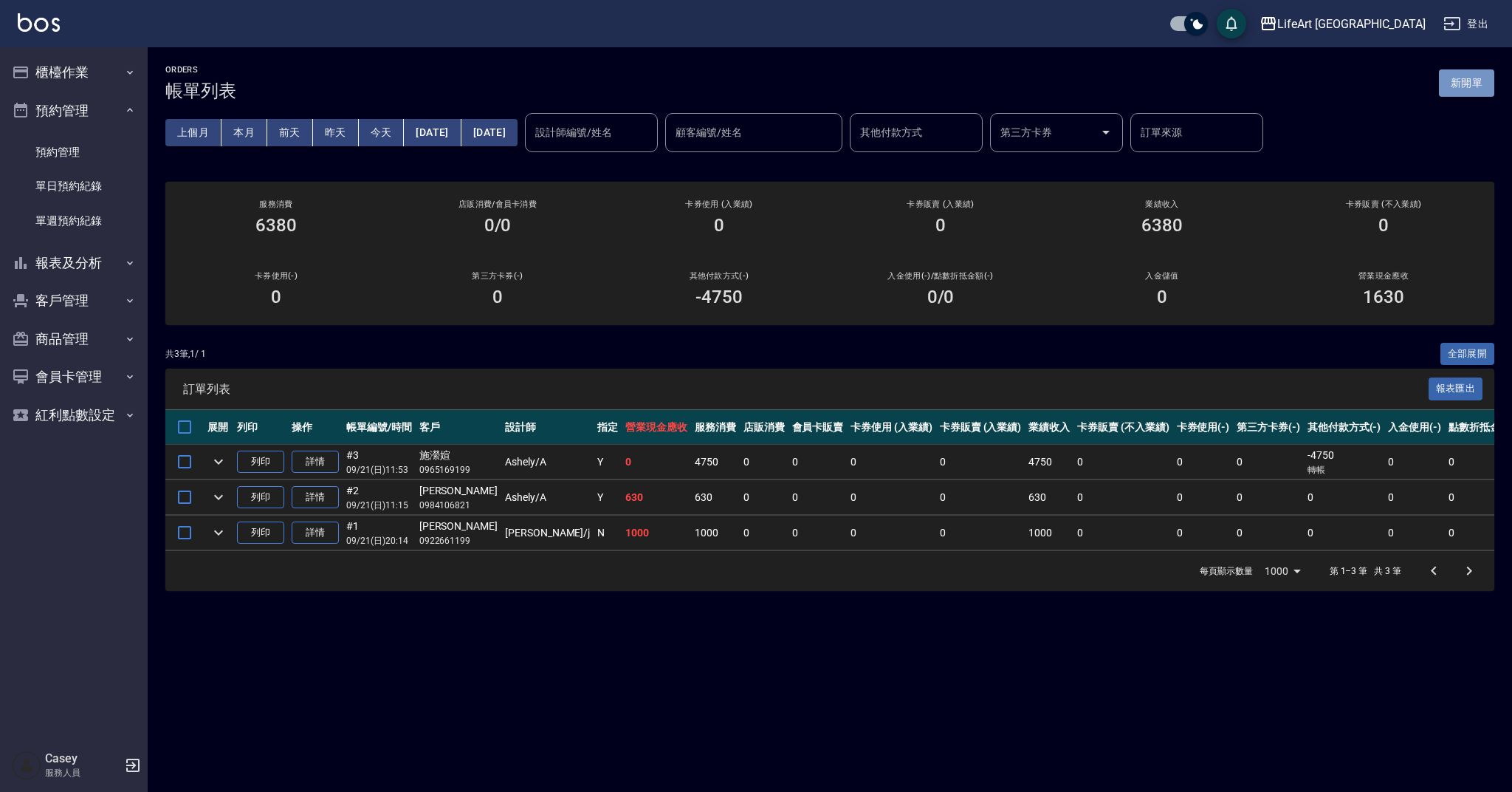
click at [1451, 90] on button "新開單" at bounding box center [1467, 83] width 55 height 28
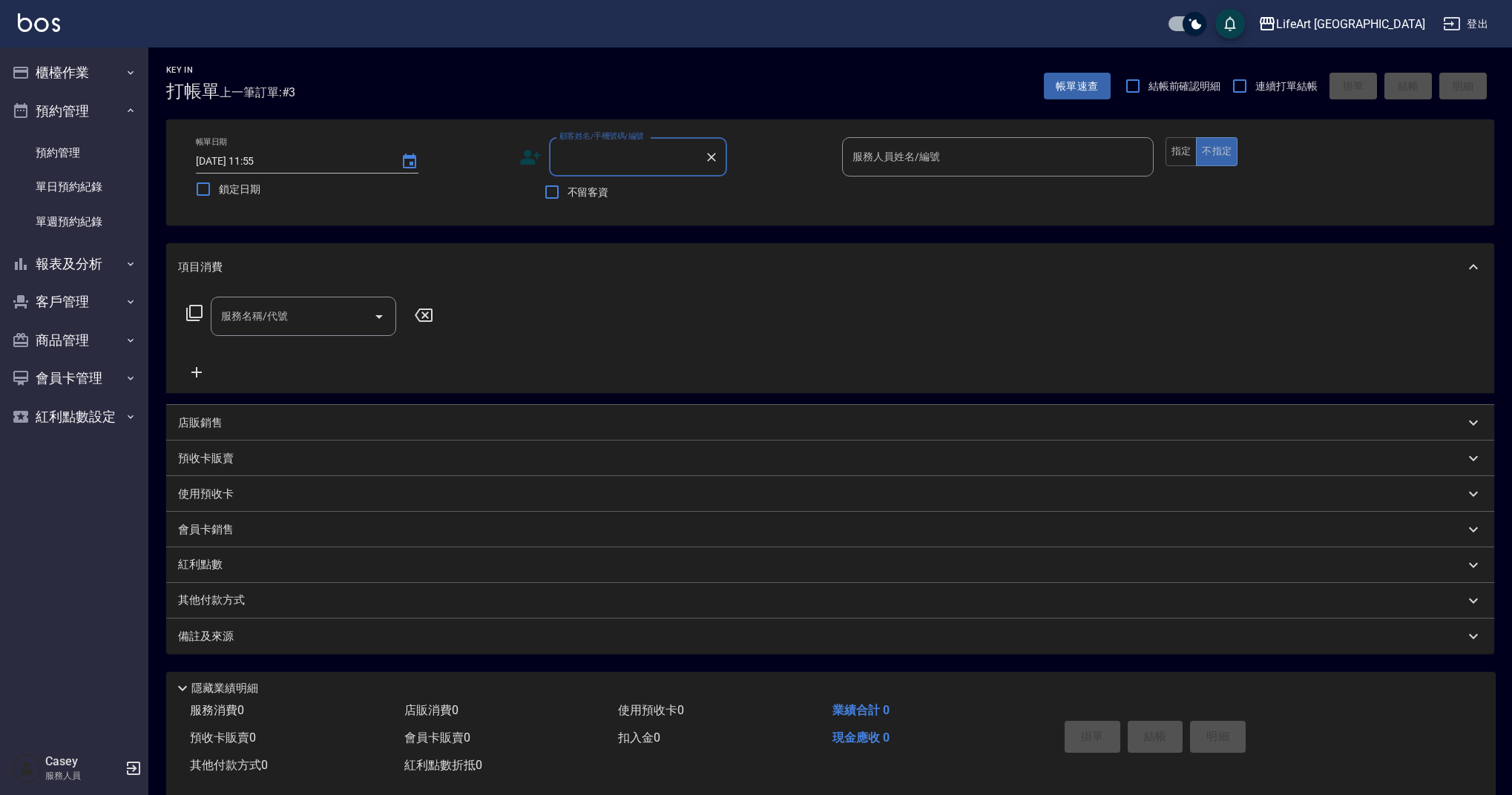
click at [645, 158] on input "顧客姓名/手機號碼/編號" at bounding box center [626, 156] width 142 height 26
click at [675, 158] on input "178008" at bounding box center [626, 156] width 142 height 26
click at [574, 193] on li "新增 "0973178008"" at bounding box center [638, 195] width 178 height 25
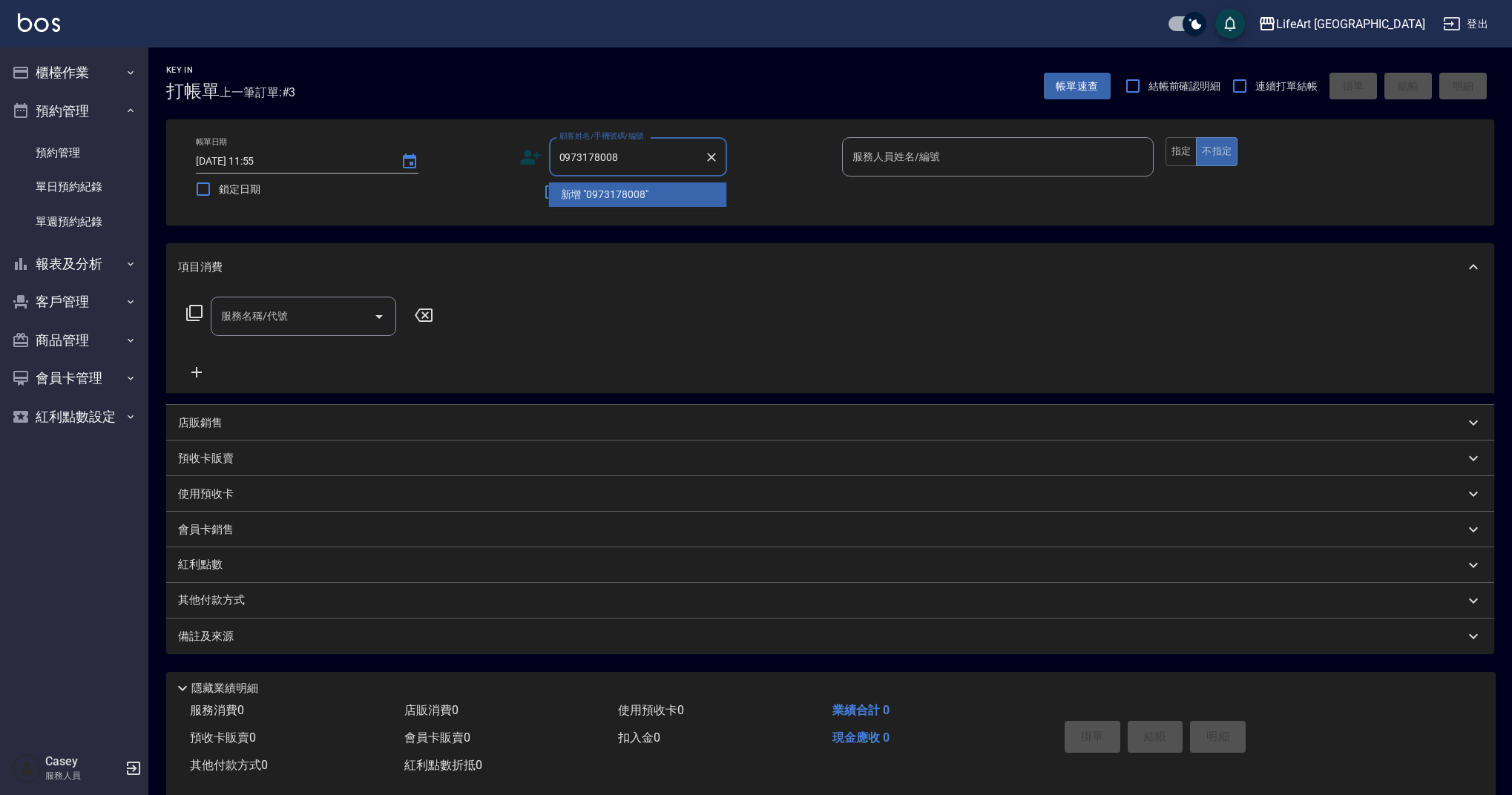
type input "0973178008"
click at [532, 152] on icon at bounding box center [531, 157] width 22 height 22
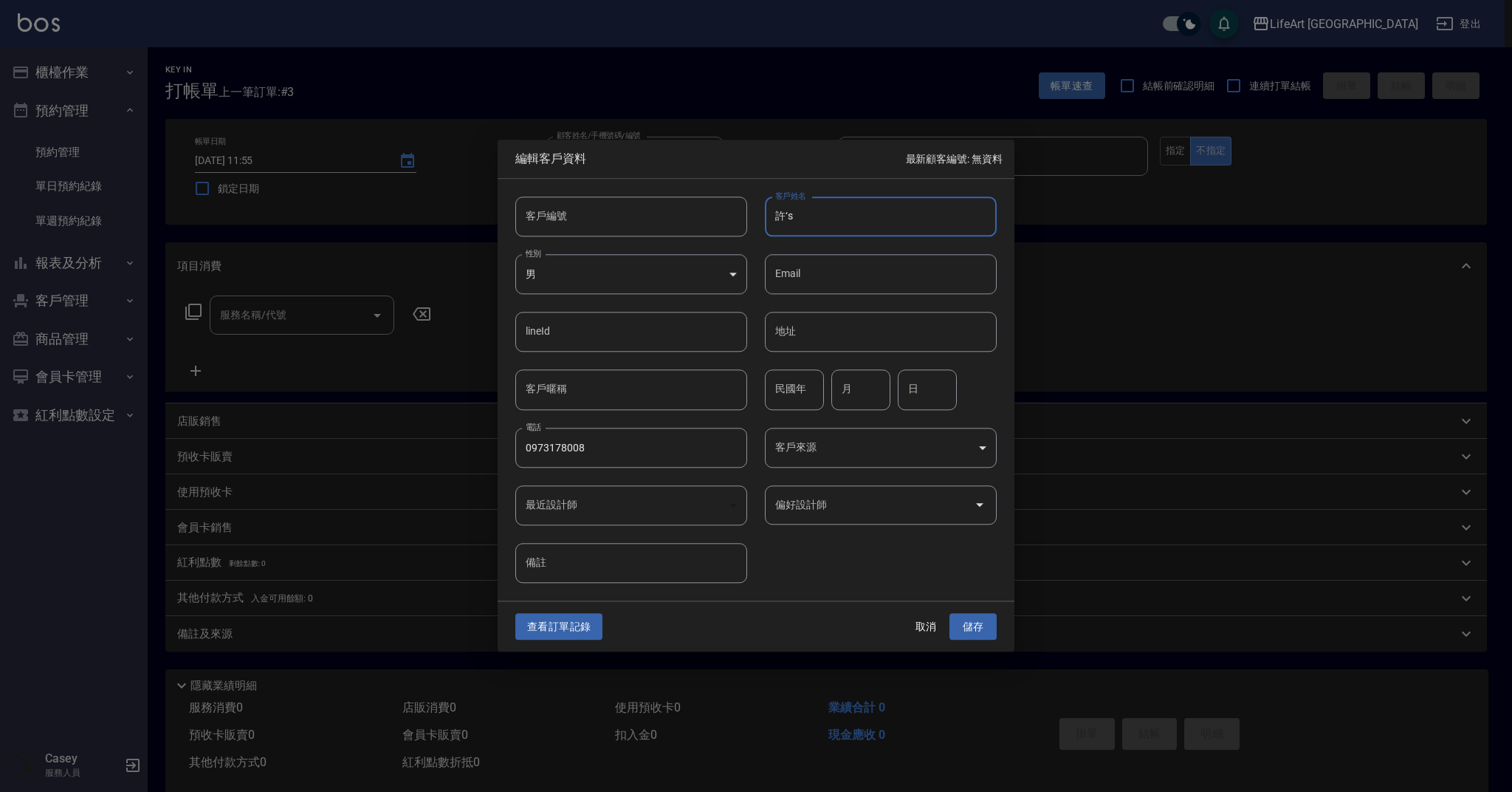
type input "許‘s"
click at [733, 271] on body "LifeArt 蘆洲 登出 櫃檯作業 打帳單 帳單列表 現金收支登錄 高階收支登錄 材料自購登錄 每日結帳 排班表 現場電腦打卡 預約管理 預約管理 單日預約…" at bounding box center [756, 406] width 1512 height 812
click at [686, 361] on li "女" at bounding box center [631, 362] width 232 height 25
type input "FEMALE"
click at [835, 453] on body "LifeArt 蘆洲 登出 櫃檯作業 打帳單 帳單列表 現金收支登錄 高階收支登錄 材料自購登錄 每日結帳 排班表 現場電腦打卡 預約管理 預約管理 單日預約…" at bounding box center [756, 406] width 1512 height 812
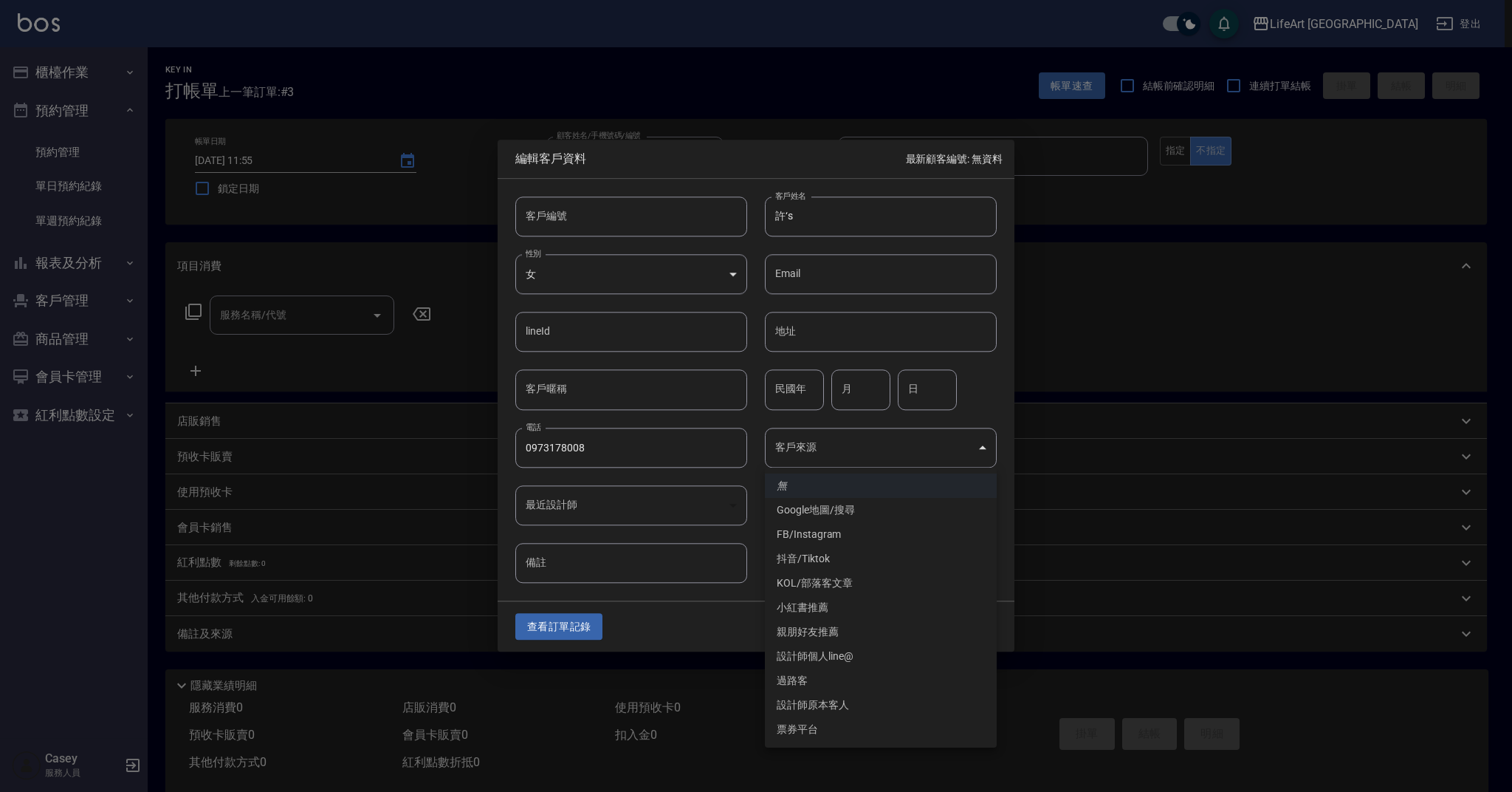
click at [835, 453] on div at bounding box center [756, 396] width 1512 height 792
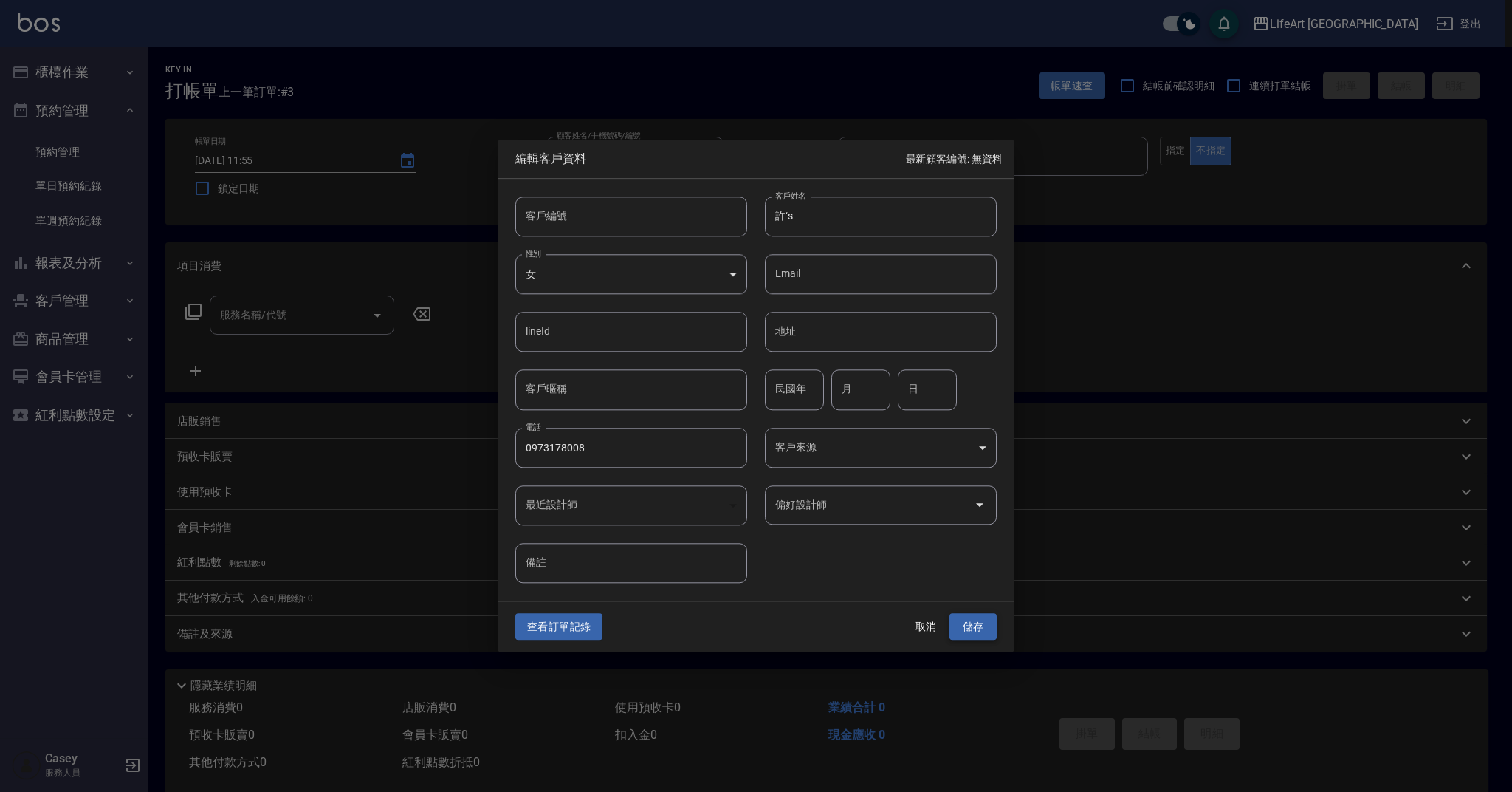
click at [981, 637] on button "儲存" at bounding box center [973, 627] width 47 height 28
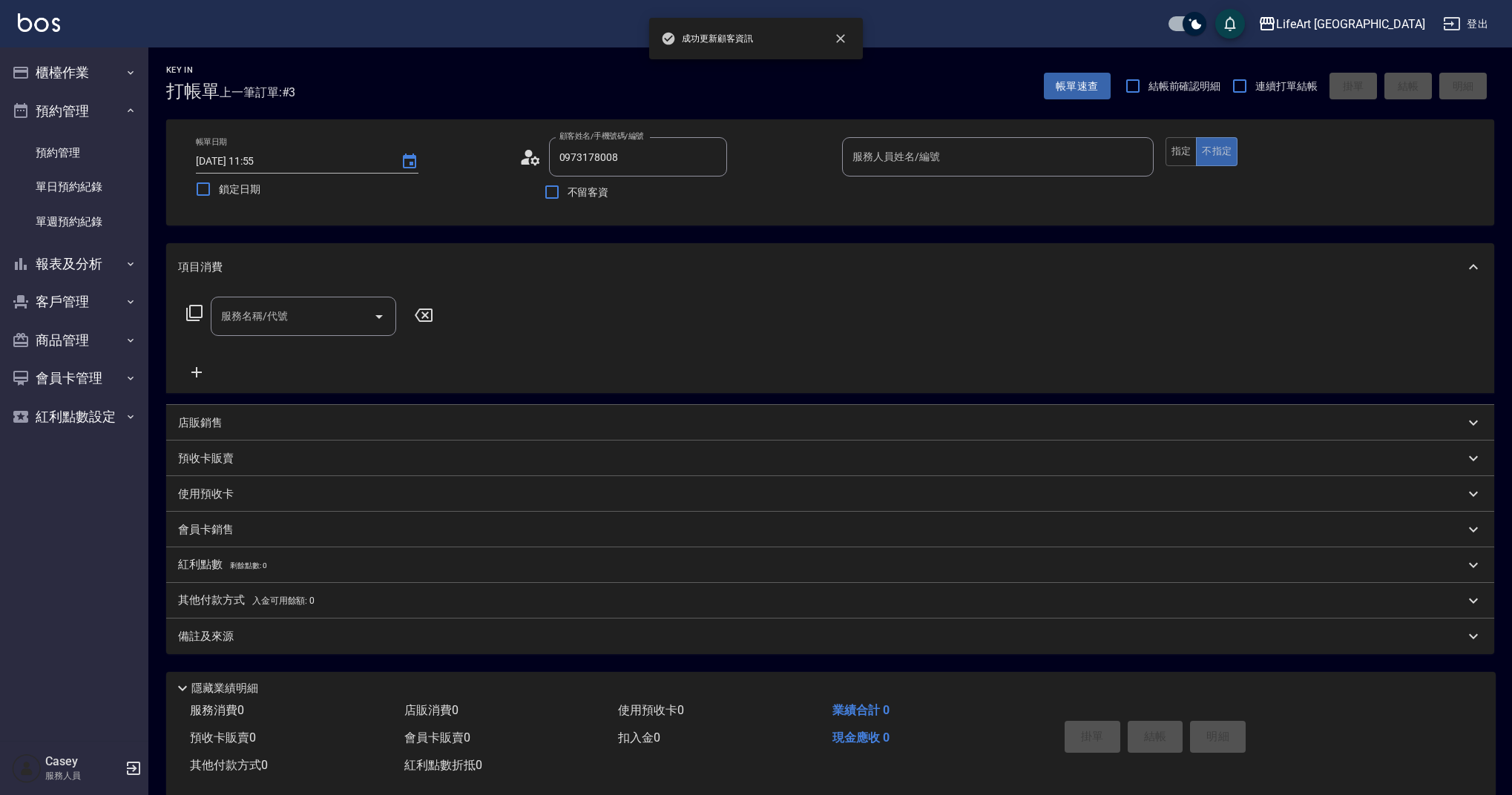
click at [915, 160] on input "服務人員姓名/編號" at bounding box center [997, 156] width 298 height 26
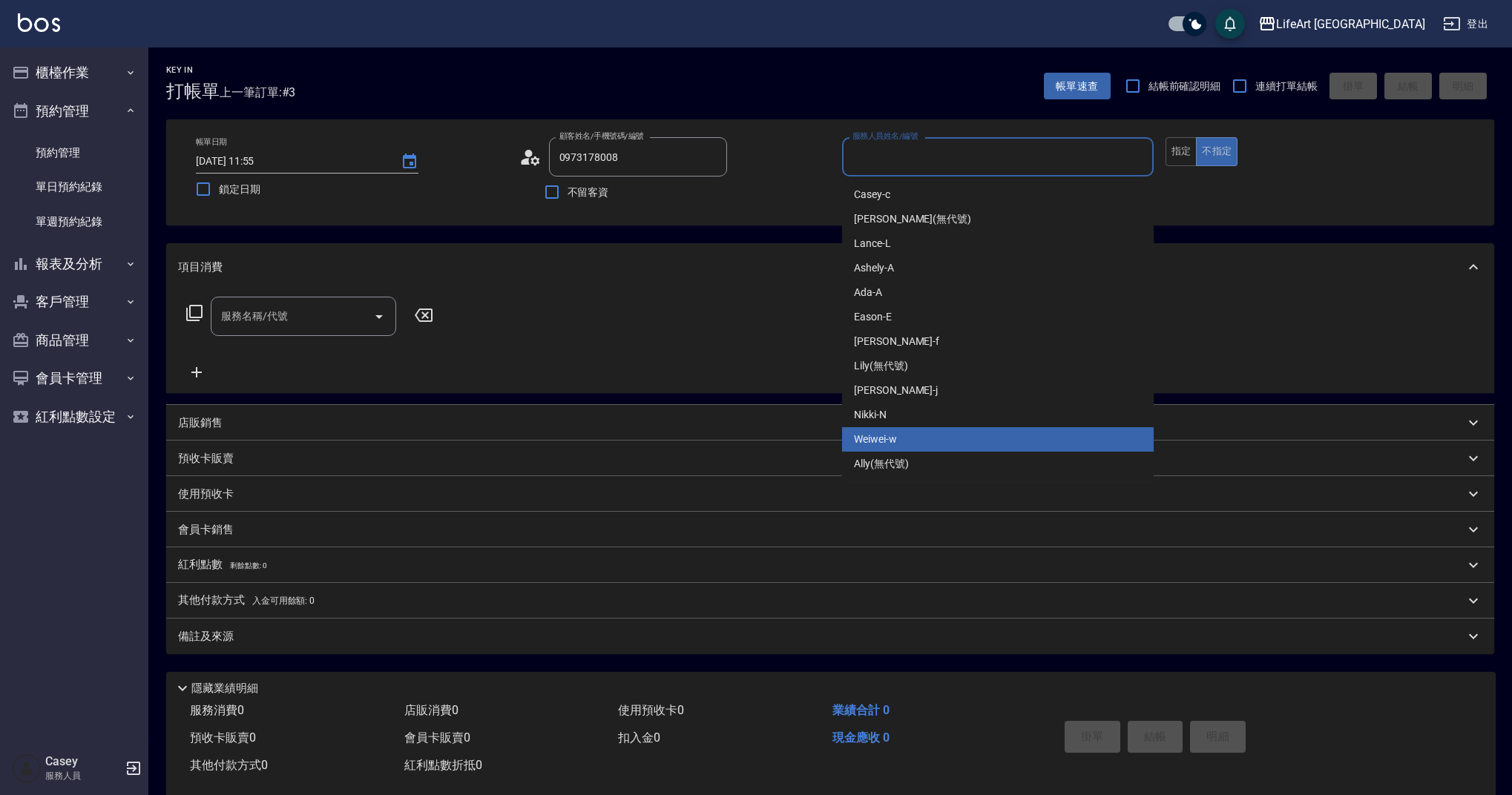
click at [903, 441] on div "Weiwei -w" at bounding box center [998, 439] width 311 height 25
type input "Weiwei-w"
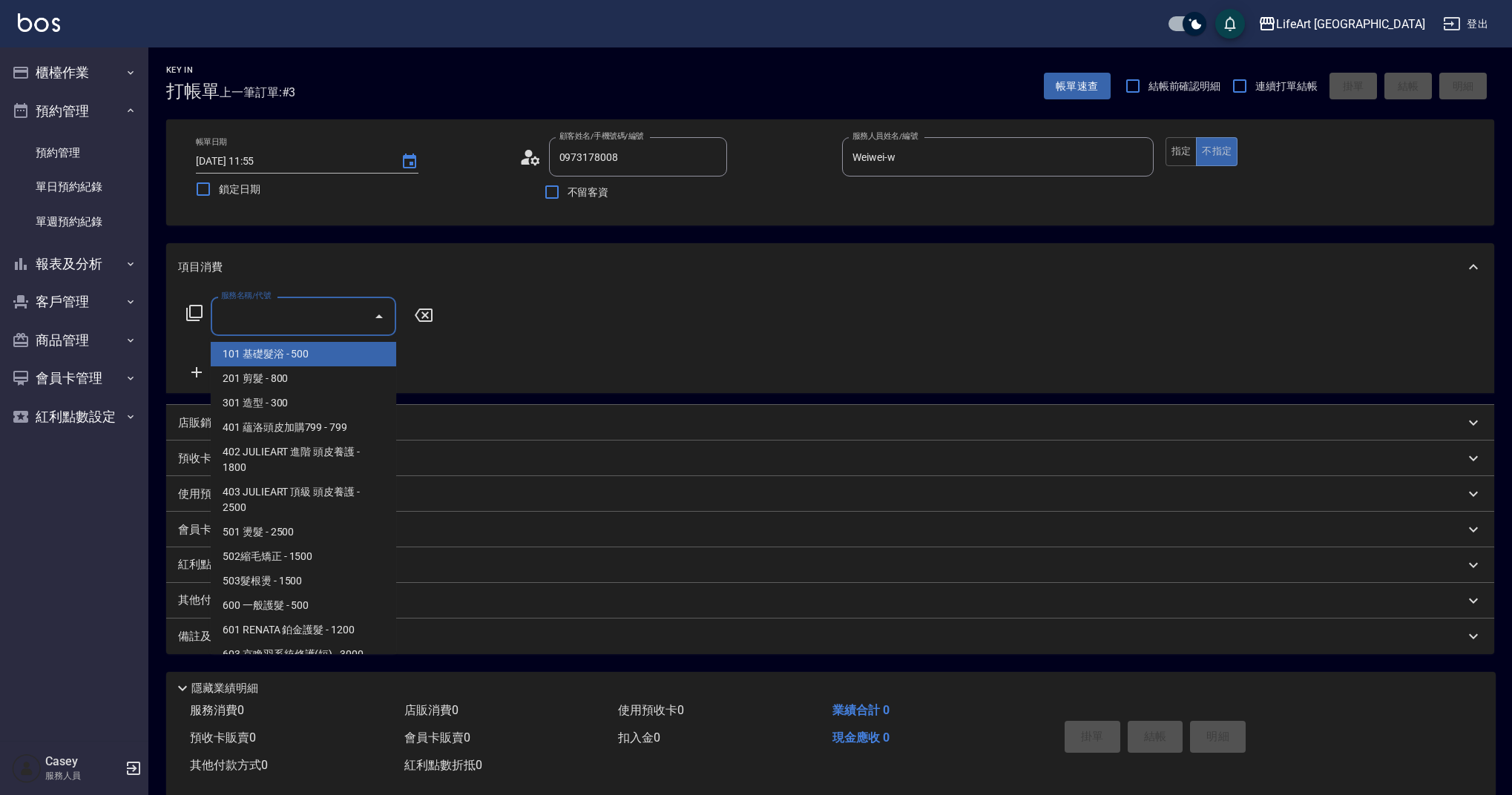
click at [333, 311] on input "服務名稱/代號" at bounding box center [292, 316] width 150 height 26
click at [334, 353] on span "101 基礎髮浴 - 500" at bounding box center [303, 353] width 185 height 25
type input "101 基礎髮浴 (101)"
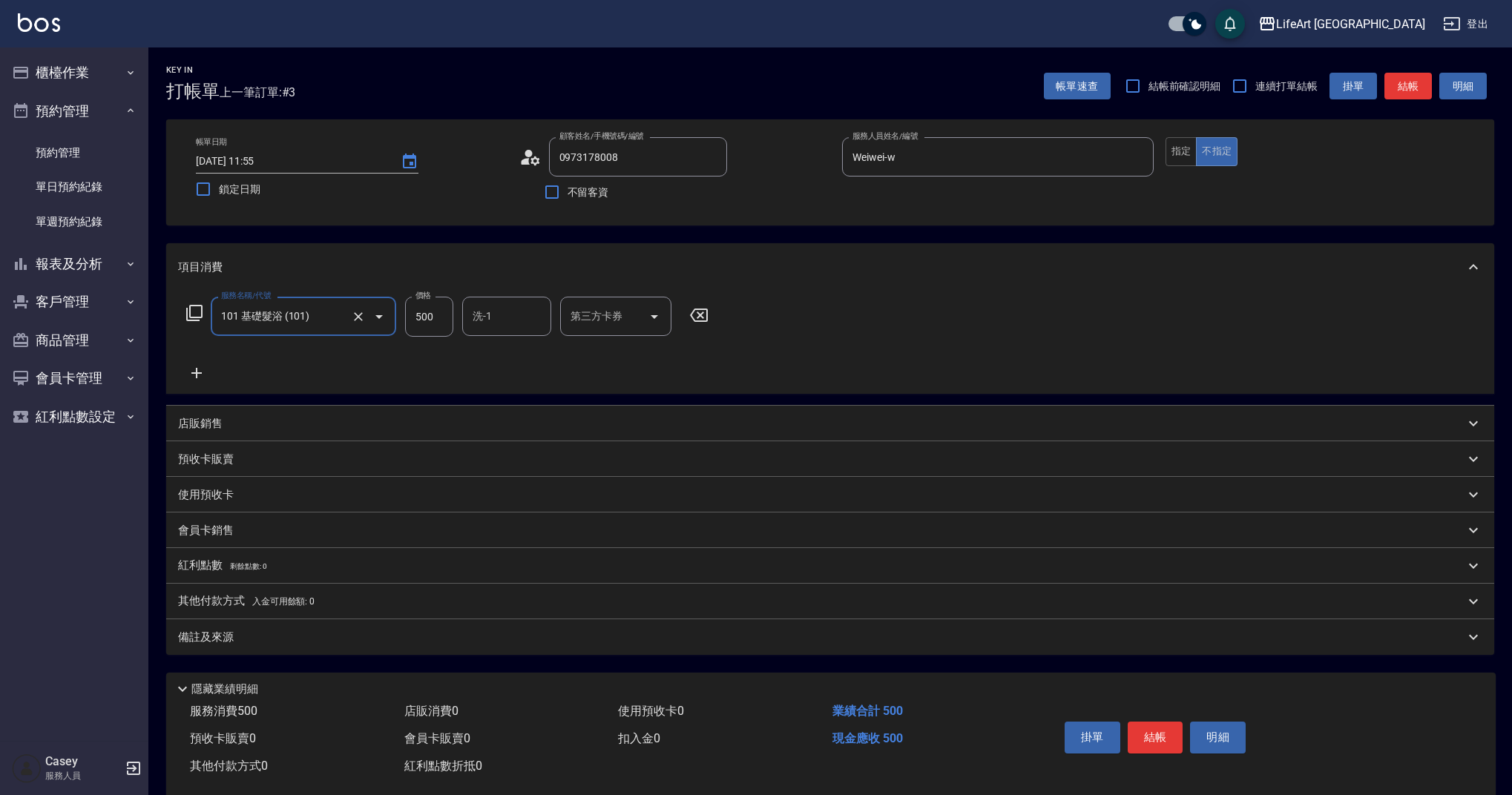
click at [509, 315] on input "洗-1" at bounding box center [506, 316] width 75 height 26
click at [524, 363] on div "Casey -c" at bounding box center [507, 353] width 89 height 25
type input "Casey-c"
click at [408, 635] on div "備註及來源" at bounding box center [821, 638] width 1286 height 16
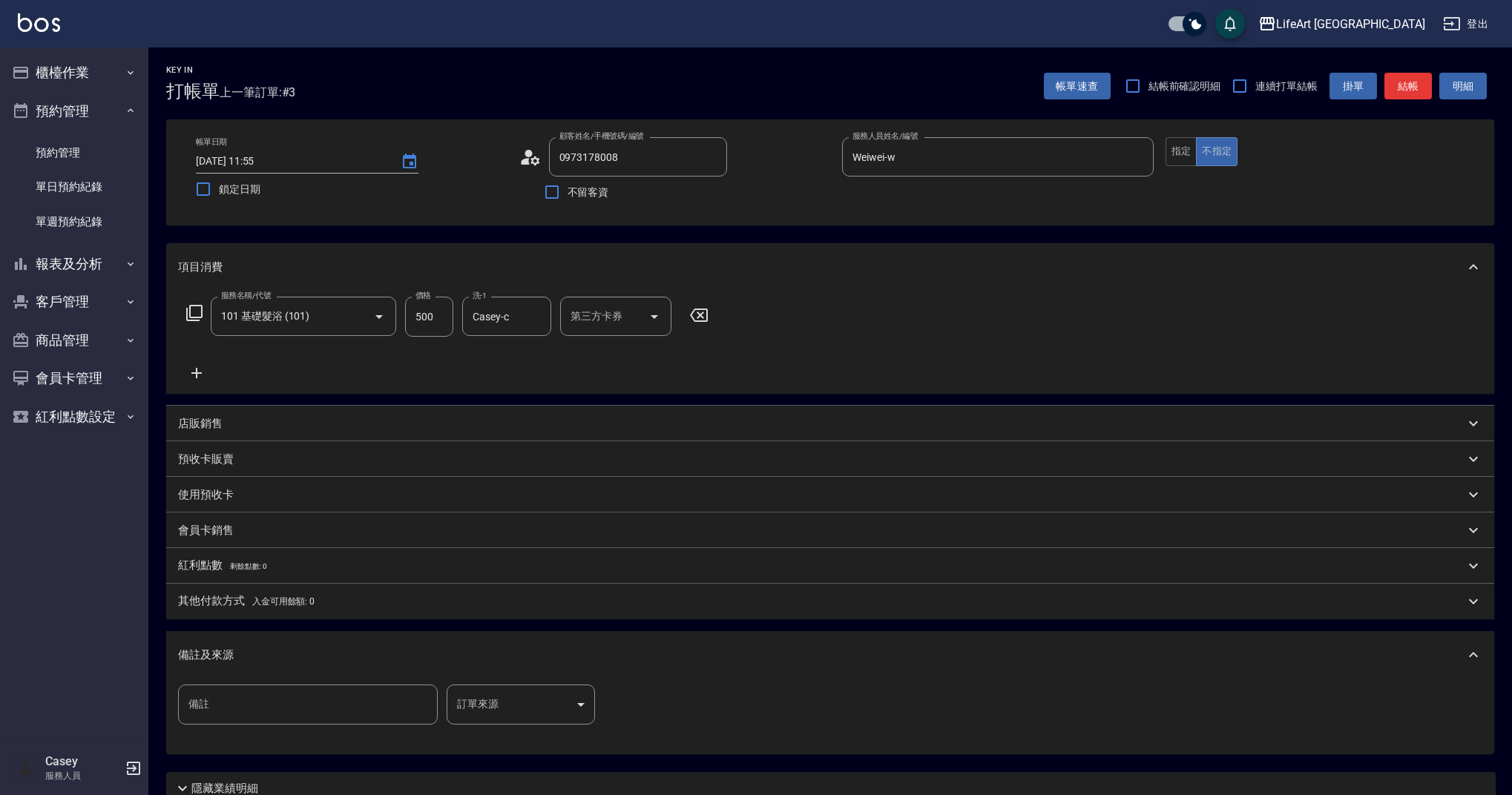
click at [566, 693] on body "LifeArt 蘆洲 登出 櫃檯作業 打帳單 帳單列表 現金收支登錄 高階收支登錄 材料自購登錄 每日結帳 排班表 現場電腦打卡 預約管理 預約管理 單日預約…" at bounding box center [756, 457] width 1512 height 915
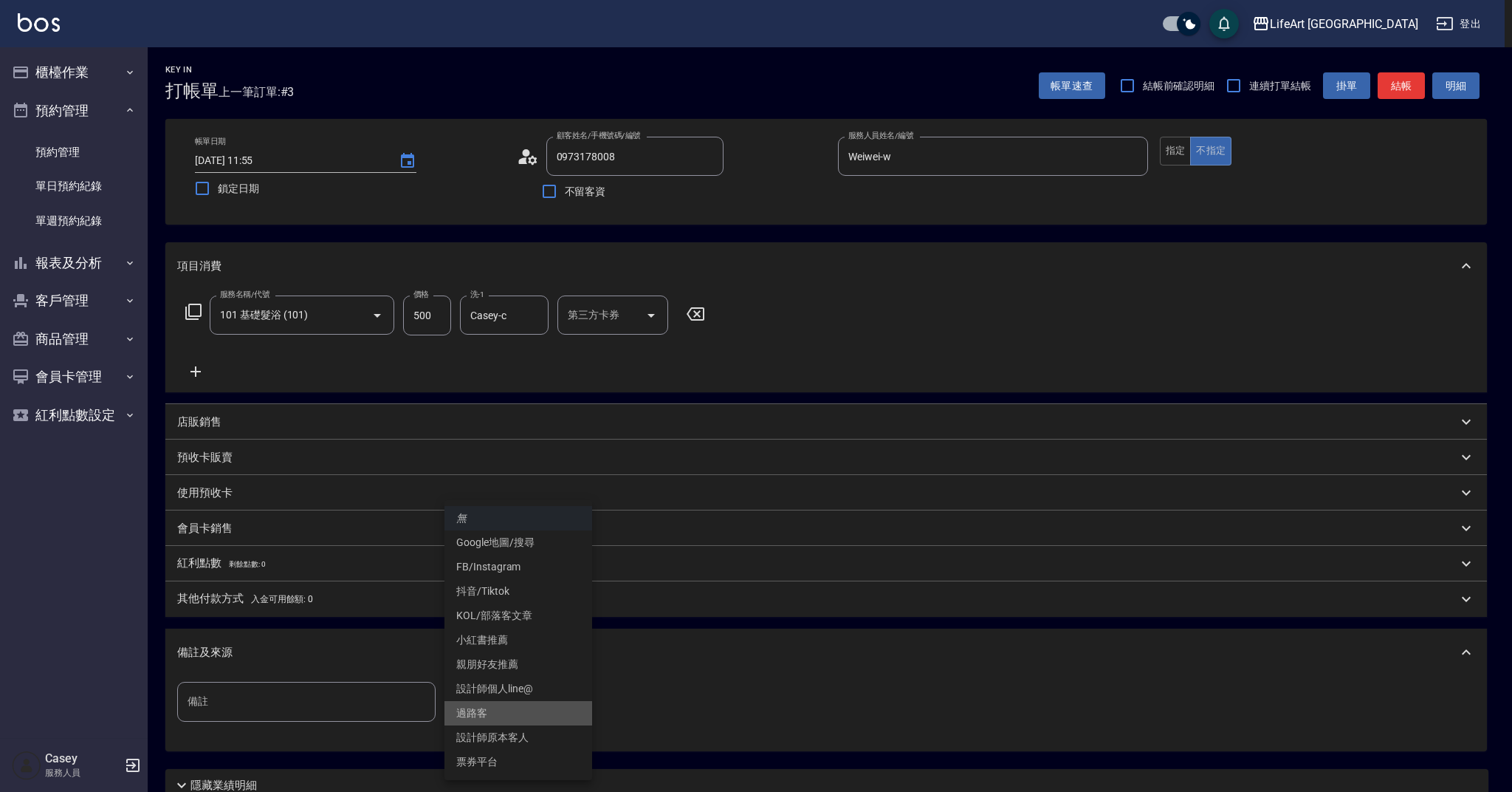
click at [517, 710] on li "過路客" at bounding box center [518, 713] width 148 height 25
click at [517, 710] on body "LifeArt 蘆洲 登出 櫃檯作業 打帳單 帳單列表 現金收支登錄 高階收支登錄 材料自購登錄 每日結帳 排班表 現場電腦打卡 預約管理 預約管理 單日預約…" at bounding box center [756, 456] width 1512 height 911
click at [521, 543] on li "Google地圖/搜尋" at bounding box center [518, 542] width 148 height 25
type input "Google地圖/搜尋"
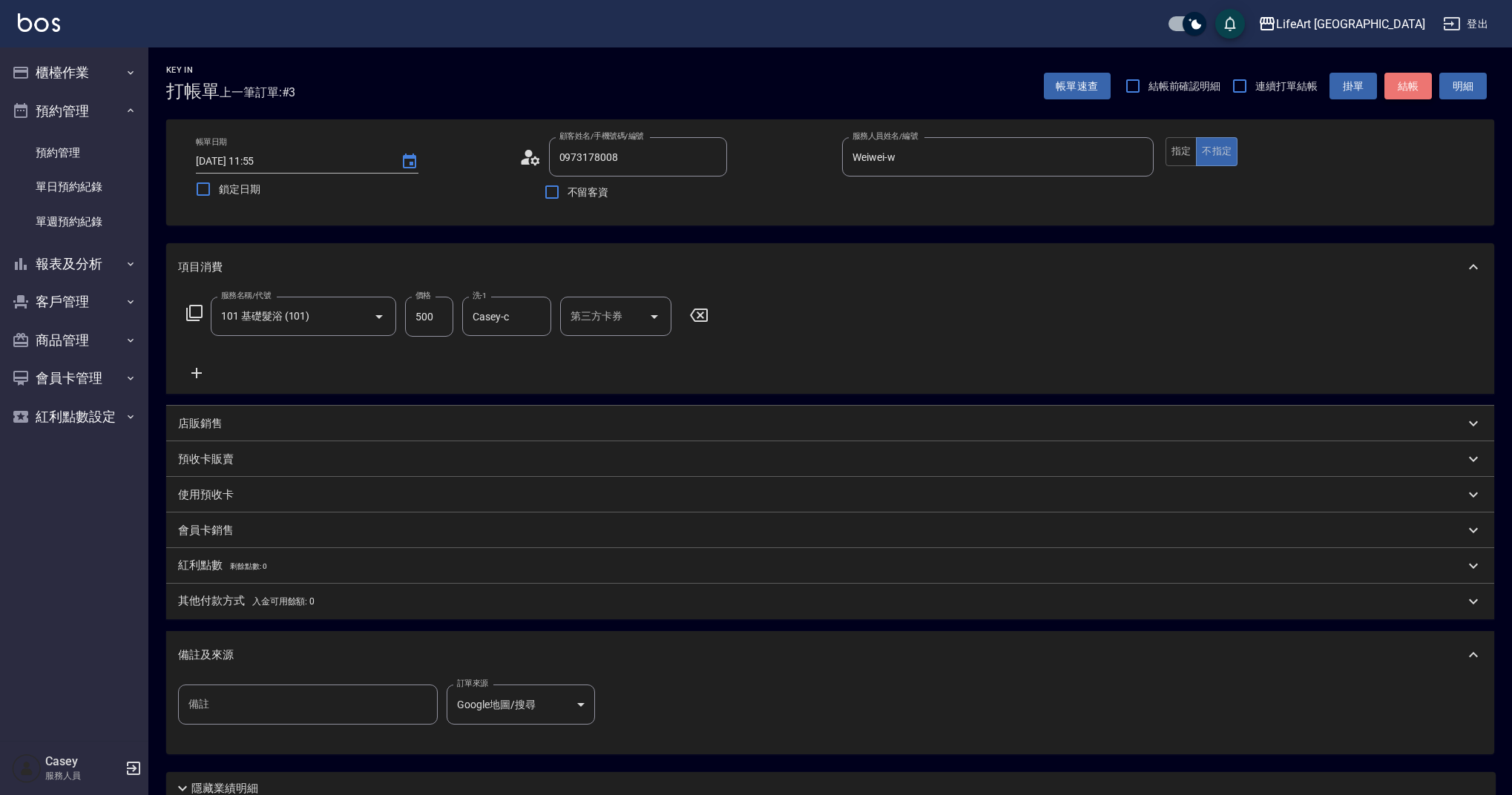
click at [1405, 82] on button "結帳" at bounding box center [1408, 86] width 48 height 28
